Goal: Entertainment & Leisure: Browse casually

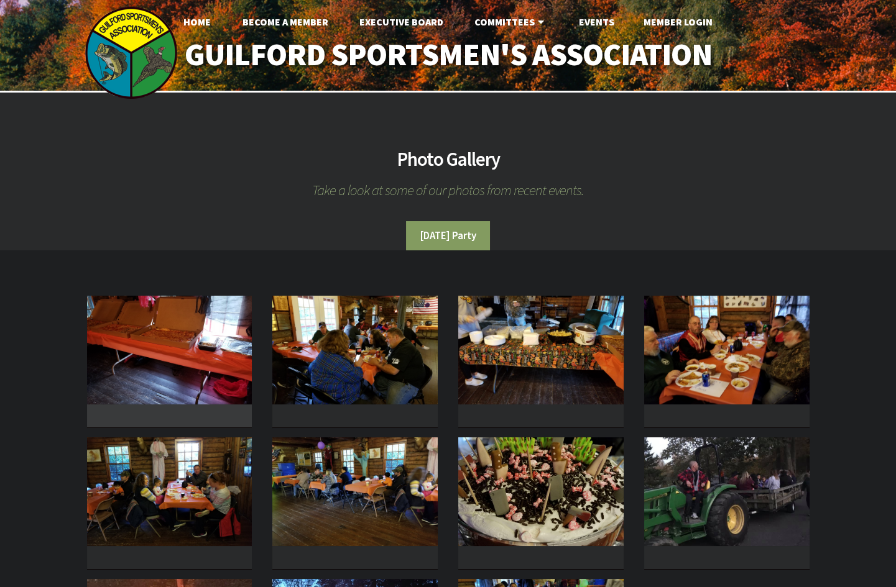
click at [184, 376] on img at bounding box center [169, 350] width 165 height 109
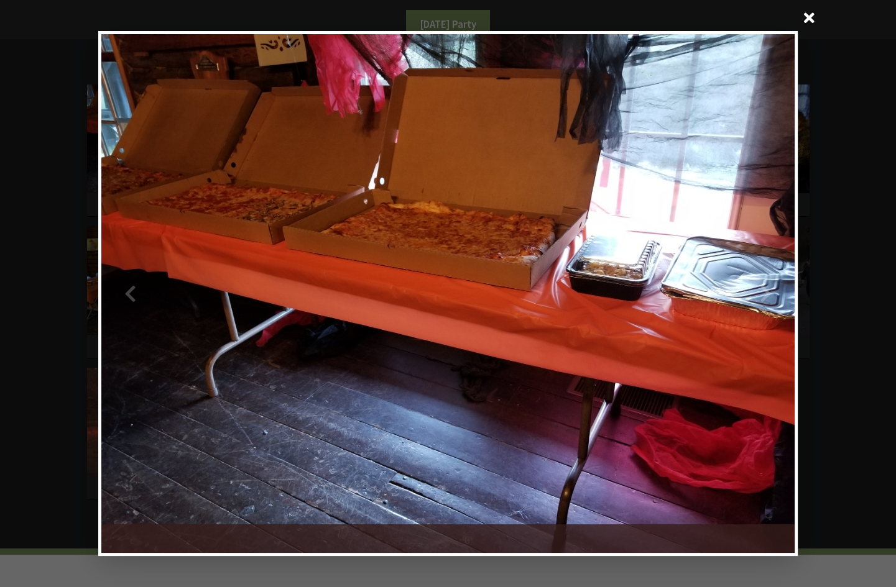
scroll to position [112, 0]
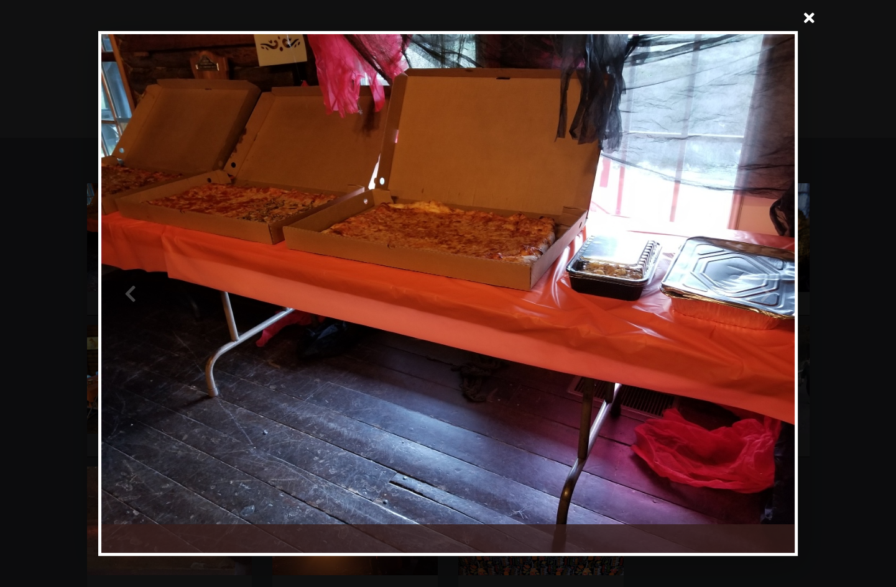
drag, startPoint x: 425, startPoint y: 238, endPoint x: 396, endPoint y: 247, distance: 30.7
click at [425, 238] on div at bounding box center [274, 294] width 346 height 520
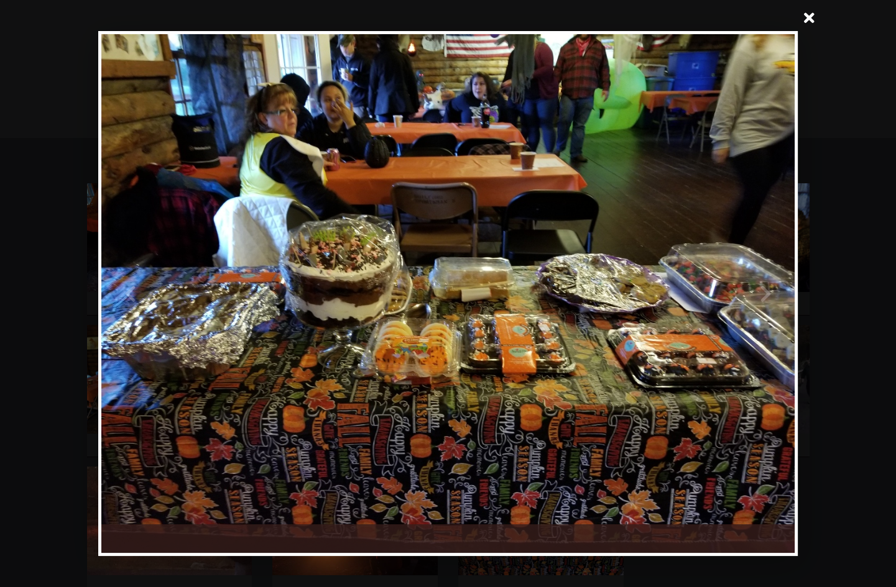
click at [621, 285] on div at bounding box center [621, 294] width 346 height 520
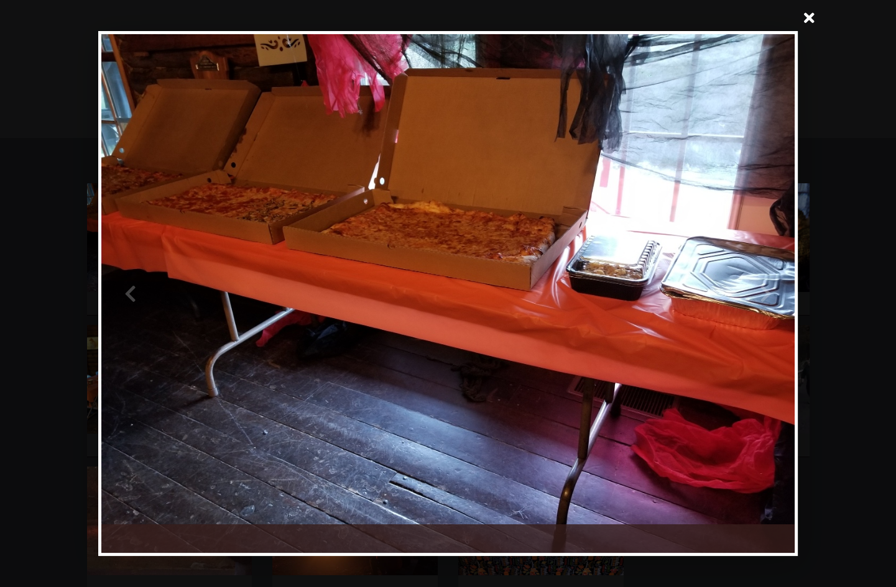
click at [622, 285] on div at bounding box center [621, 294] width 346 height 520
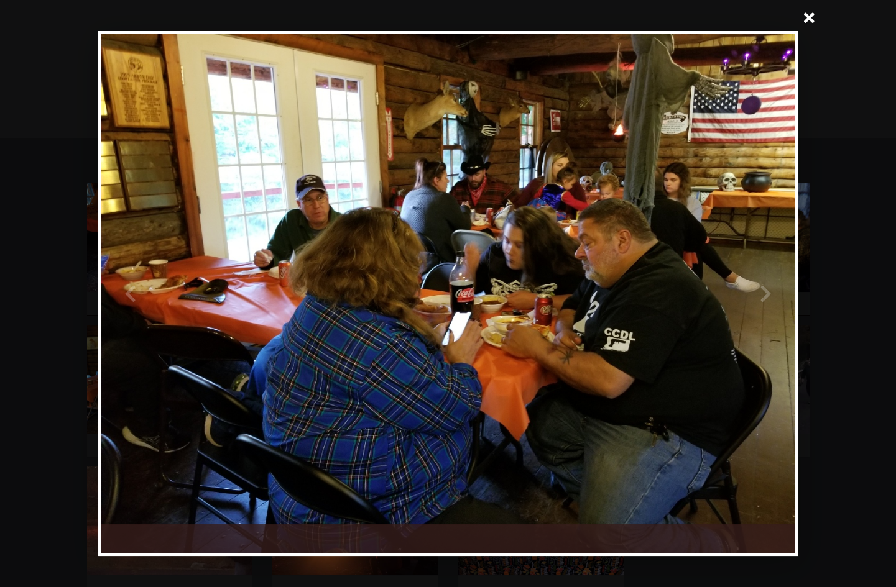
click at [622, 285] on div at bounding box center [621, 294] width 346 height 520
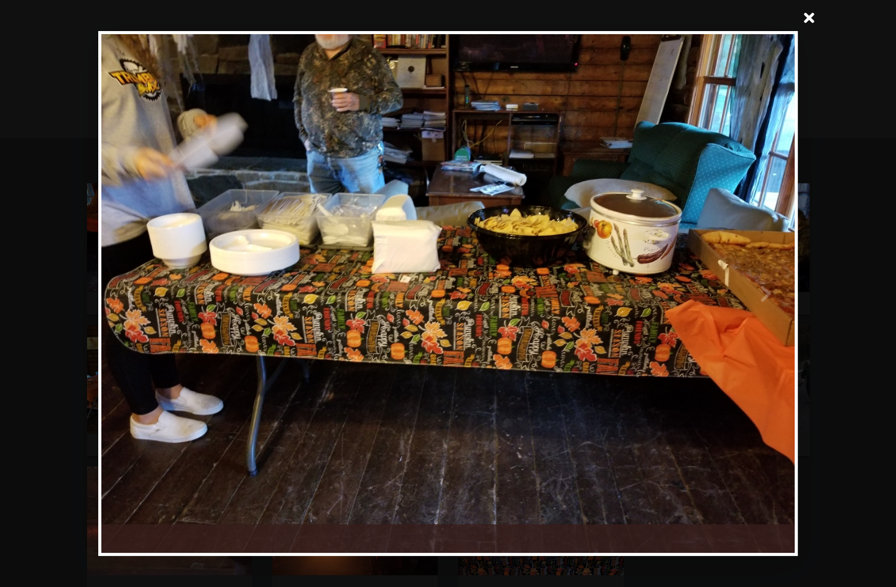
click at [622, 285] on div at bounding box center [621, 294] width 346 height 520
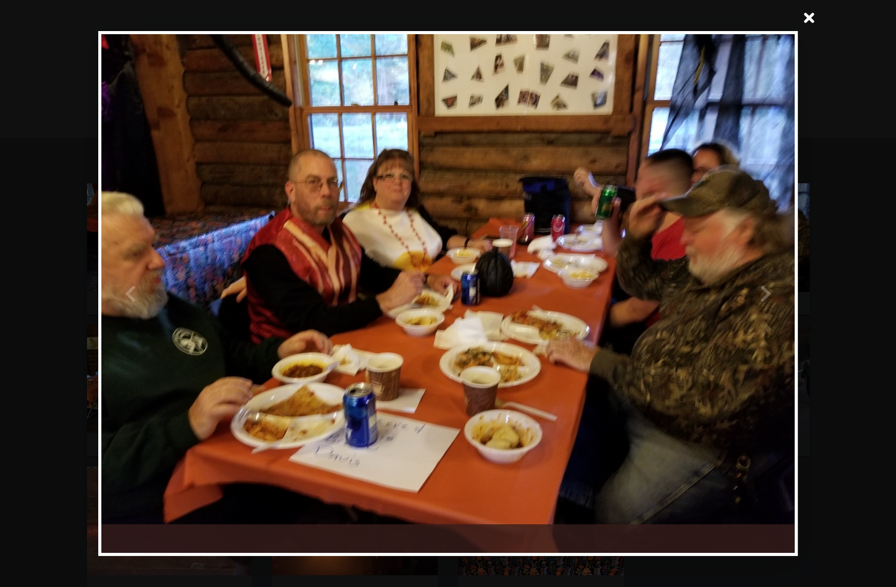
click at [622, 285] on div at bounding box center [621, 294] width 346 height 520
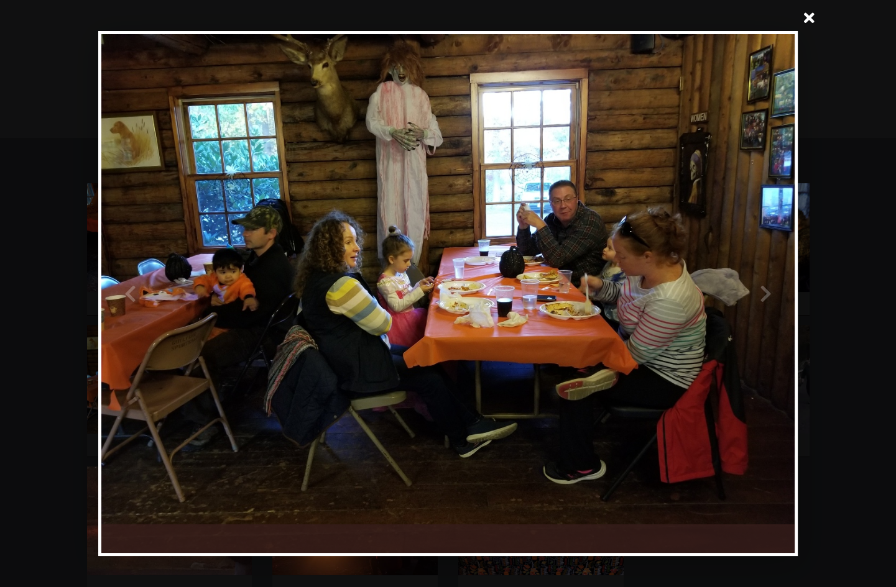
click at [622, 285] on div at bounding box center [621, 294] width 346 height 520
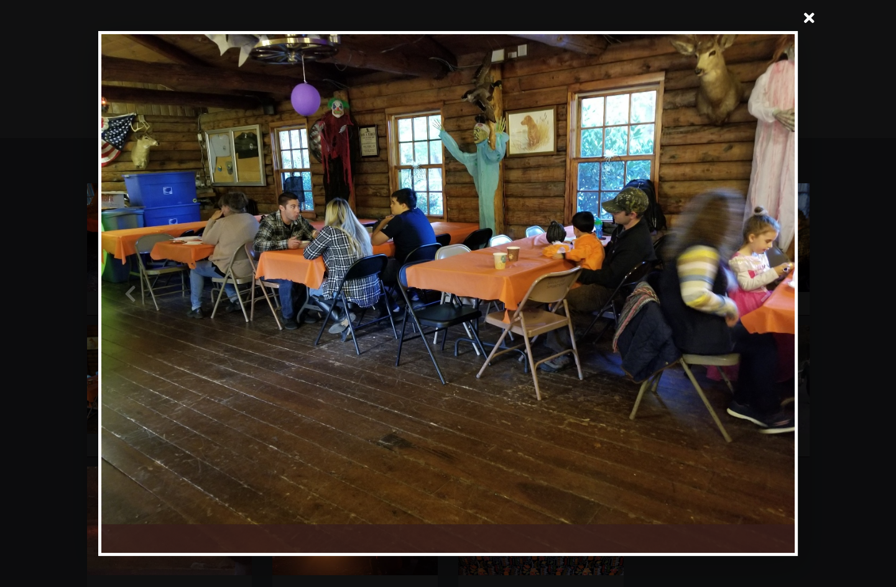
click at [622, 285] on div at bounding box center [621, 294] width 346 height 520
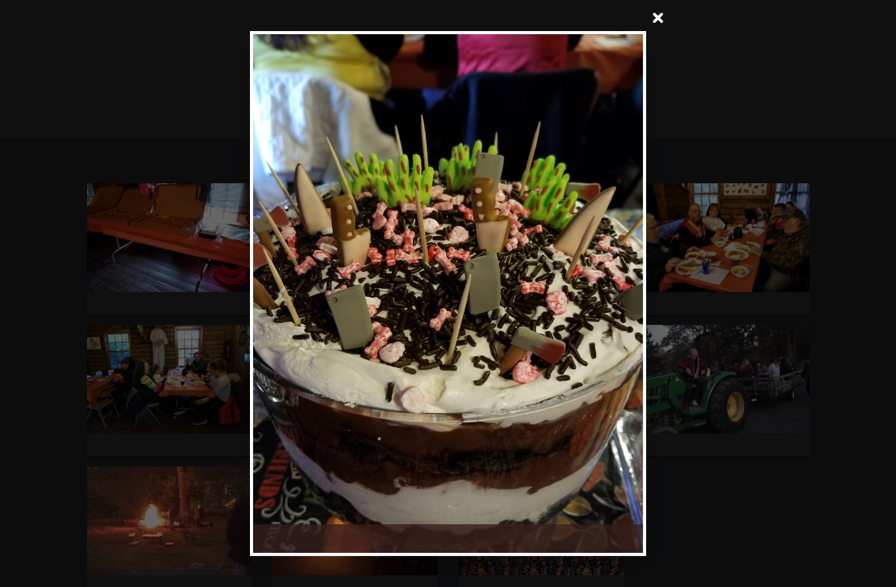
click at [622, 285] on div at bounding box center [545, 294] width 195 height 520
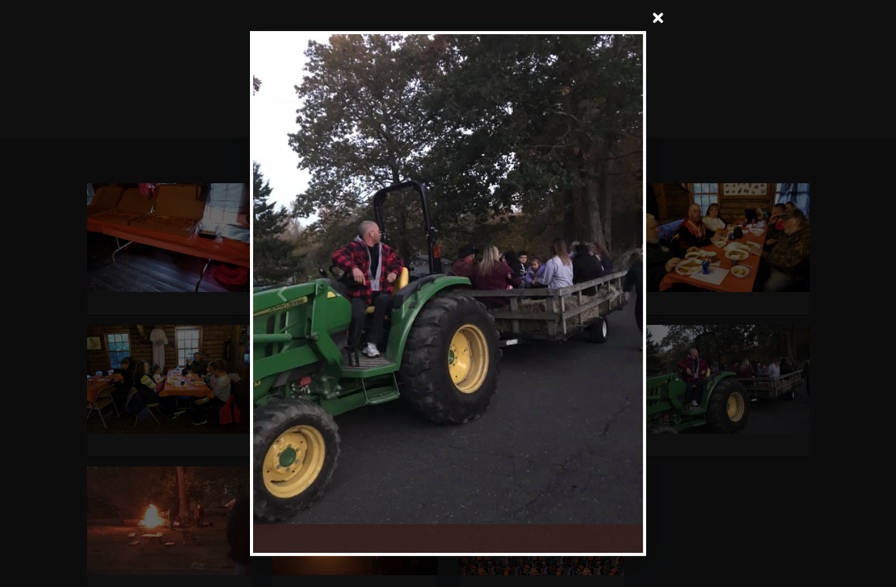
click at [622, 285] on div at bounding box center [545, 294] width 195 height 520
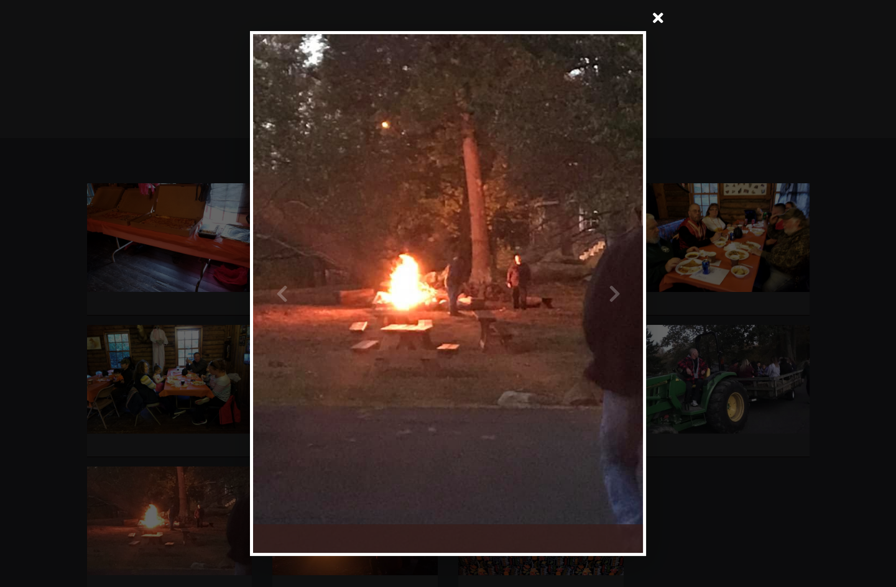
click at [622, 285] on div at bounding box center [545, 294] width 195 height 520
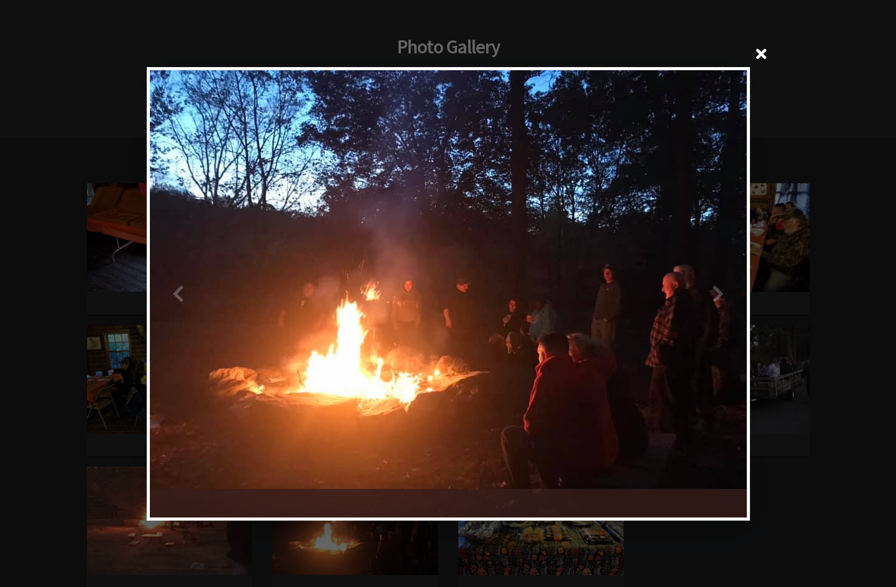
click at [622, 285] on div at bounding box center [597, 294] width 298 height 448
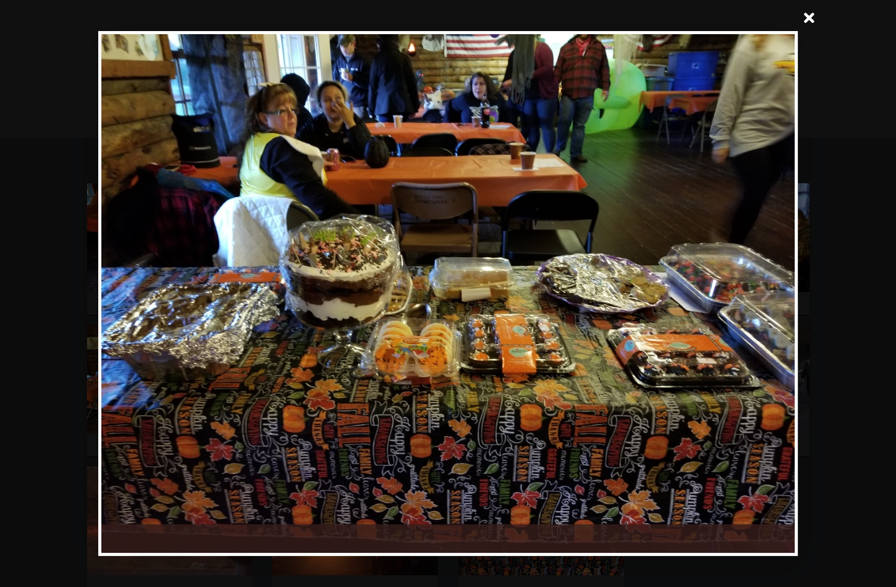
click at [622, 285] on div at bounding box center [621, 294] width 346 height 520
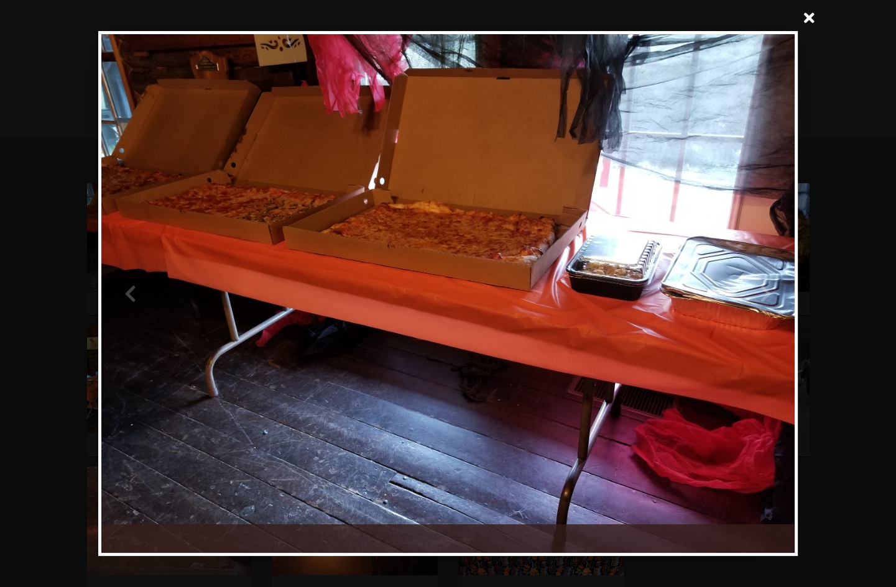
click at [622, 285] on div at bounding box center [621, 294] width 346 height 520
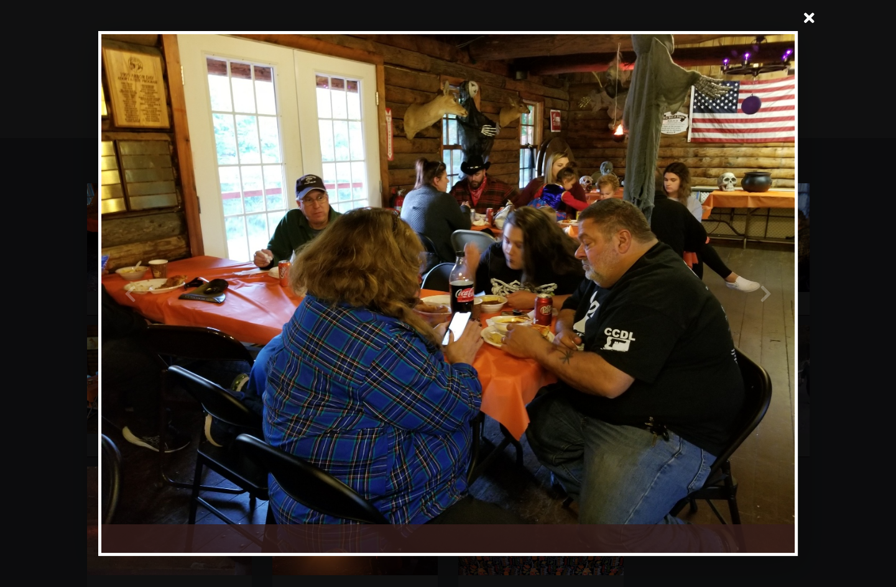
click at [622, 285] on div at bounding box center [621, 294] width 346 height 520
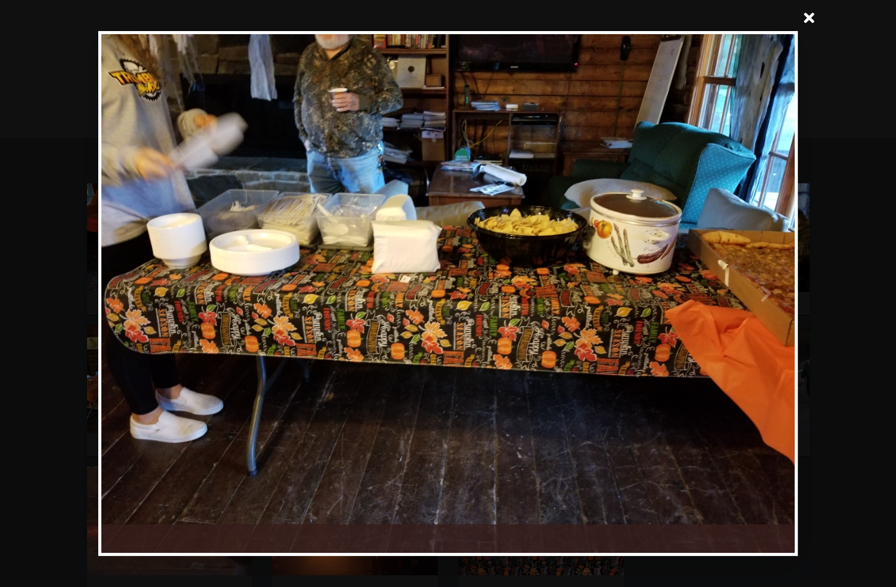
click at [814, 18] on span at bounding box center [809, 19] width 30 height 30
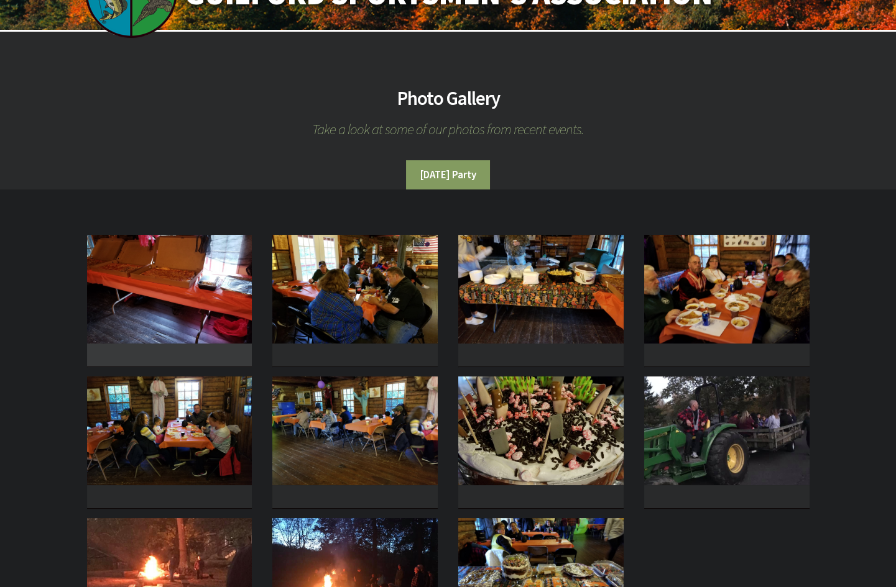
scroll to position [0, 0]
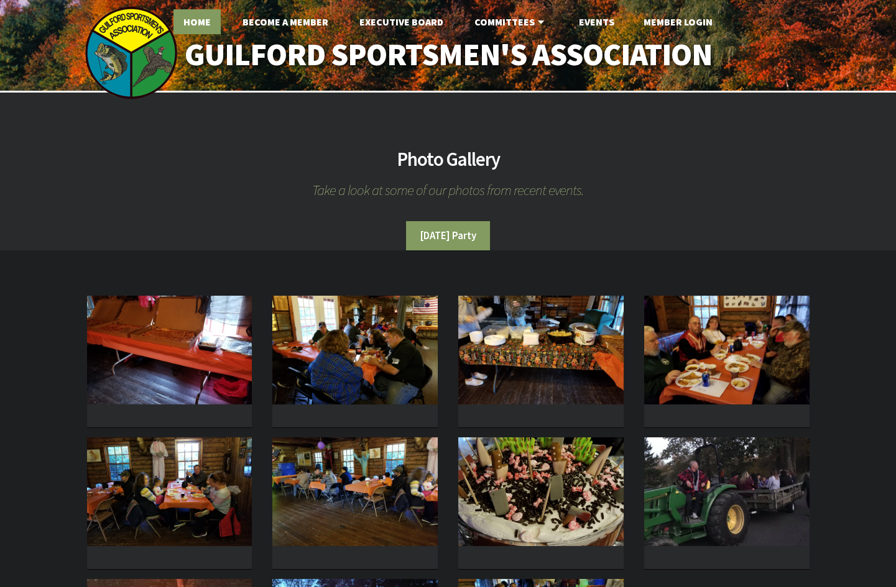
click at [204, 18] on link "Home" at bounding box center [196, 21] width 47 height 25
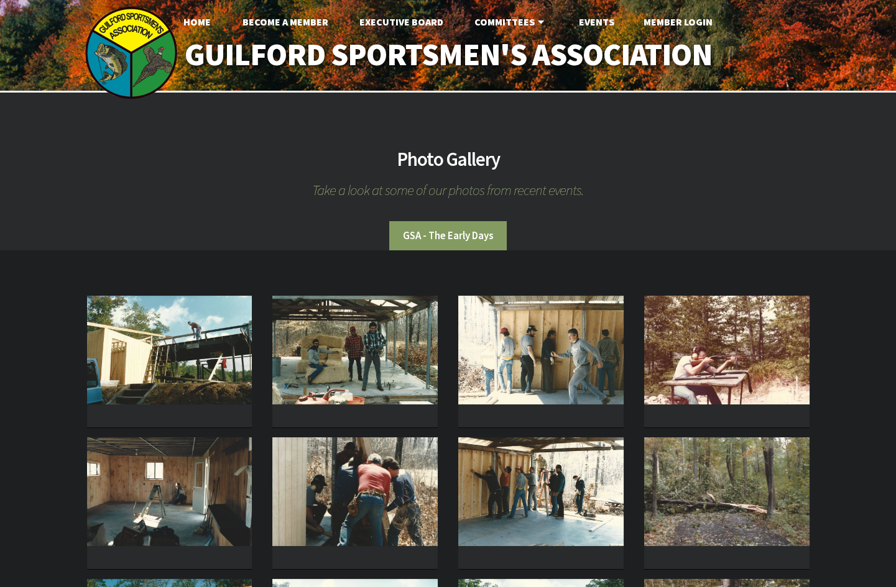
click at [385, 356] on img at bounding box center [354, 350] width 165 height 109
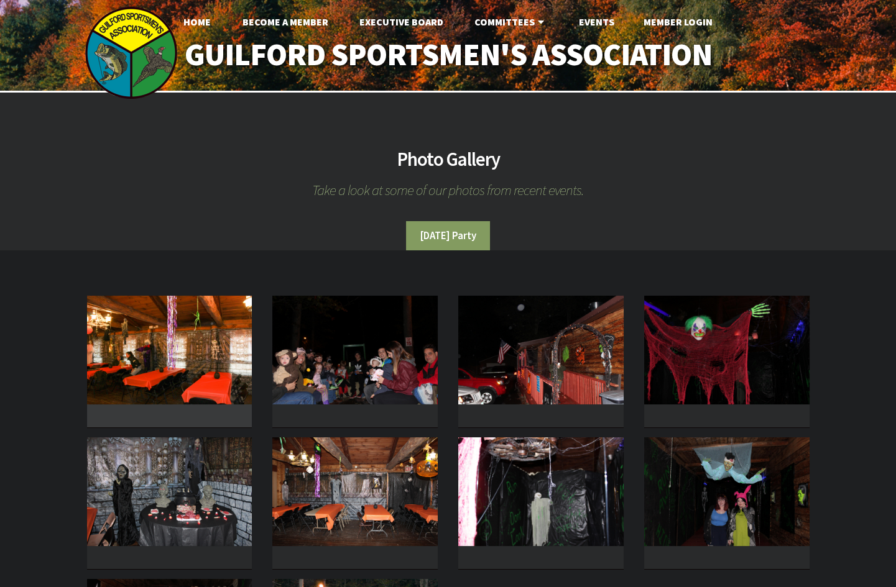
click at [237, 367] on img at bounding box center [169, 350] width 165 height 109
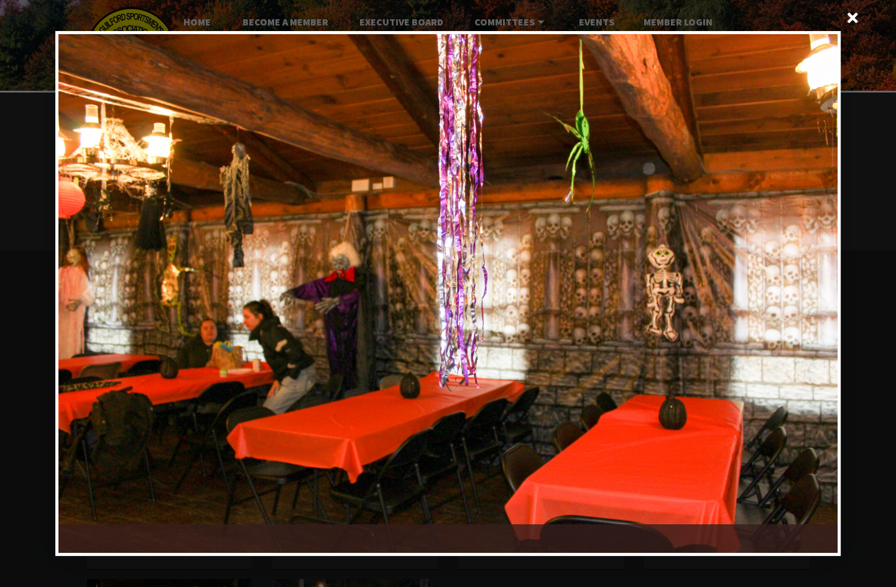
click at [740, 260] on div at bounding box center [643, 294] width 390 height 520
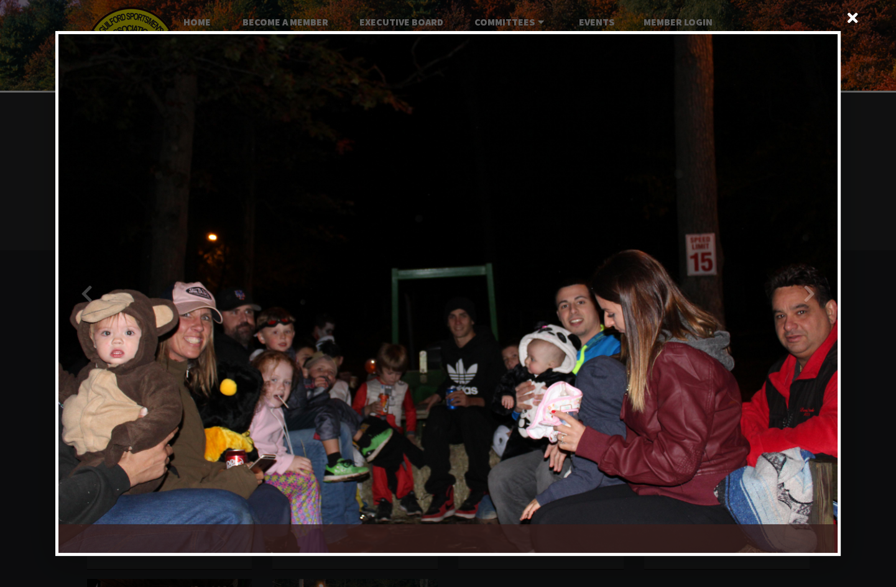
click at [804, 300] on div at bounding box center [643, 294] width 390 height 520
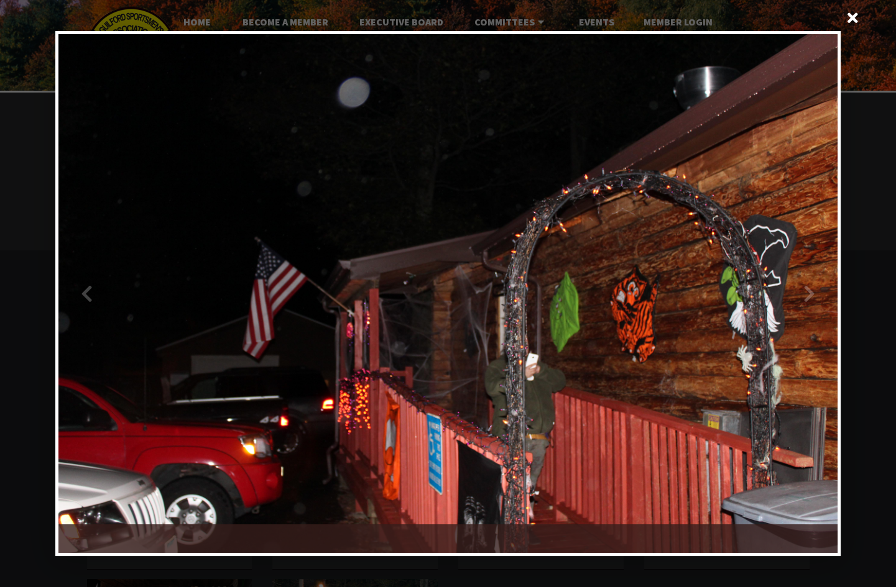
click at [804, 300] on div at bounding box center [643, 294] width 390 height 520
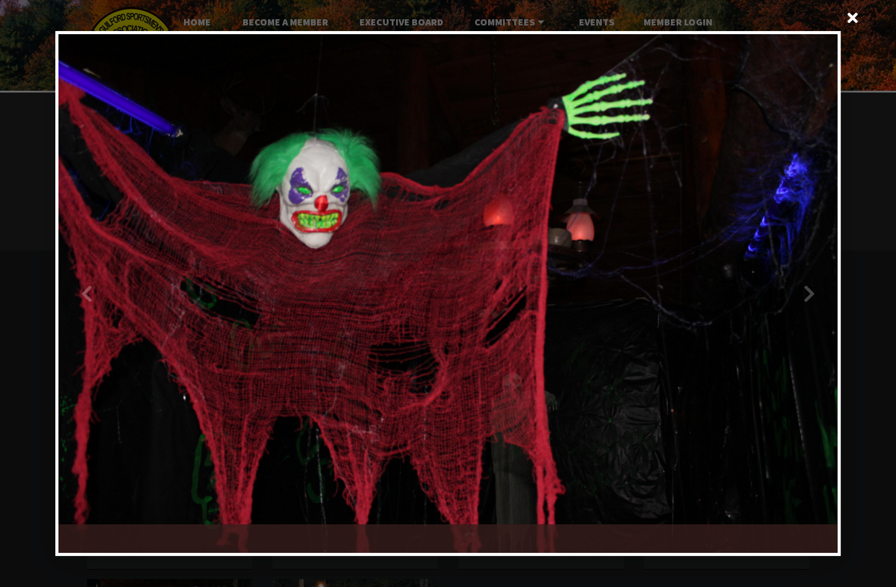
click at [75, 293] on div at bounding box center [253, 294] width 390 height 520
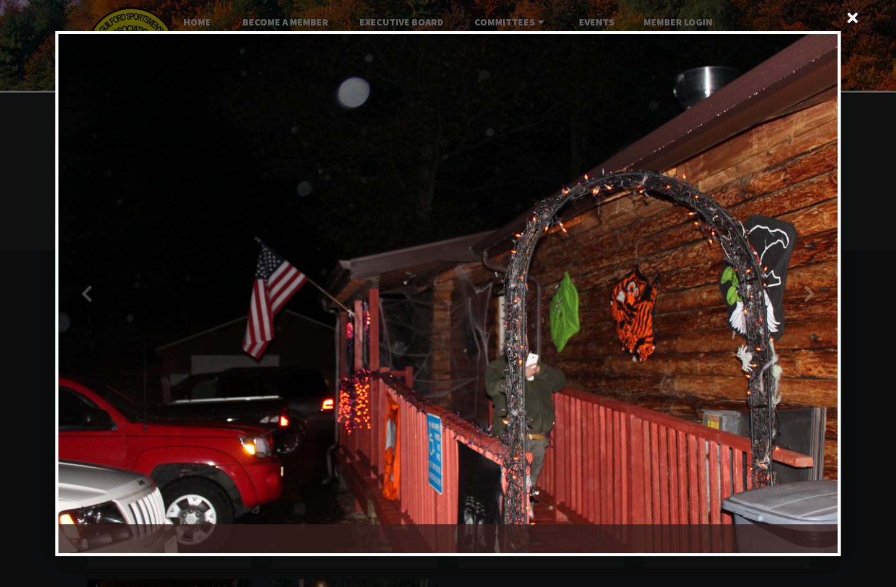
click at [804, 297] on div at bounding box center [643, 294] width 390 height 520
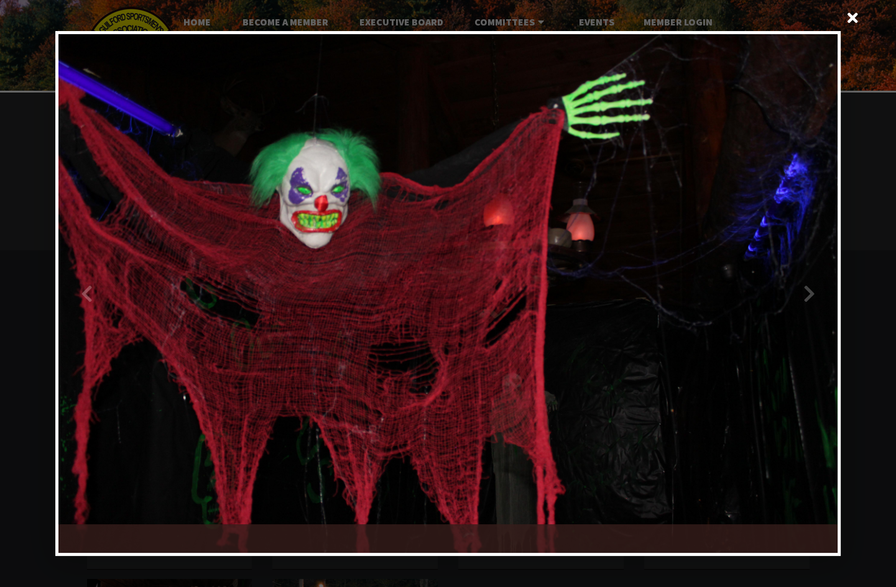
click at [804, 297] on div at bounding box center [643, 294] width 390 height 520
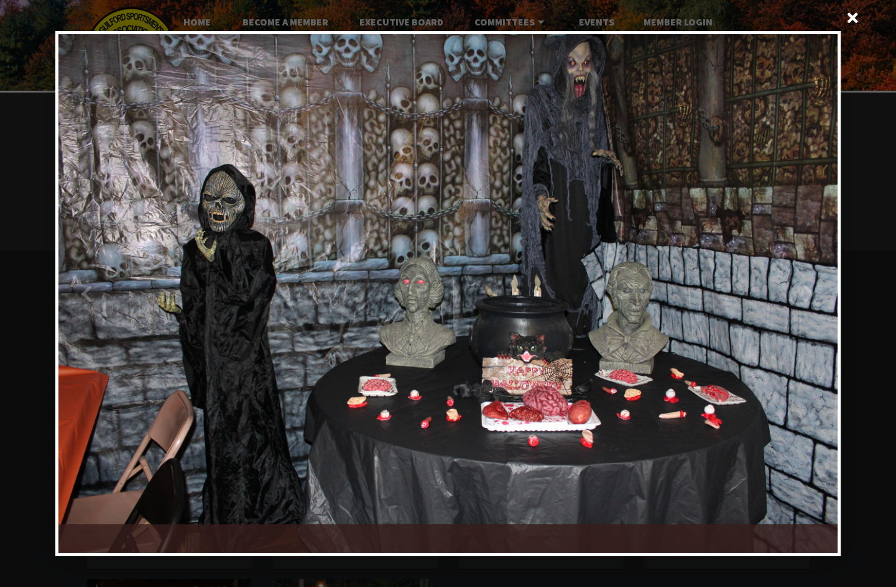
click at [804, 297] on div at bounding box center [643, 294] width 390 height 520
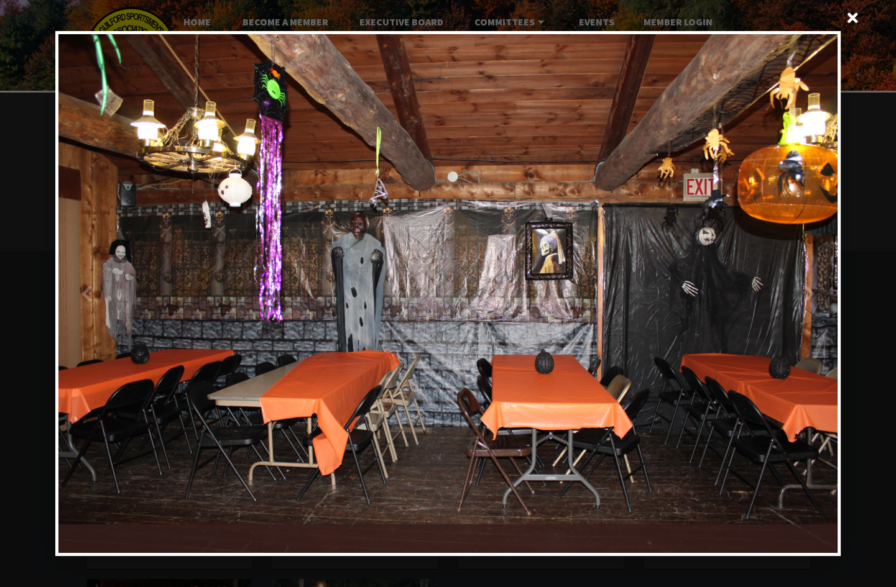
click at [804, 298] on div at bounding box center [643, 294] width 390 height 520
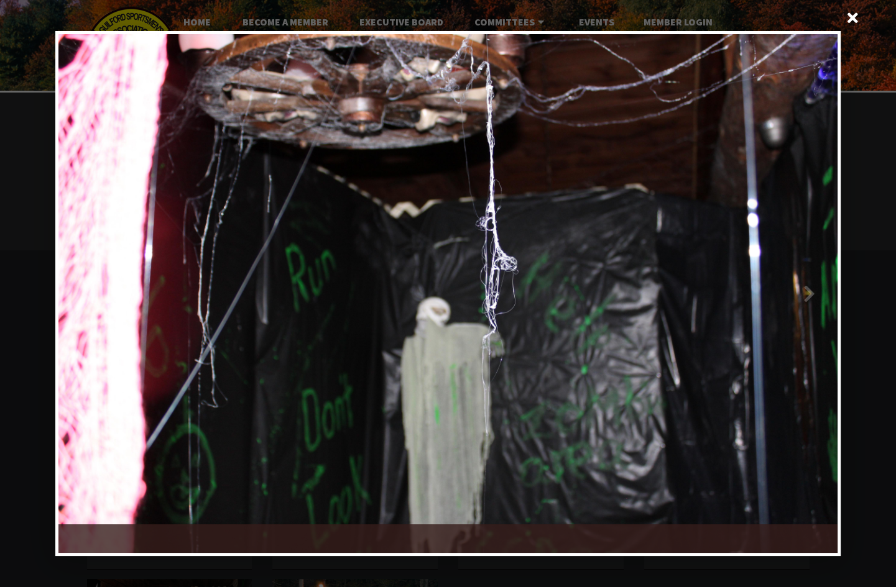
click at [804, 298] on div at bounding box center [643, 294] width 390 height 520
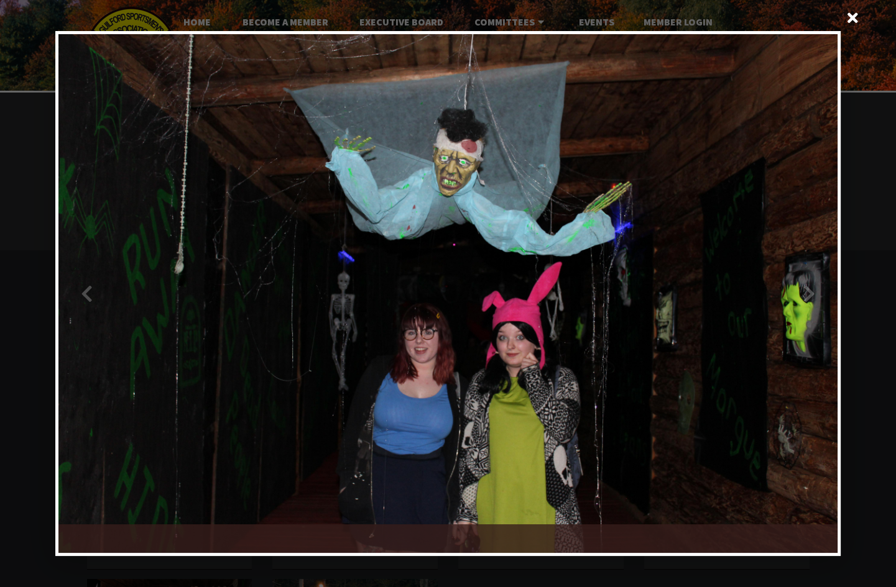
click at [804, 298] on div at bounding box center [643, 294] width 390 height 520
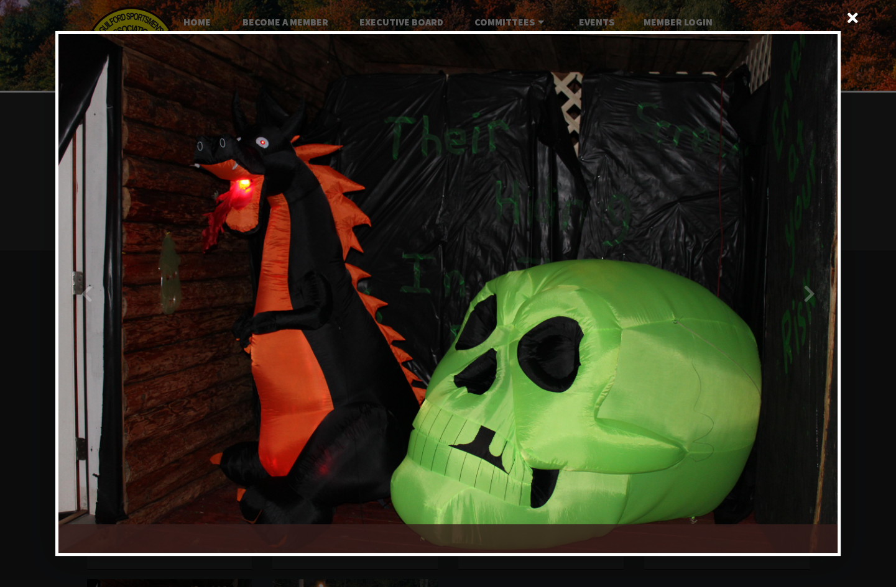
click at [804, 298] on div at bounding box center [643, 294] width 390 height 520
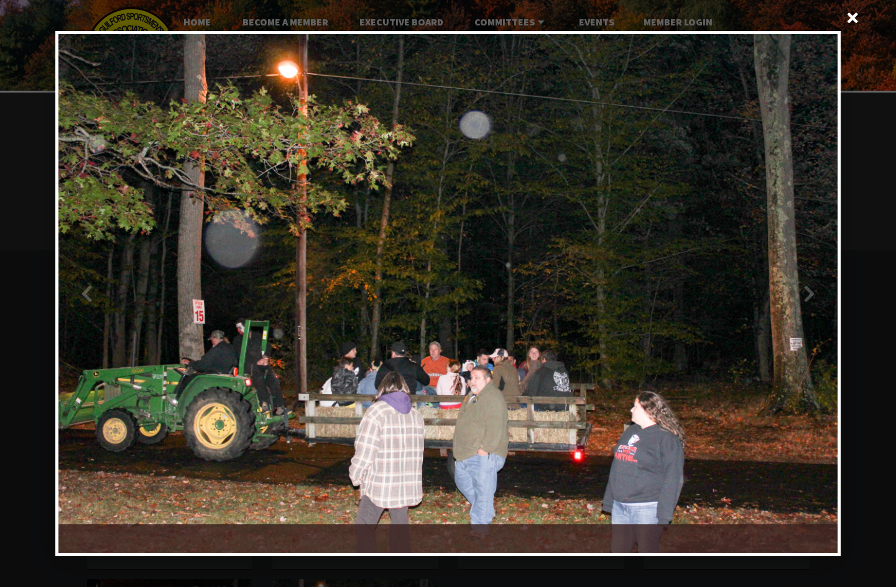
click at [428, 370] on div at bounding box center [253, 294] width 390 height 520
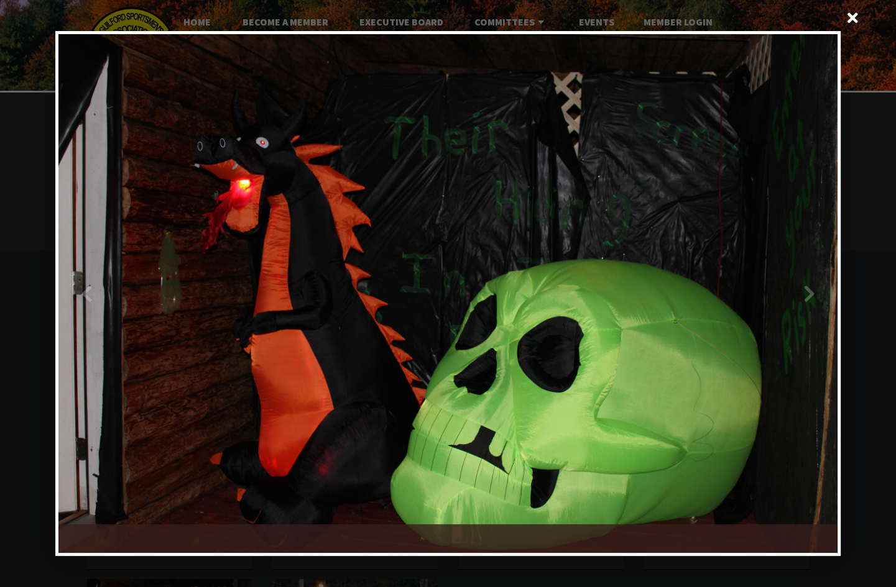
click at [811, 303] on div at bounding box center [643, 294] width 390 height 520
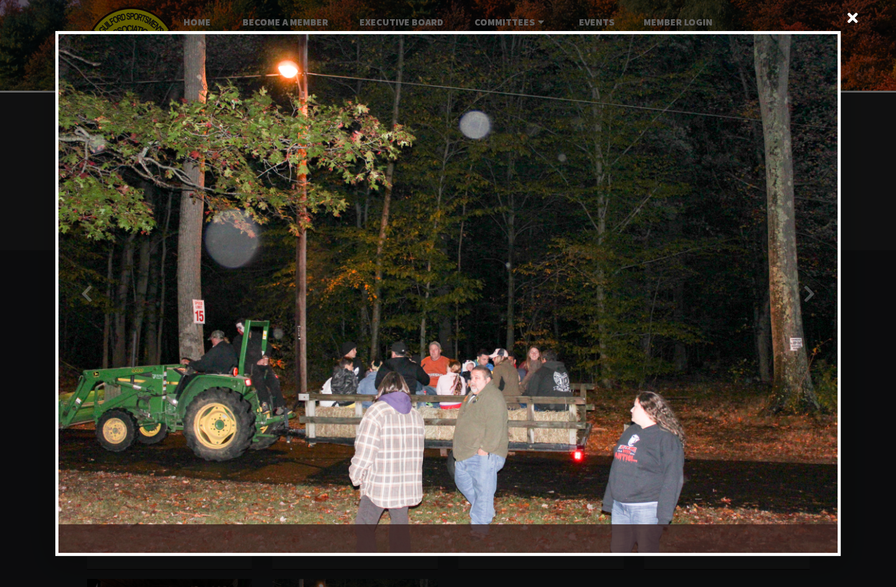
click at [792, 293] on div at bounding box center [643, 294] width 390 height 520
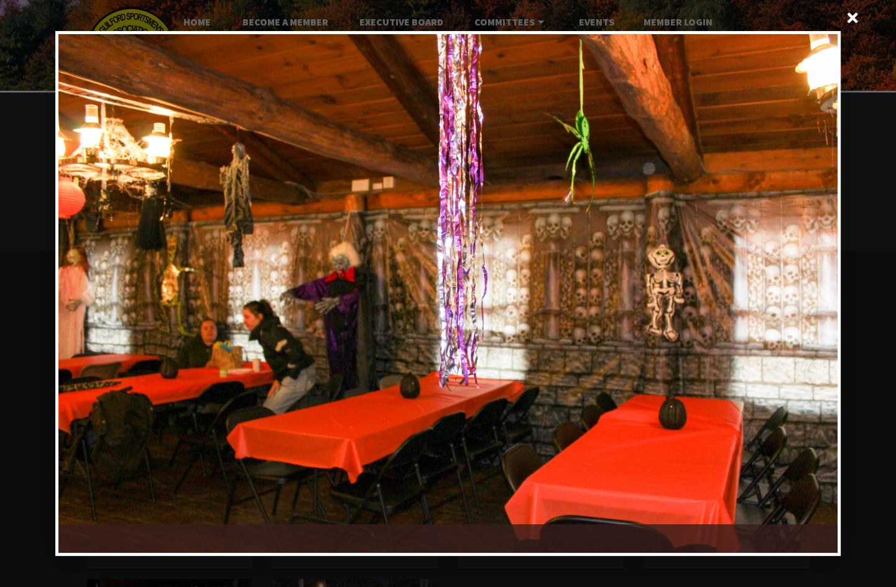
click at [798, 295] on div at bounding box center [643, 294] width 390 height 520
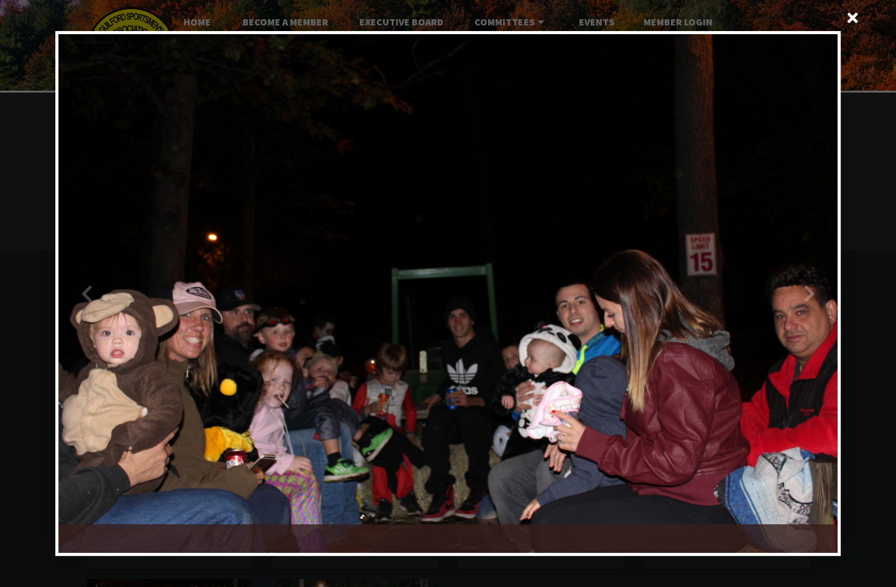
click at [805, 288] on div at bounding box center [643, 294] width 390 height 520
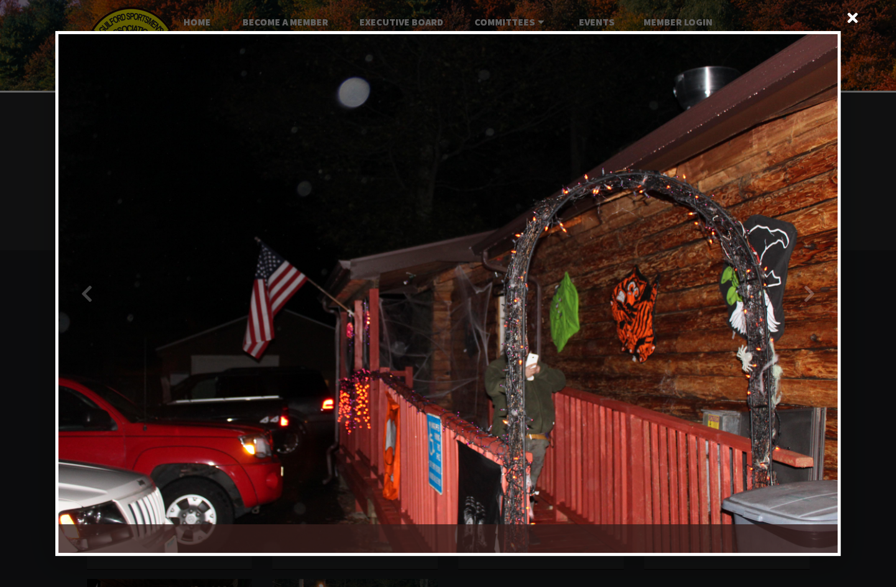
click at [805, 288] on div at bounding box center [643, 294] width 390 height 520
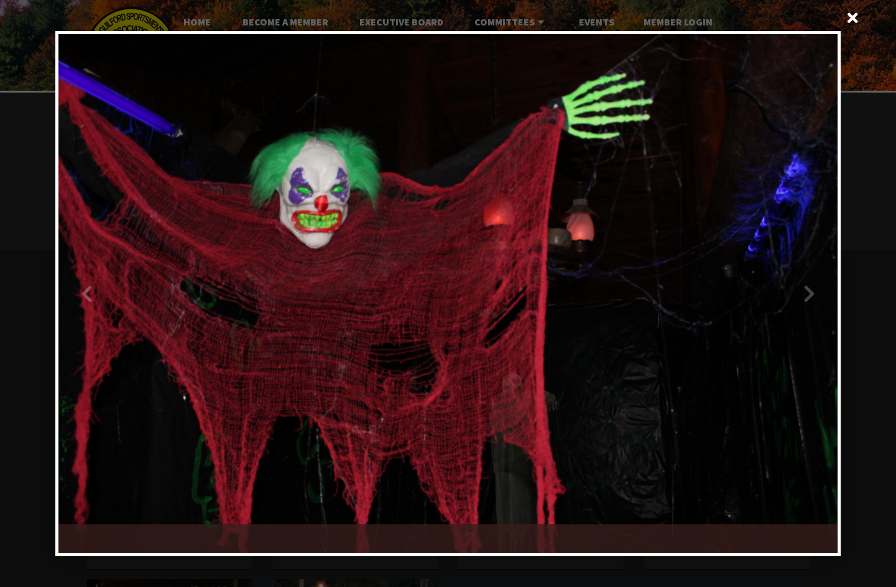
click at [805, 288] on div at bounding box center [643, 294] width 390 height 520
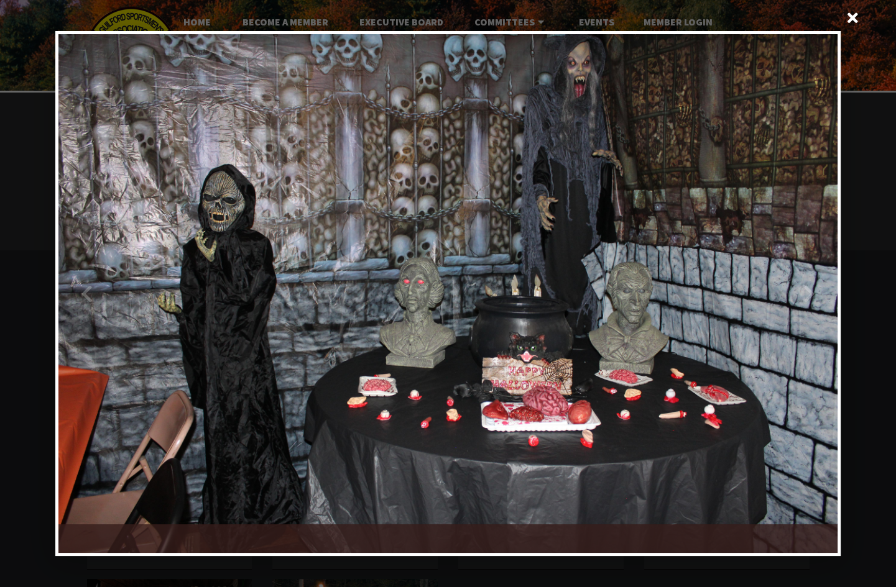
click at [805, 288] on div at bounding box center [643, 294] width 390 height 520
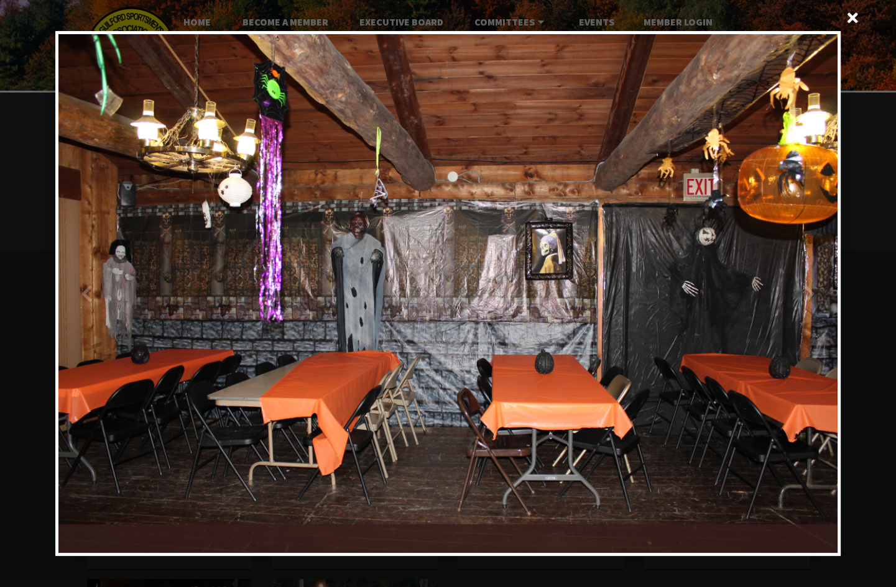
click at [805, 288] on div at bounding box center [643, 294] width 390 height 520
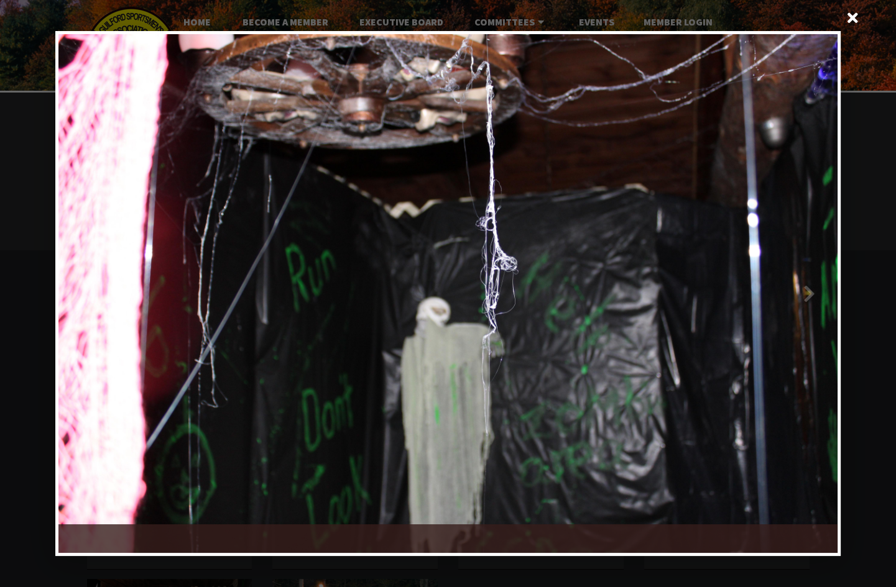
click at [804, 288] on div at bounding box center [643, 294] width 390 height 520
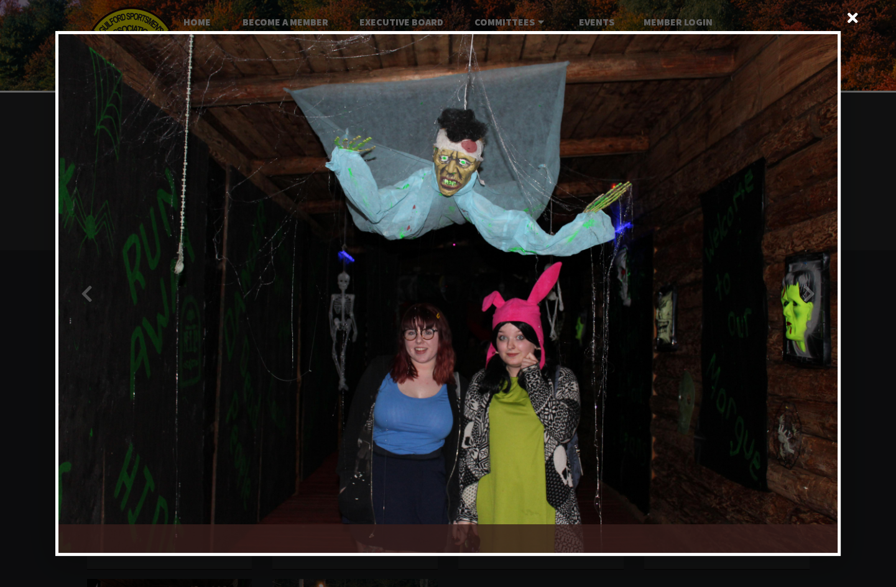
click at [804, 288] on div at bounding box center [643, 294] width 390 height 520
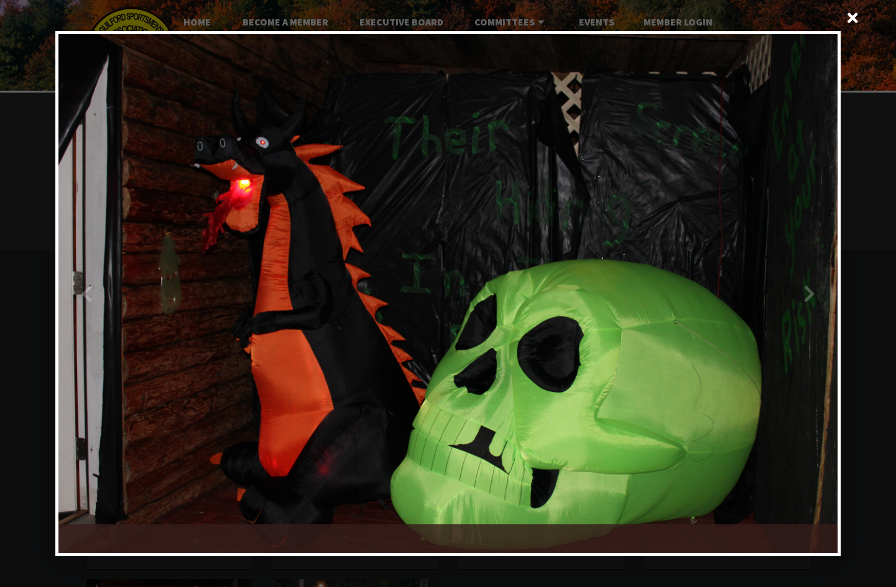
click at [803, 288] on div at bounding box center [643, 294] width 390 height 520
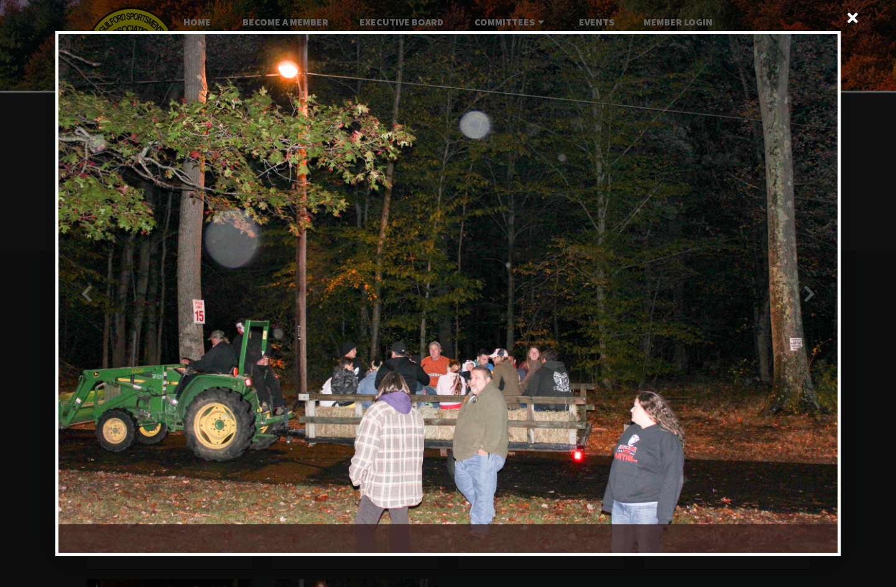
click at [807, 292] on div at bounding box center [643, 294] width 390 height 520
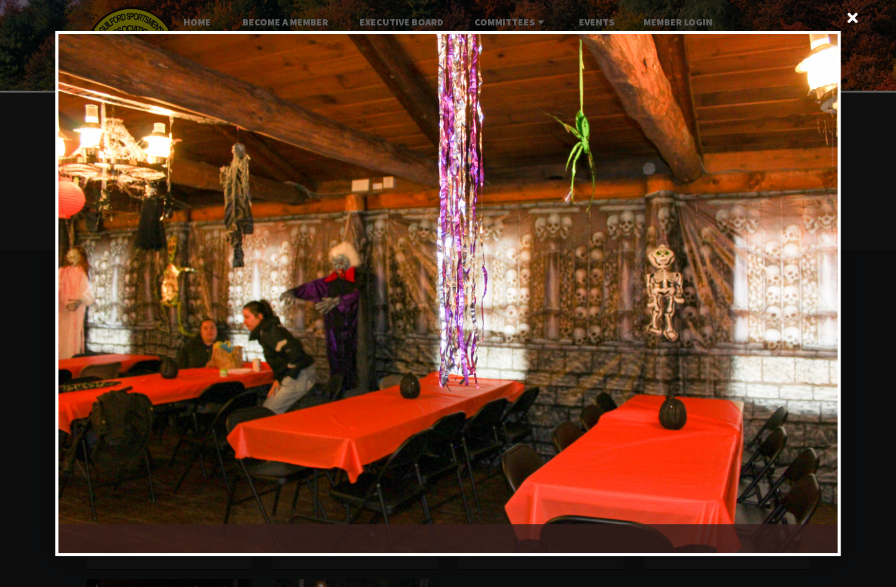
click at [807, 292] on div at bounding box center [643, 294] width 390 height 520
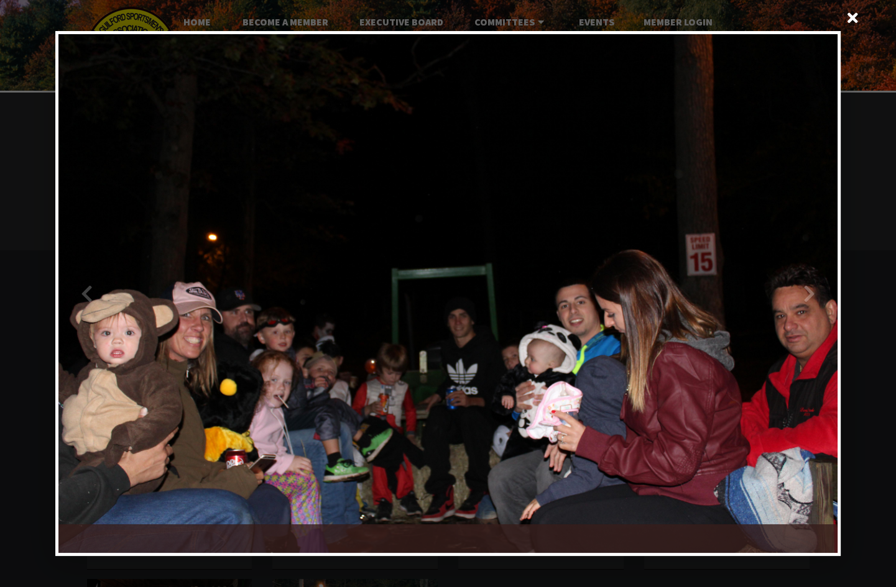
click at [808, 292] on div at bounding box center [643, 294] width 390 height 520
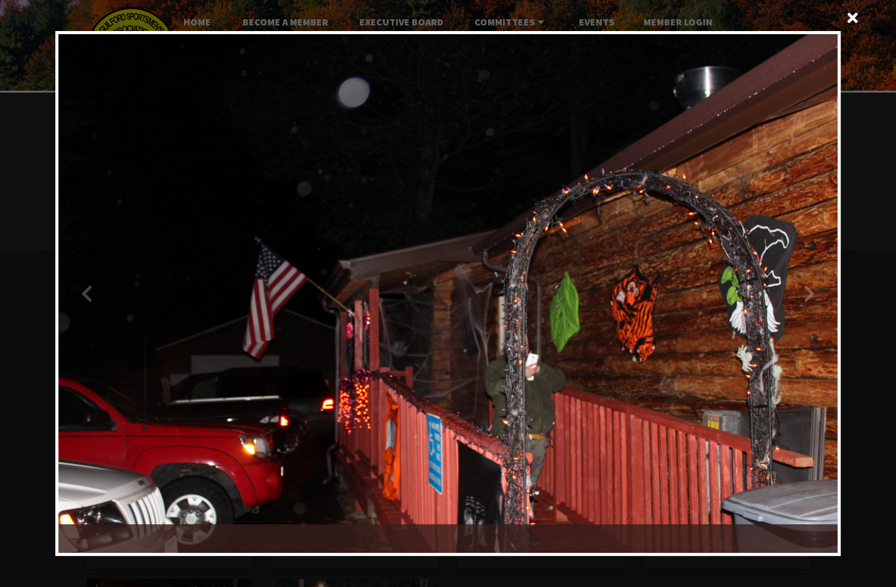
click at [808, 292] on div at bounding box center [643, 294] width 390 height 520
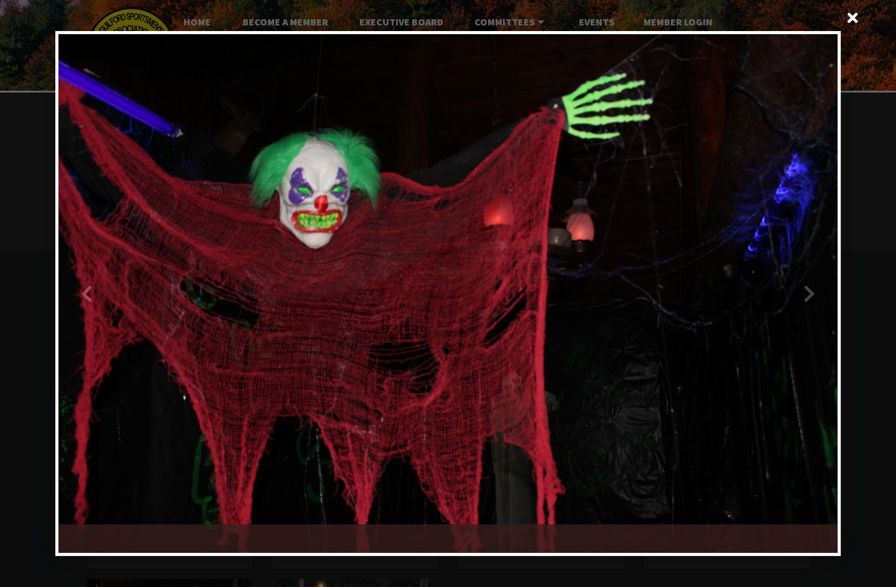
click at [89, 289] on div at bounding box center [253, 294] width 390 height 520
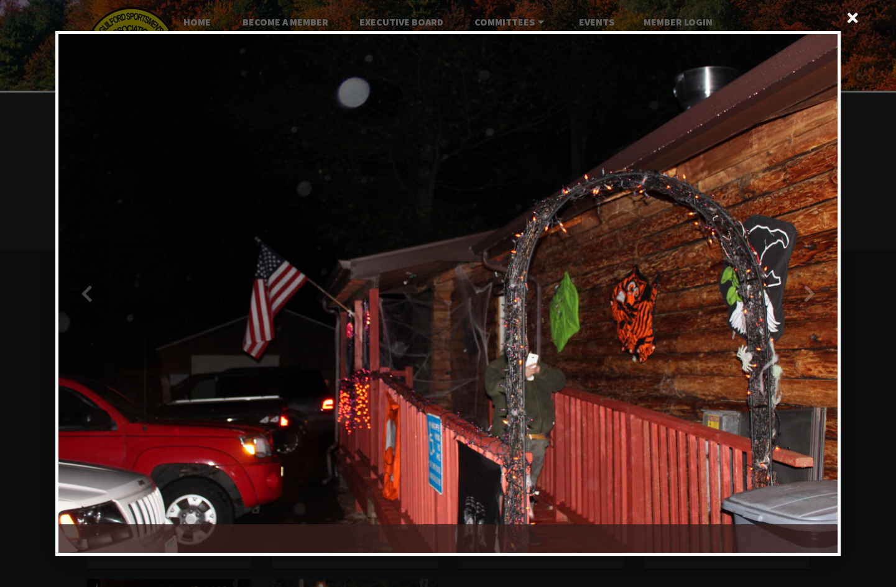
click at [813, 290] on div at bounding box center [643, 294] width 390 height 520
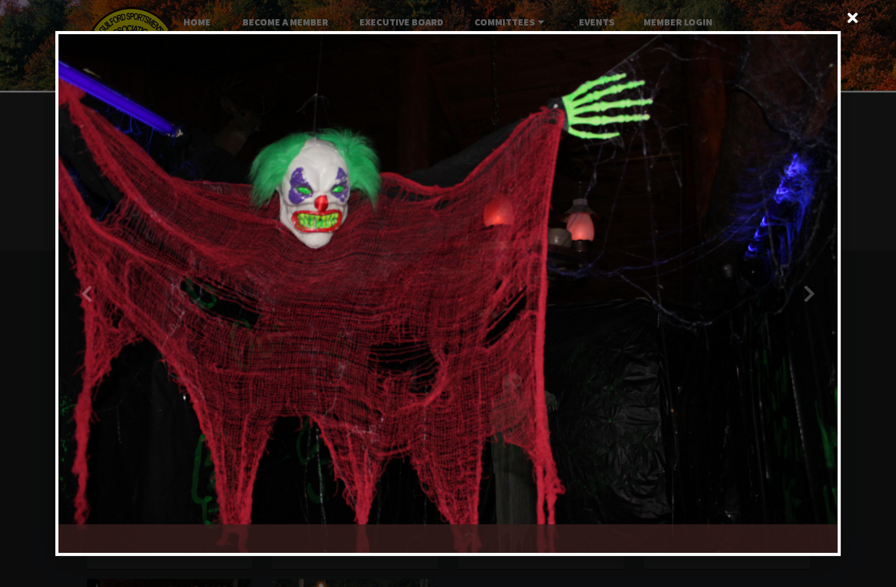
click at [813, 290] on div at bounding box center [643, 294] width 390 height 520
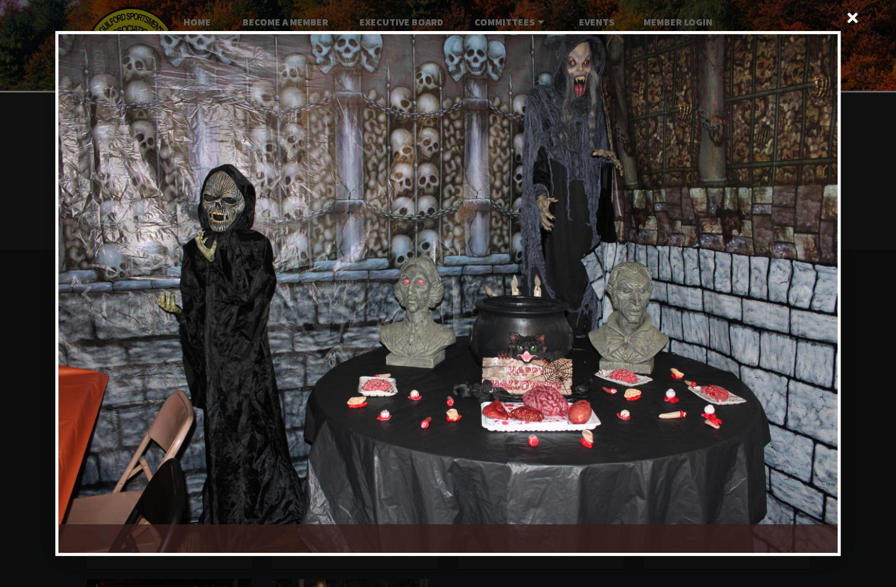
click at [813, 290] on div at bounding box center [643, 294] width 390 height 520
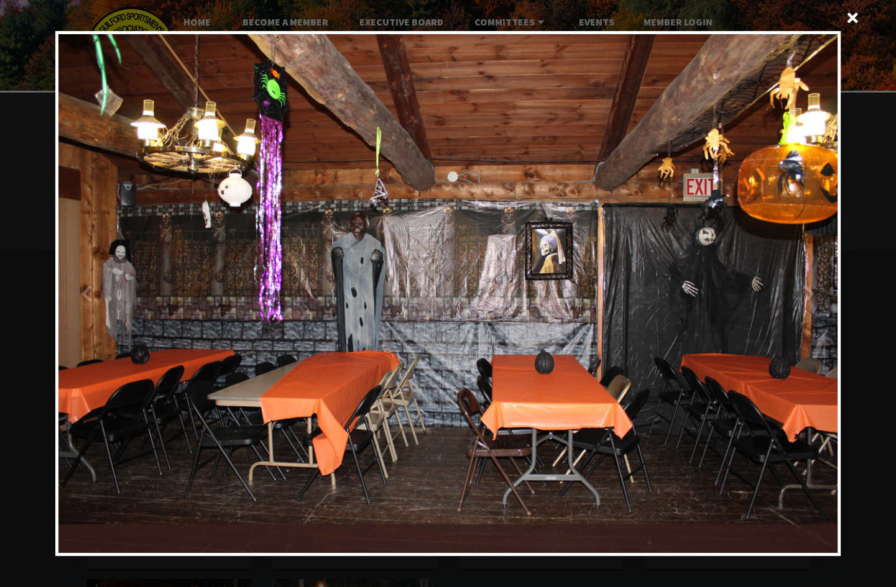
click at [799, 287] on div at bounding box center [643, 294] width 390 height 520
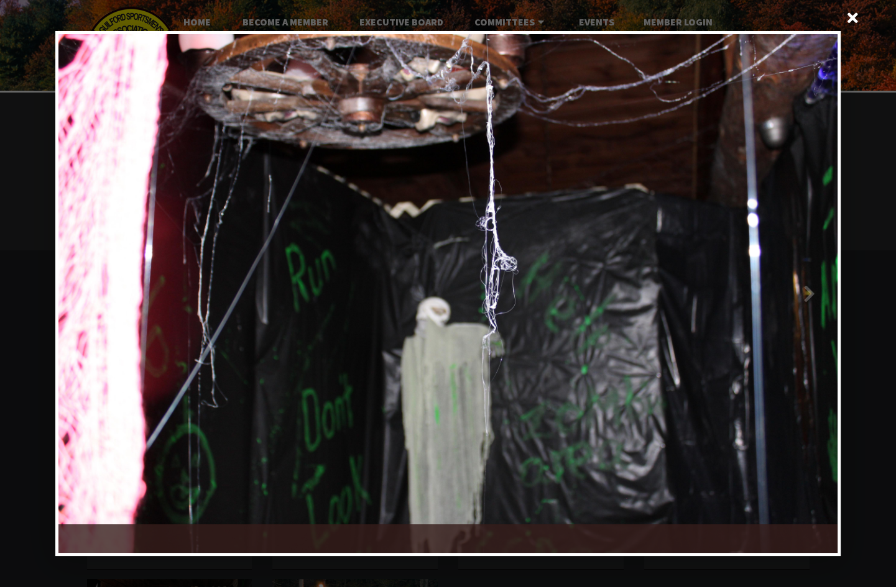
click at [799, 287] on div at bounding box center [643, 294] width 390 height 520
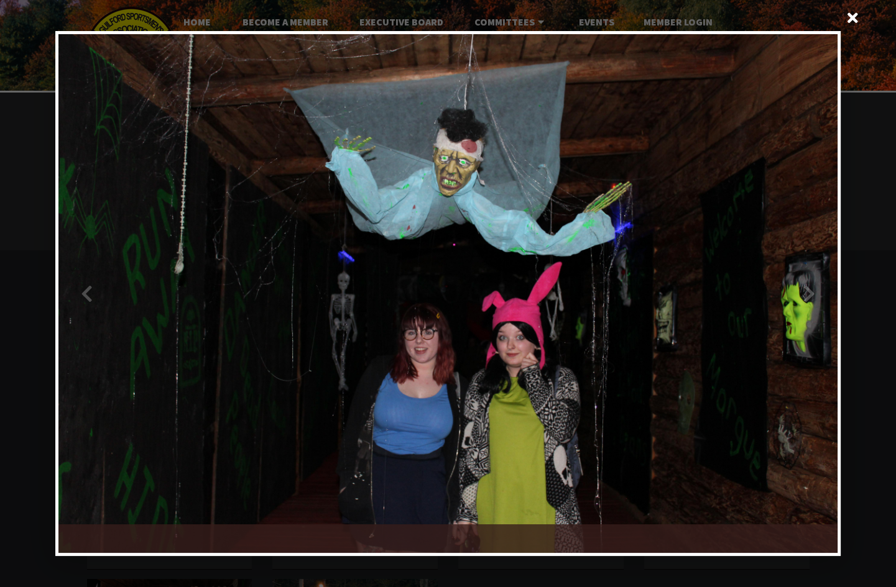
click at [794, 285] on div at bounding box center [643, 294] width 390 height 520
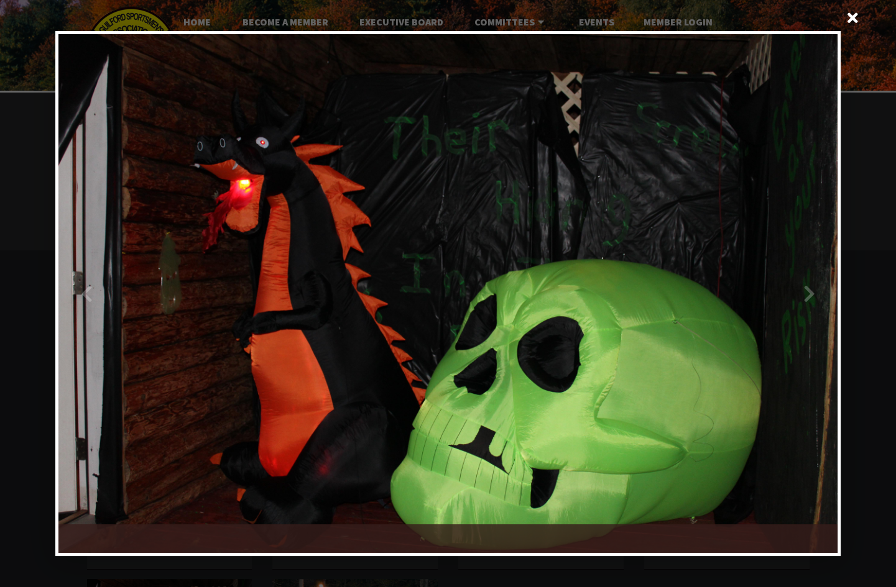
click at [794, 285] on div at bounding box center [643, 294] width 390 height 520
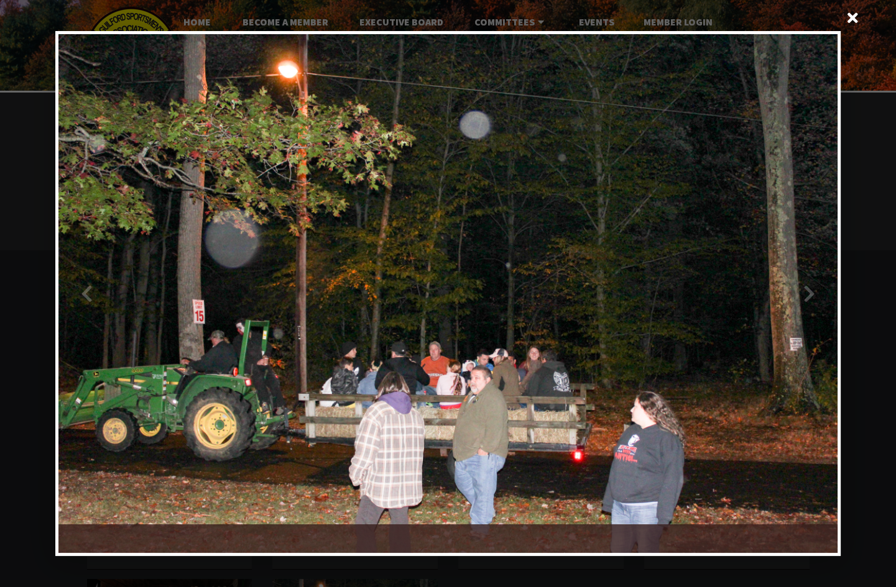
click at [790, 284] on div at bounding box center [643, 294] width 390 height 520
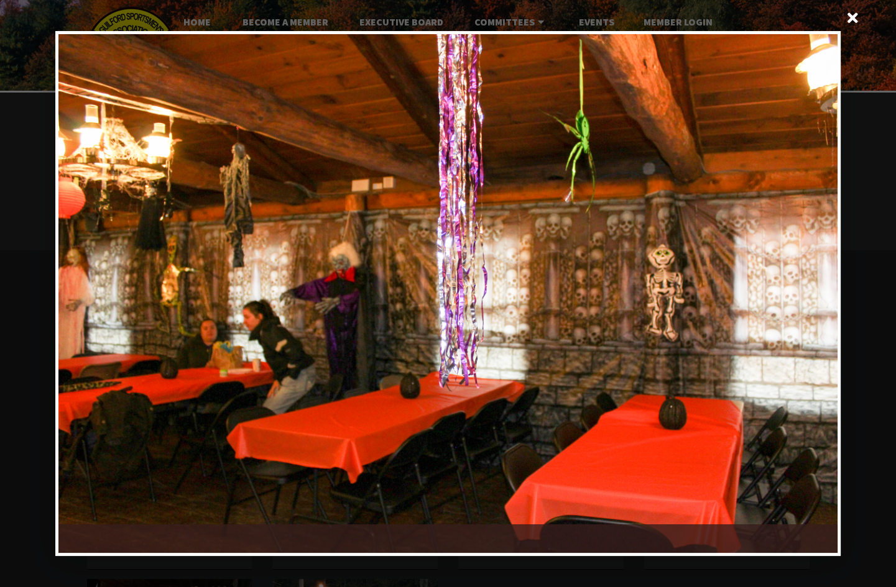
click at [889, 252] on div at bounding box center [448, 293] width 896 height 587
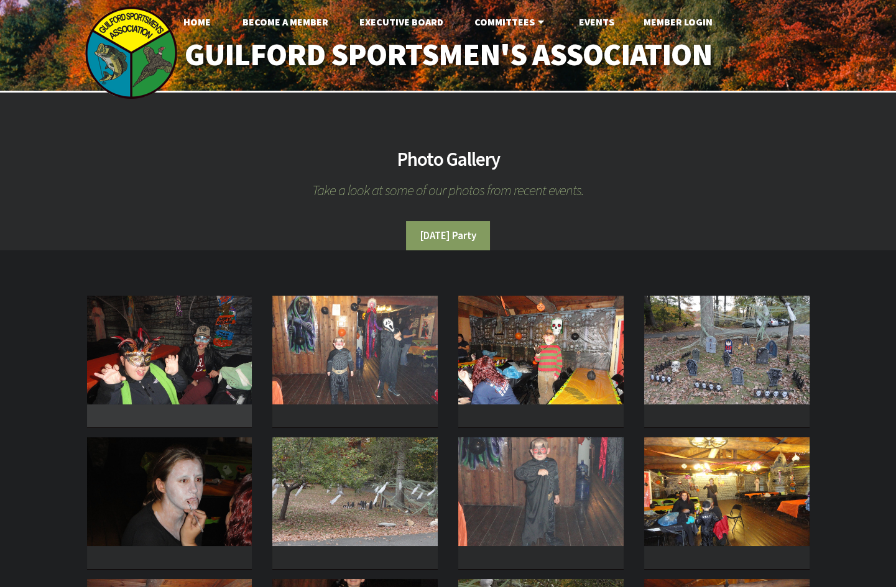
click at [211, 347] on img at bounding box center [169, 350] width 165 height 109
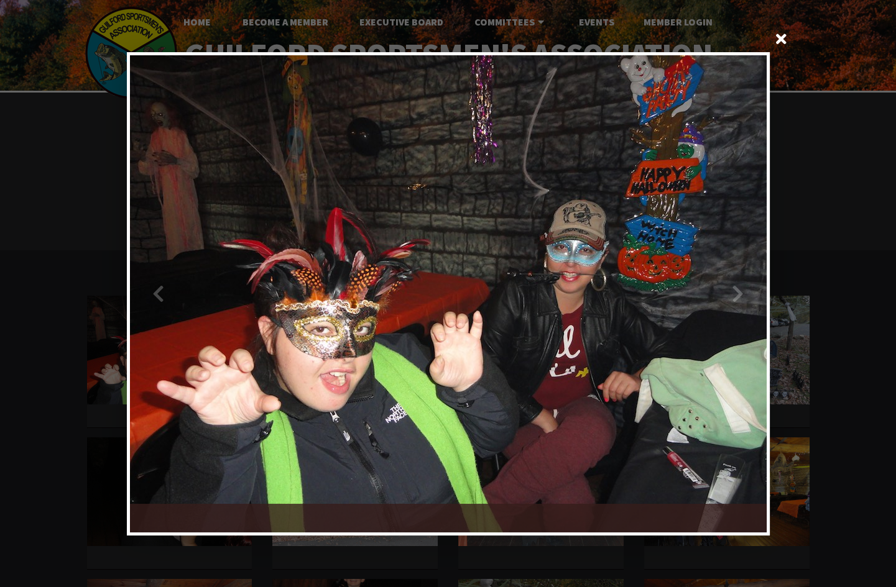
click at [743, 293] on div at bounding box center [607, 293] width 318 height 477
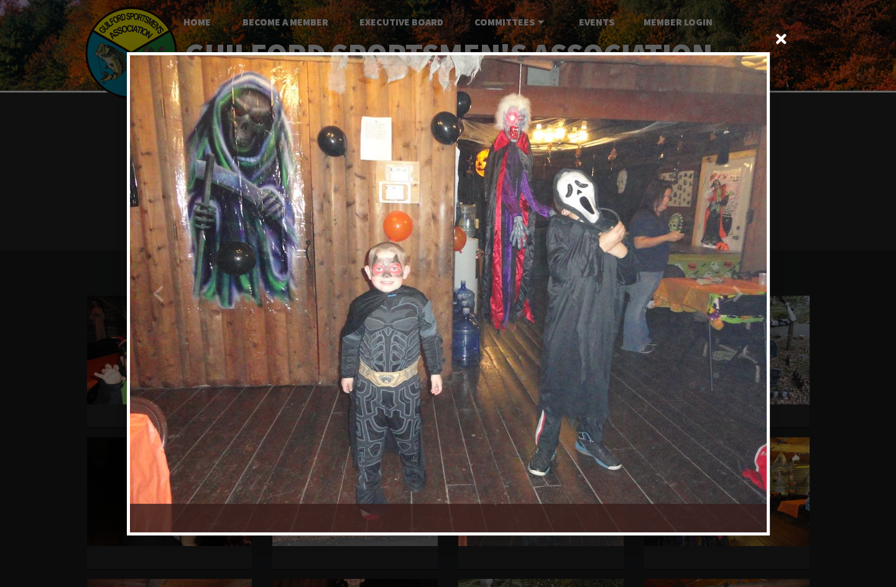
click at [742, 293] on div at bounding box center [607, 293] width 318 height 477
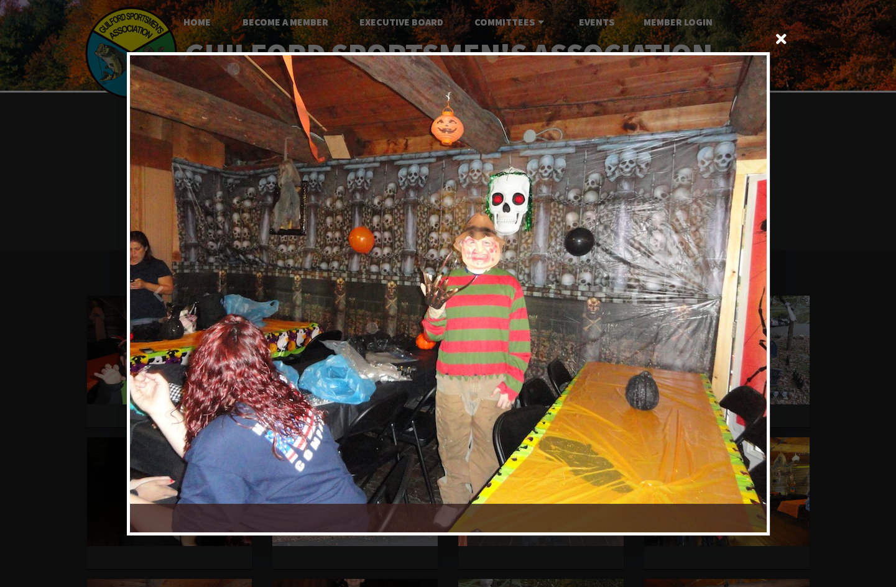
click at [742, 293] on div at bounding box center [607, 293] width 318 height 477
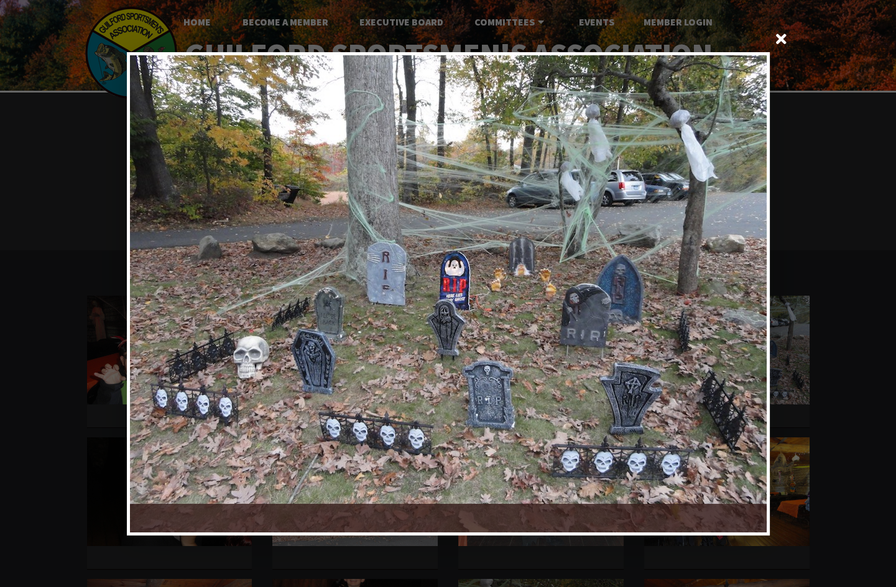
click at [742, 293] on div at bounding box center [607, 293] width 318 height 477
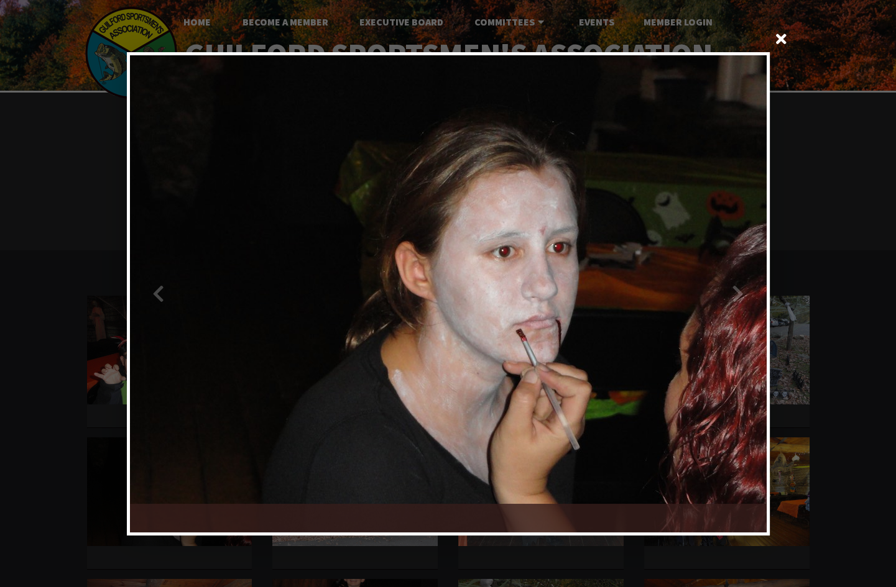
click at [742, 293] on div at bounding box center [607, 293] width 318 height 477
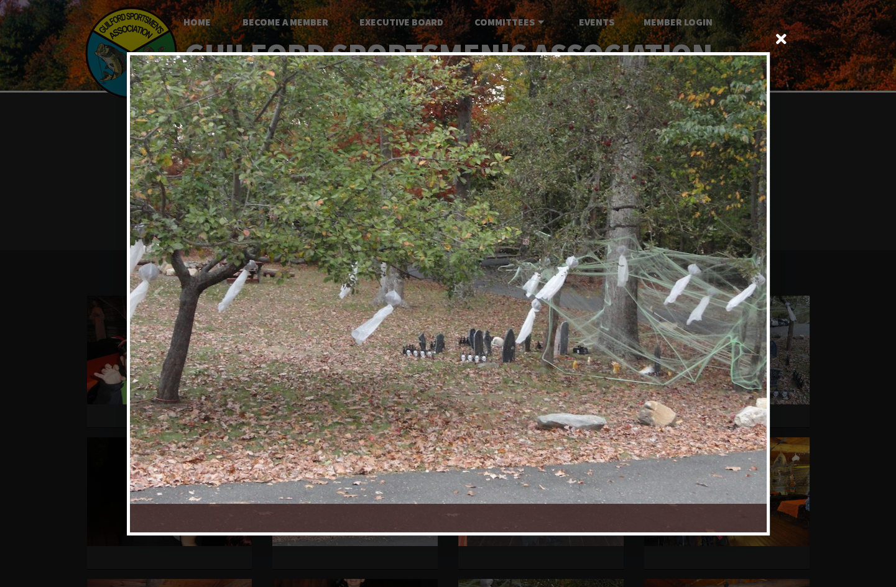
click at [742, 293] on div at bounding box center [607, 293] width 318 height 477
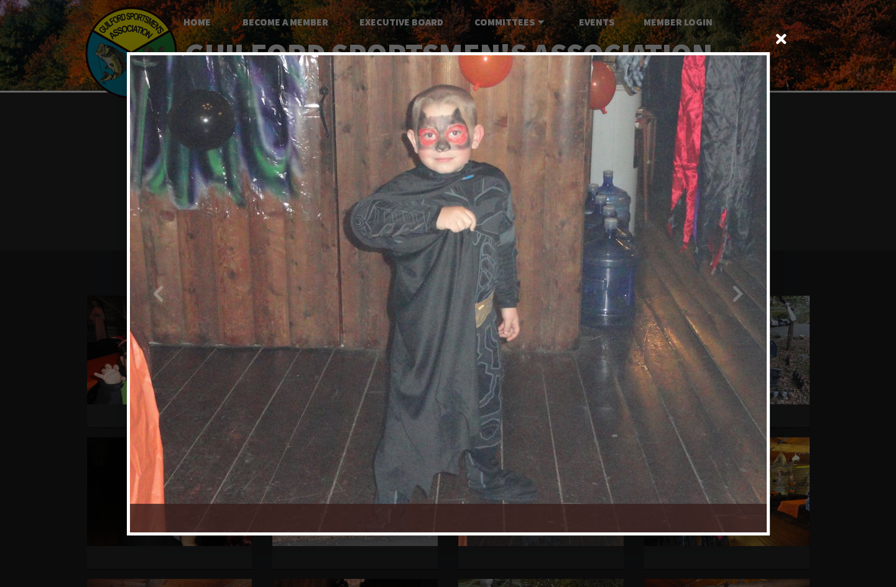
click at [742, 293] on div at bounding box center [607, 293] width 318 height 477
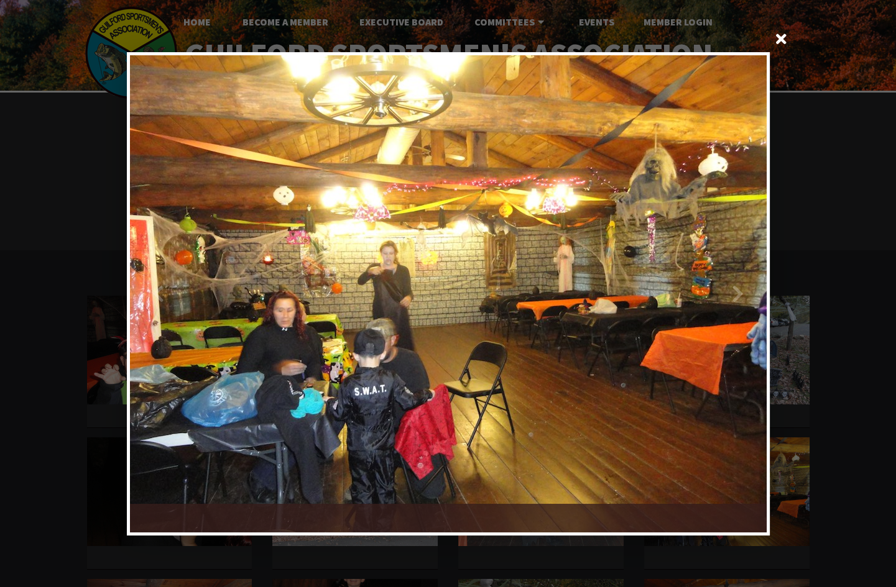
click at [742, 293] on div at bounding box center [607, 293] width 318 height 477
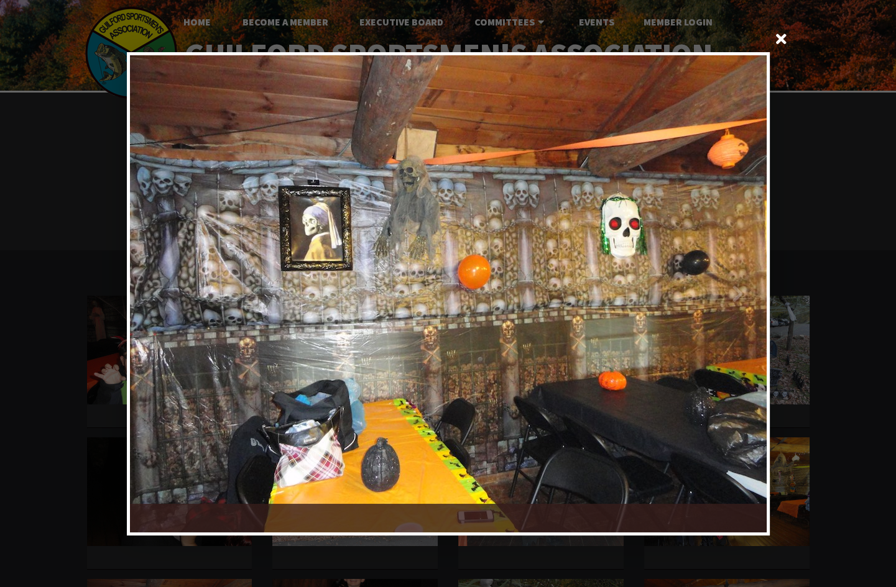
click at [742, 293] on div at bounding box center [607, 293] width 318 height 477
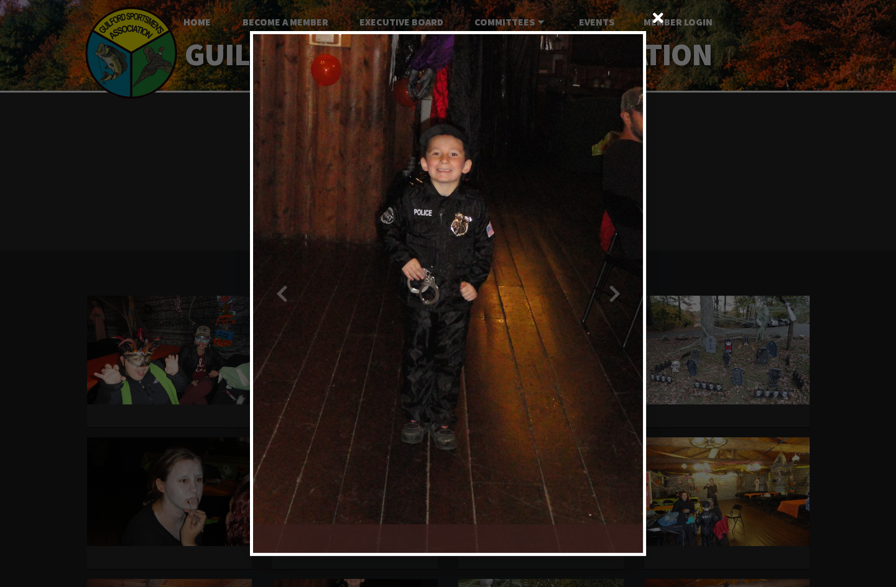
click at [622, 294] on div at bounding box center [545, 294] width 195 height 520
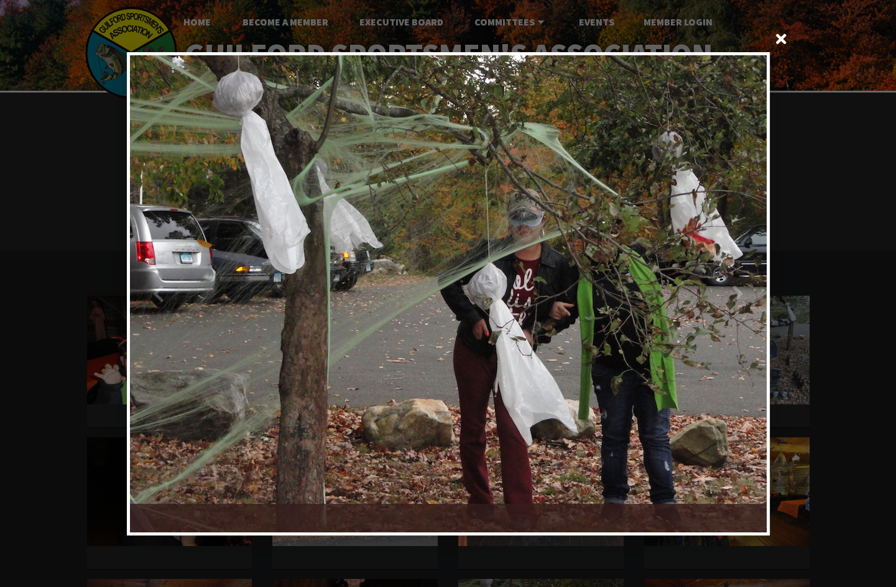
click at [732, 292] on div at bounding box center [607, 293] width 318 height 477
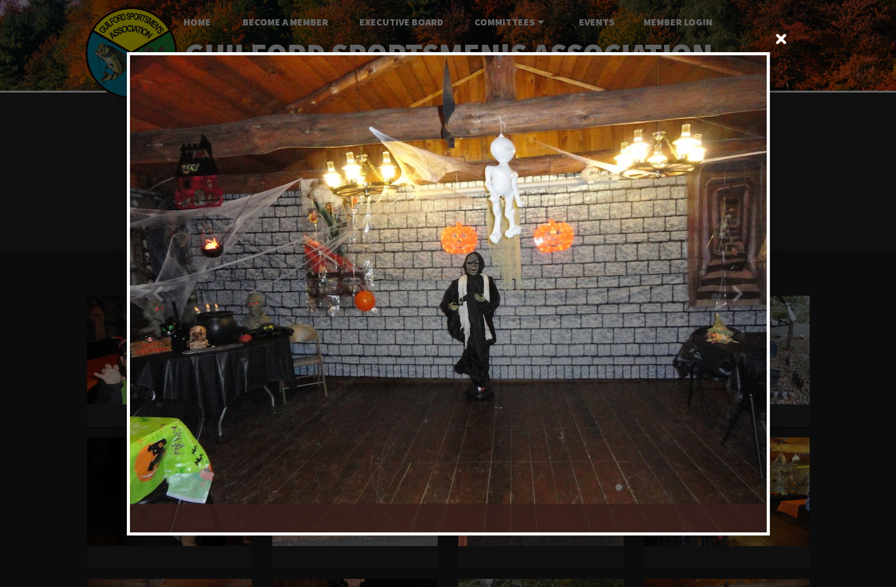
click at [732, 292] on div at bounding box center [607, 293] width 318 height 477
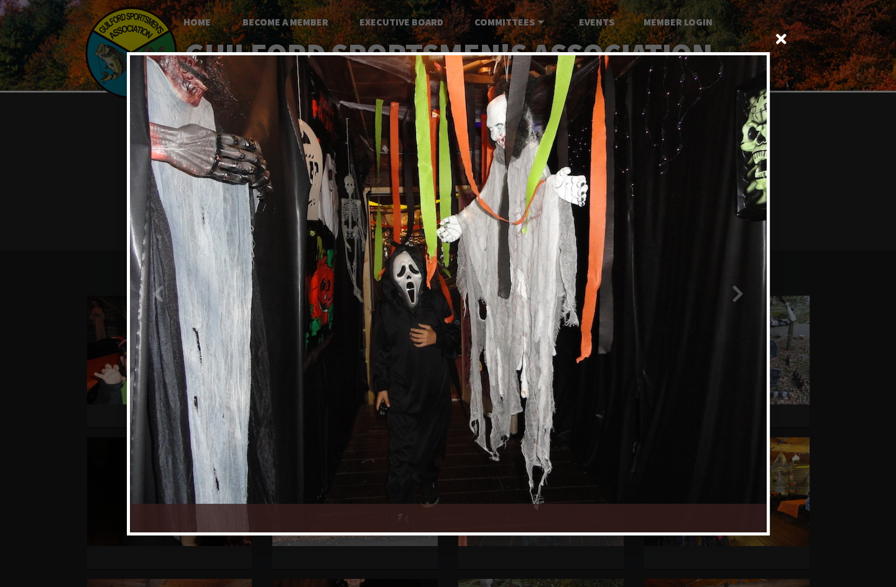
click at [732, 292] on div at bounding box center [607, 293] width 318 height 477
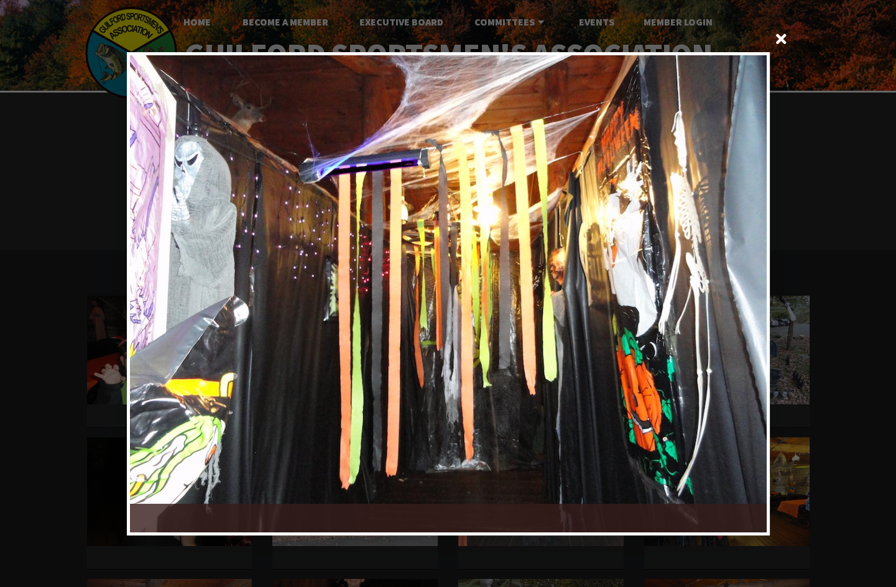
click at [732, 292] on div at bounding box center [607, 293] width 318 height 477
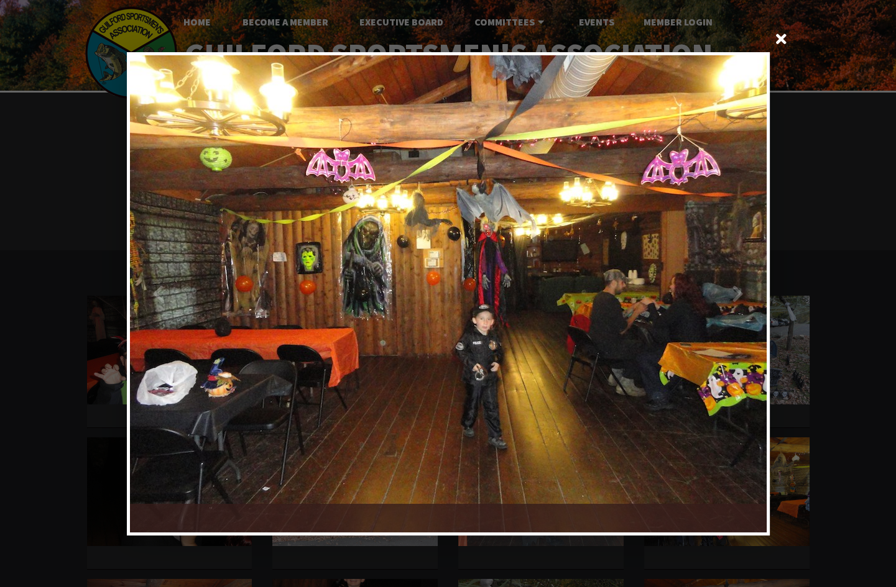
click at [732, 292] on div at bounding box center [607, 293] width 318 height 477
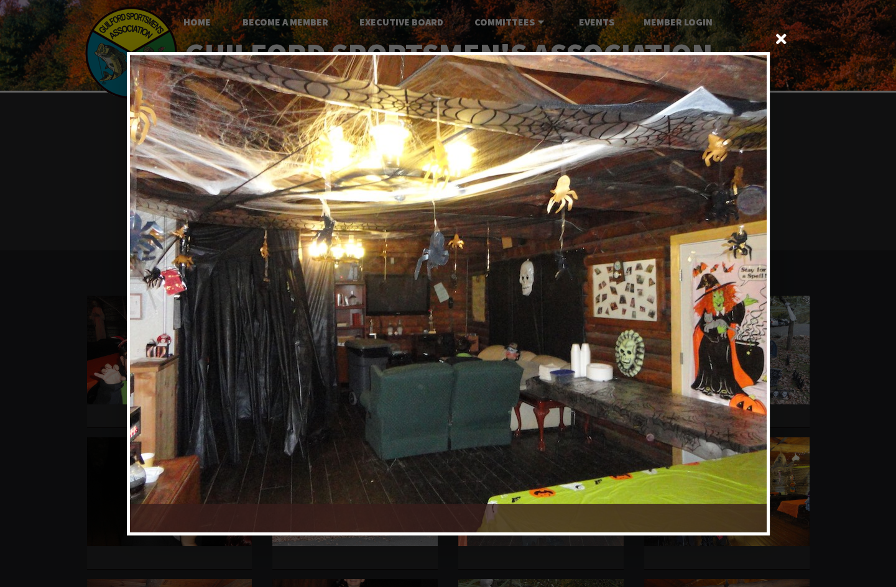
click at [732, 292] on div at bounding box center [607, 293] width 318 height 477
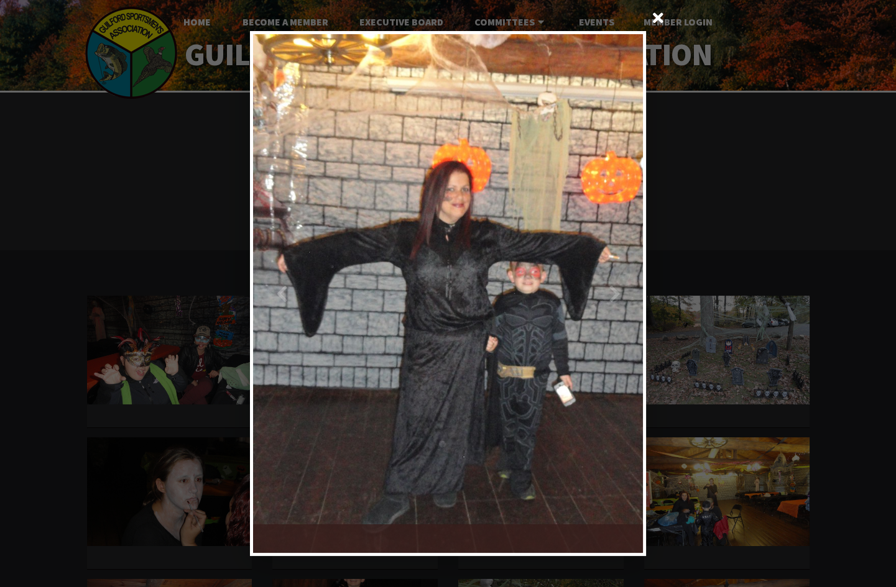
click at [621, 295] on div at bounding box center [545, 294] width 195 height 520
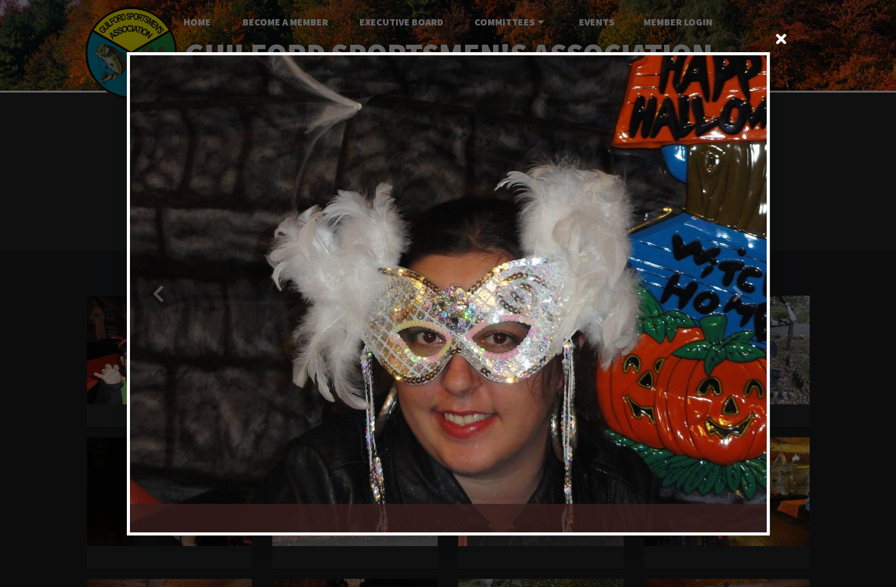
click at [746, 290] on div at bounding box center [607, 293] width 318 height 477
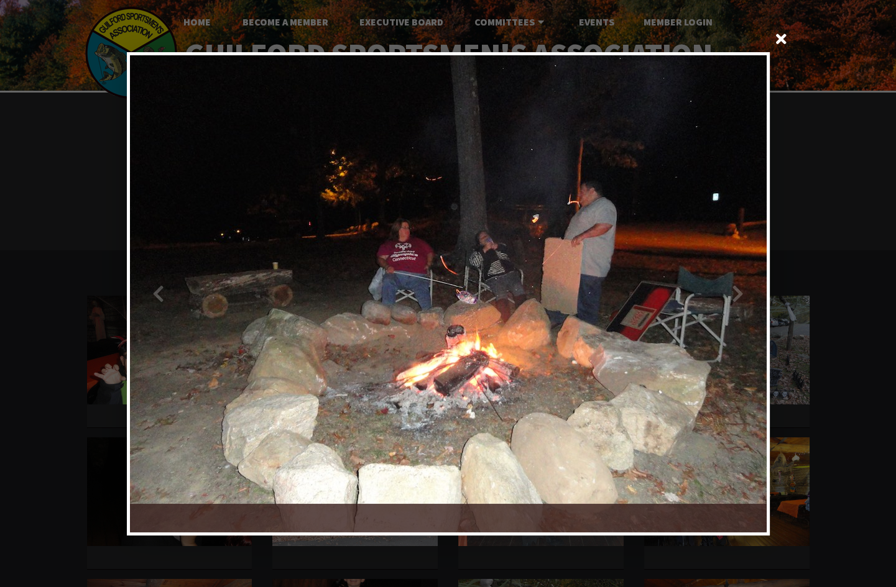
click at [746, 290] on div at bounding box center [607, 293] width 318 height 477
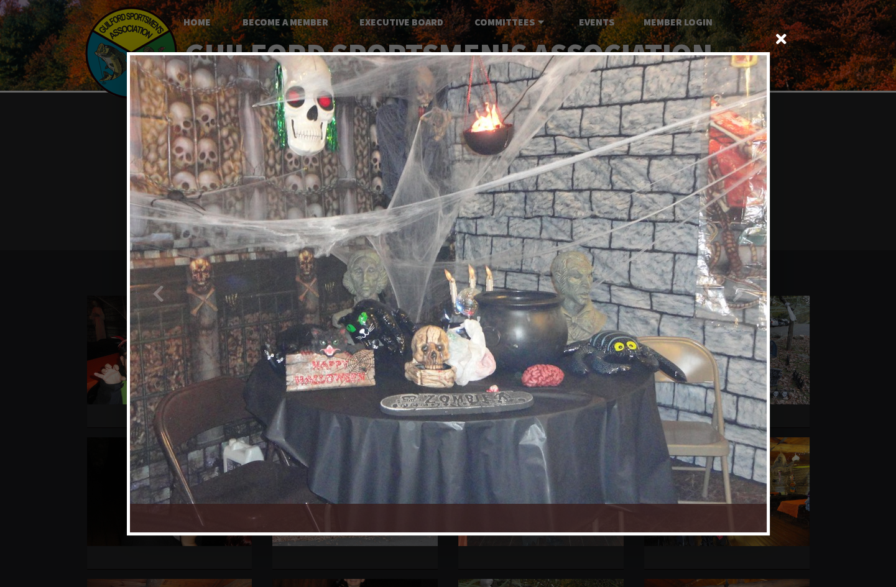
click at [746, 290] on div at bounding box center [607, 293] width 318 height 477
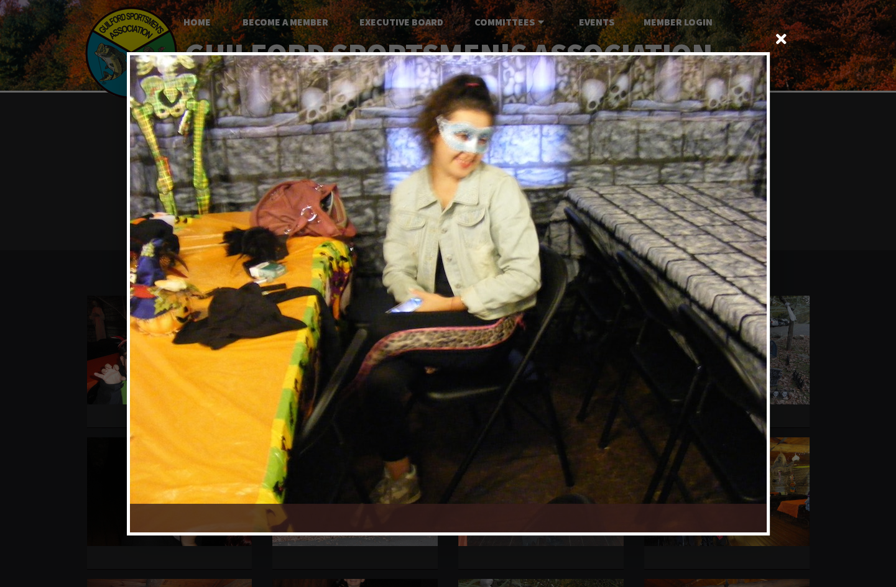
click at [746, 290] on div at bounding box center [607, 293] width 318 height 477
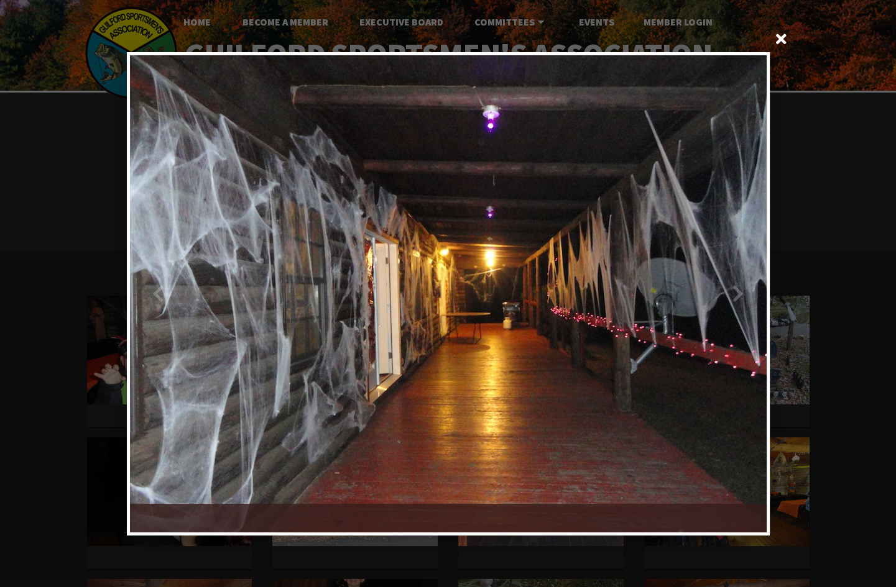
click at [746, 290] on div at bounding box center [607, 293] width 318 height 477
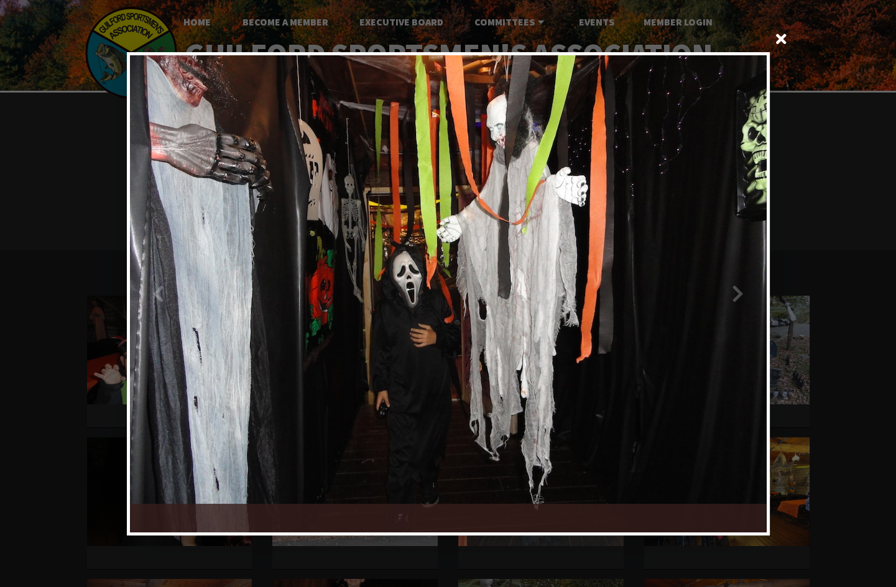
click at [746, 290] on div at bounding box center [607, 293] width 318 height 477
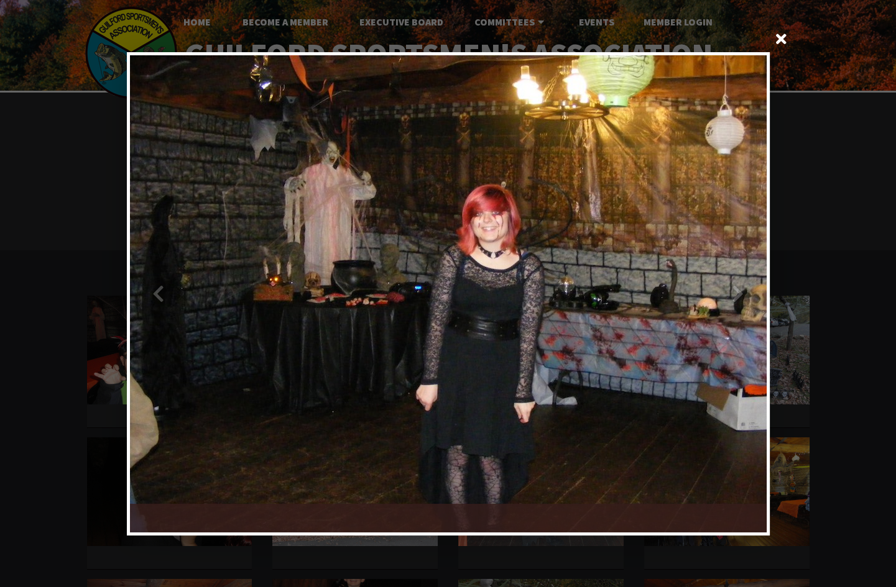
click at [746, 290] on div at bounding box center [607, 293] width 318 height 477
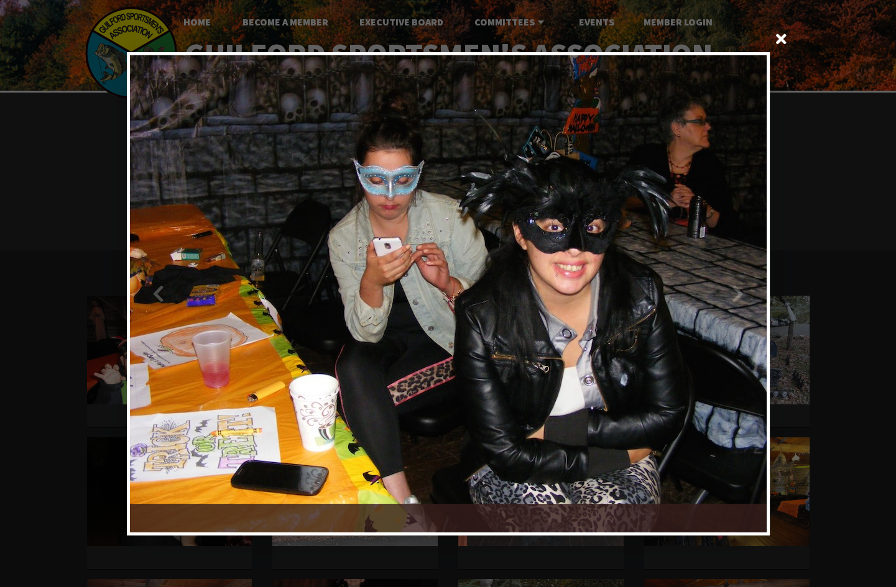
click at [746, 290] on div at bounding box center [607, 293] width 318 height 477
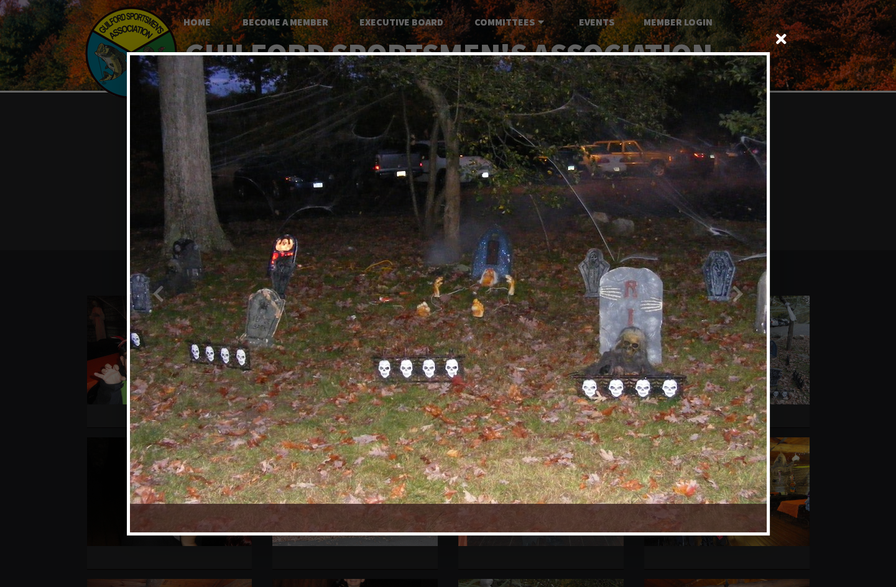
click at [746, 290] on div at bounding box center [607, 293] width 318 height 477
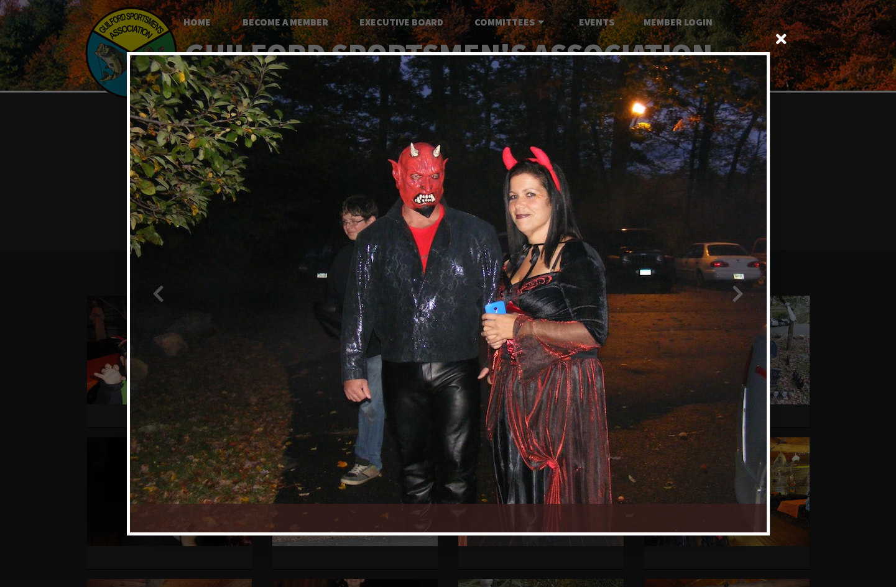
click at [746, 290] on div at bounding box center [607, 293] width 318 height 477
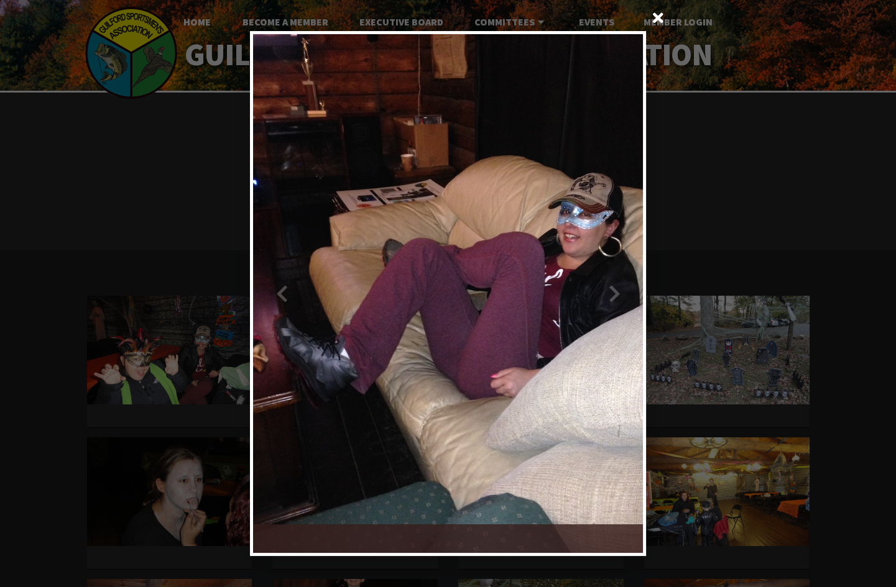
click at [628, 293] on div at bounding box center [545, 294] width 195 height 520
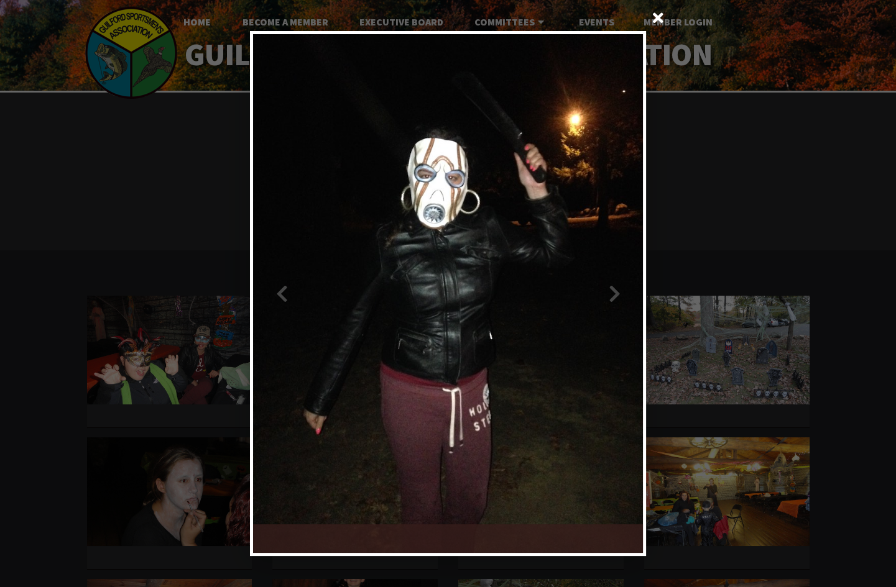
click at [628, 293] on div at bounding box center [545, 294] width 195 height 520
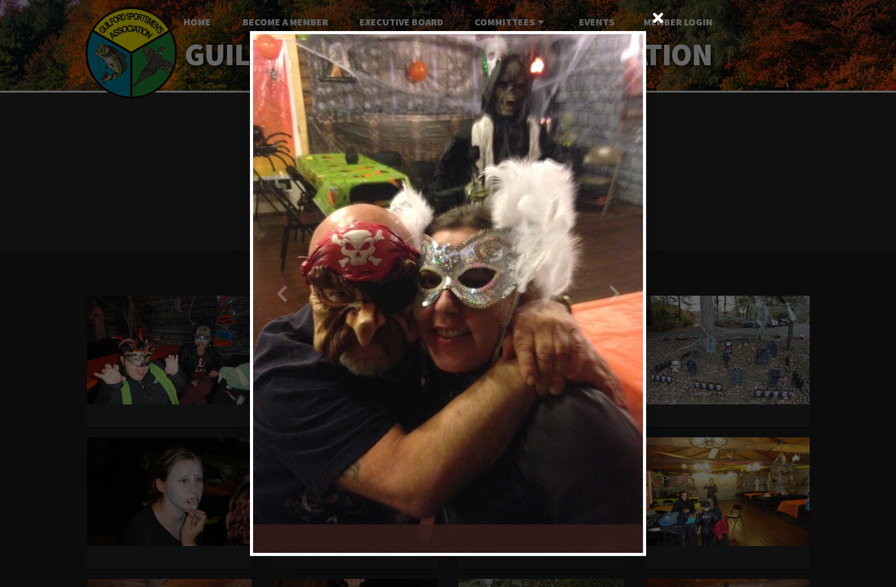
click at [628, 293] on div at bounding box center [545, 294] width 195 height 520
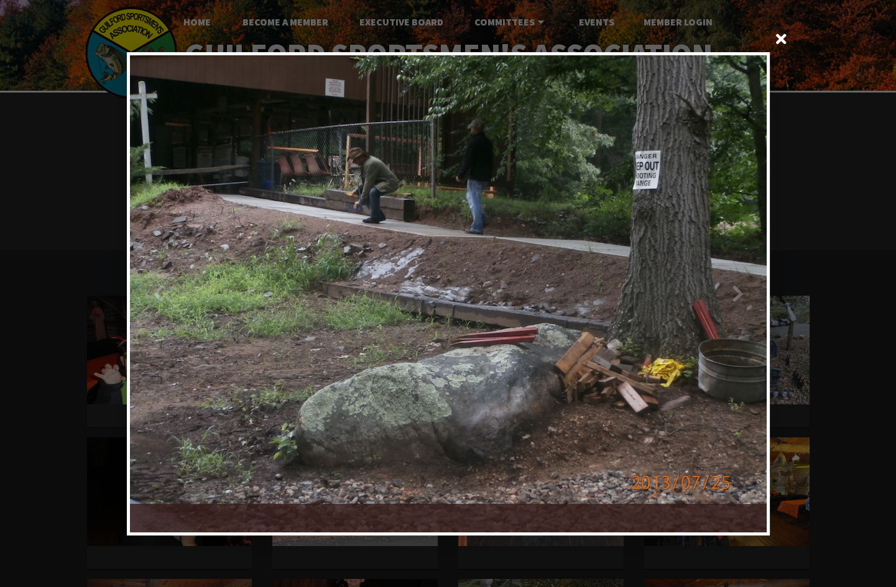
click at [740, 285] on div at bounding box center [607, 293] width 318 height 477
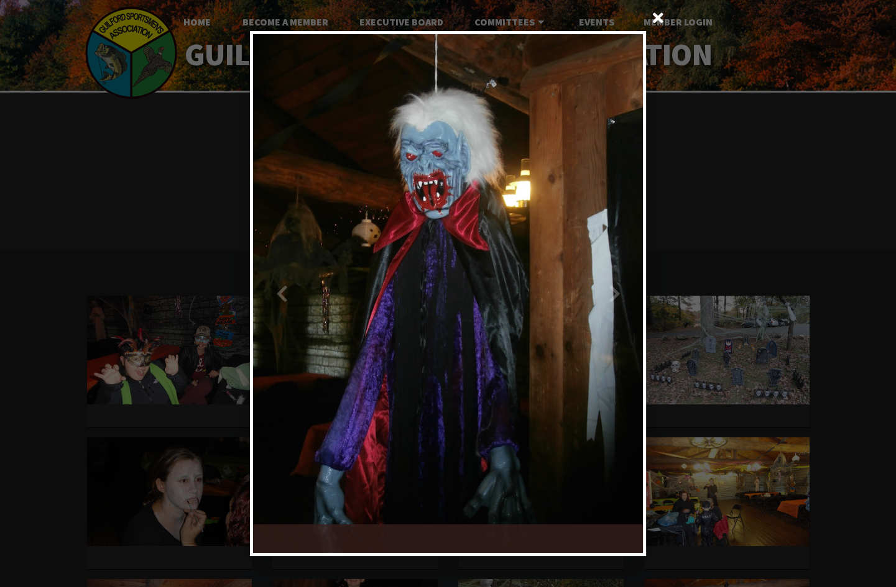
click at [617, 316] on div at bounding box center [545, 294] width 195 height 520
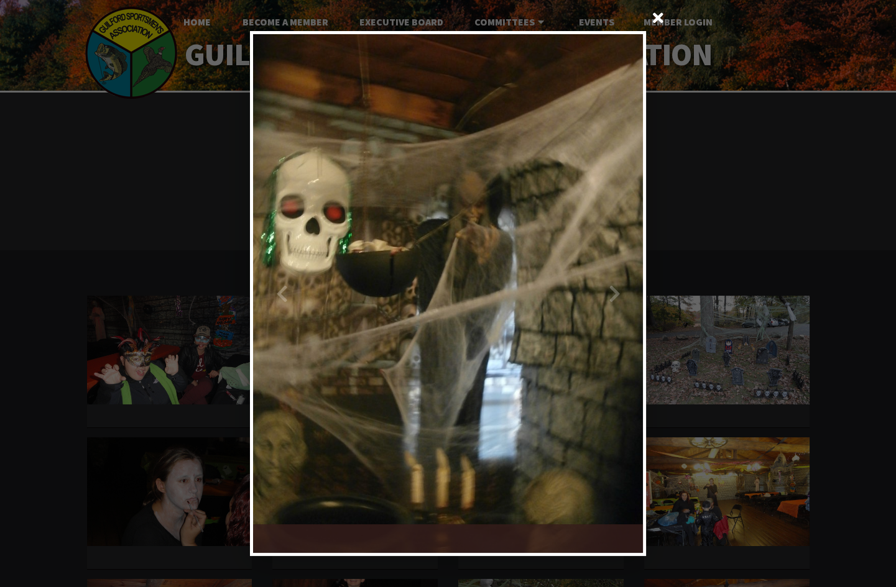
click at [620, 308] on div at bounding box center [545, 294] width 195 height 520
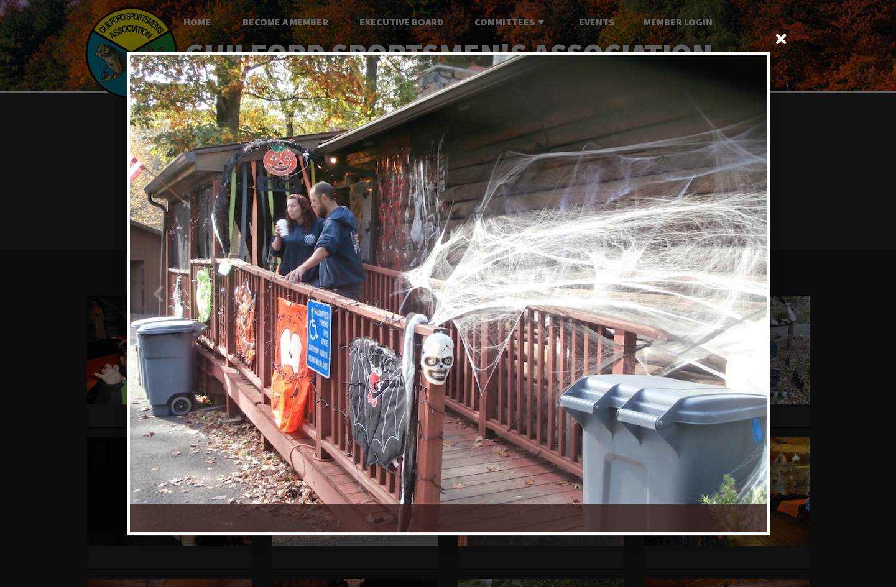
click at [686, 299] on div at bounding box center [607, 293] width 318 height 477
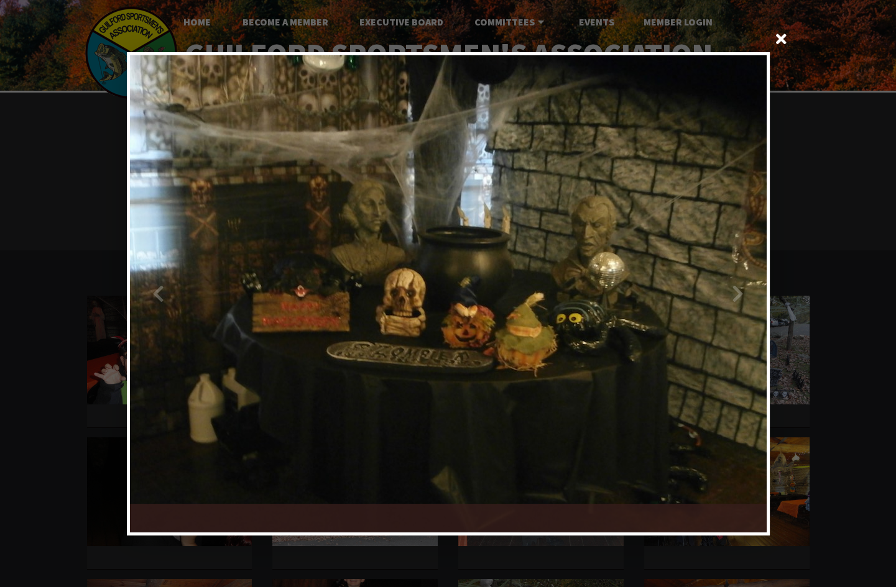
click at [686, 299] on div at bounding box center [607, 293] width 318 height 477
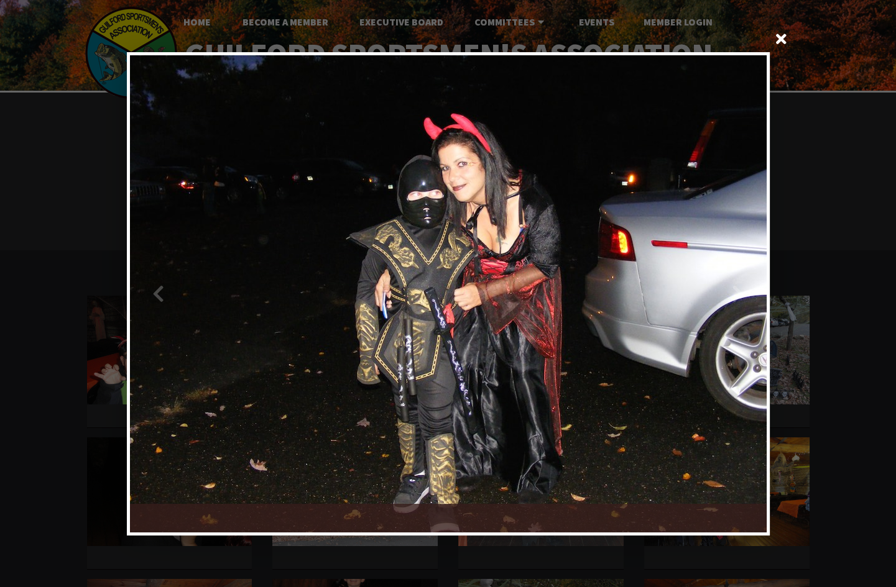
click at [718, 297] on div at bounding box center [607, 293] width 318 height 477
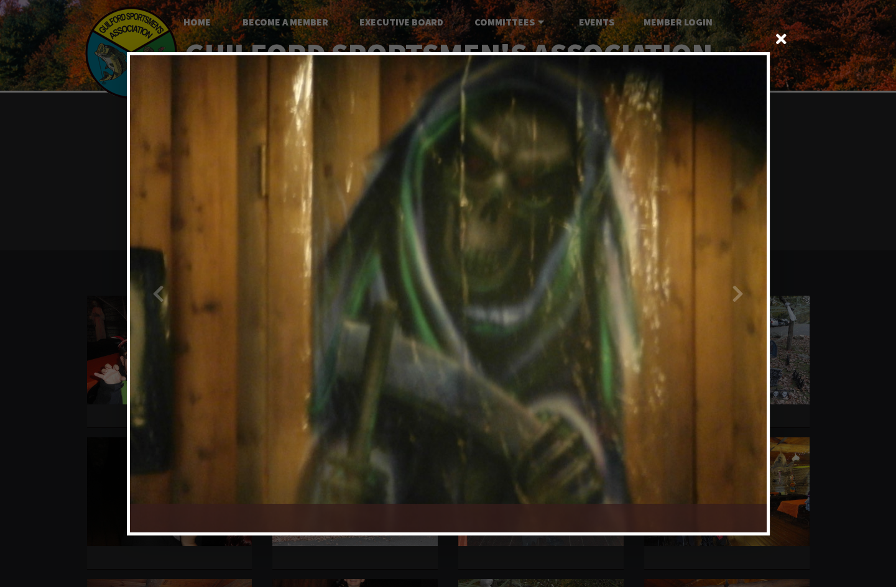
click at [718, 297] on div at bounding box center [607, 293] width 318 height 477
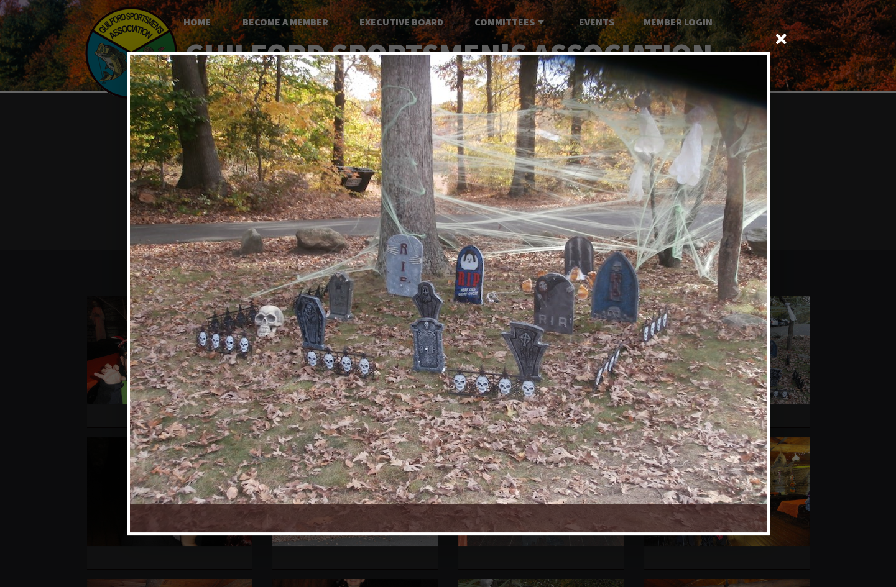
click at [718, 297] on div at bounding box center [607, 293] width 318 height 477
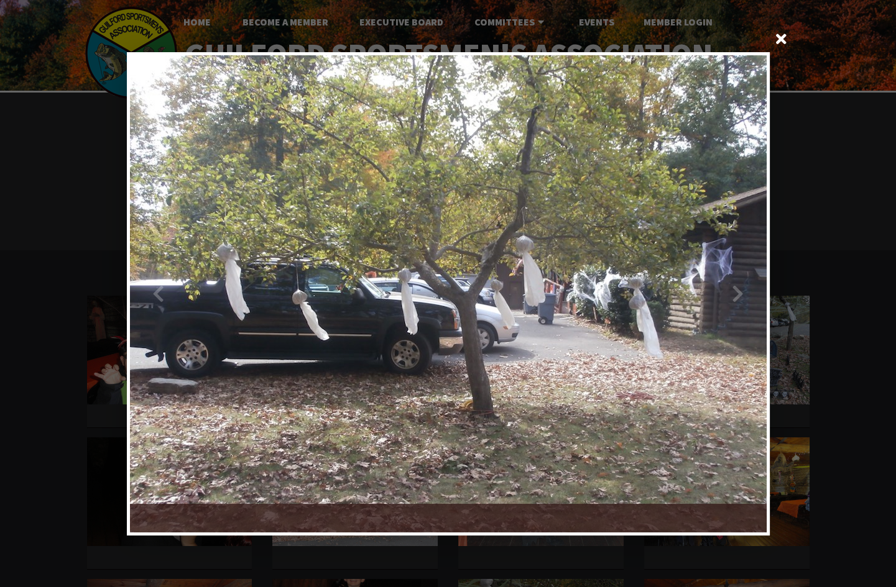
click at [718, 297] on div at bounding box center [607, 293] width 318 height 477
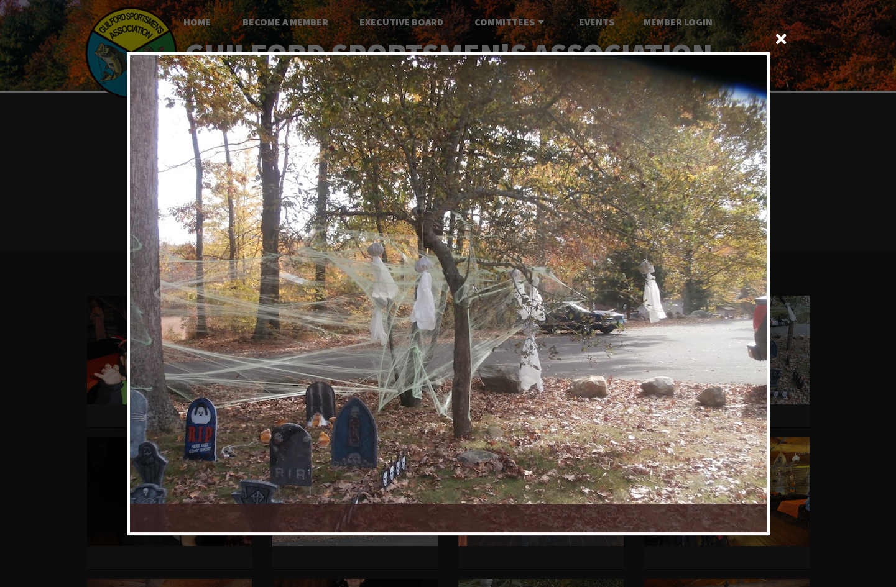
click at [718, 297] on div at bounding box center [607, 293] width 318 height 477
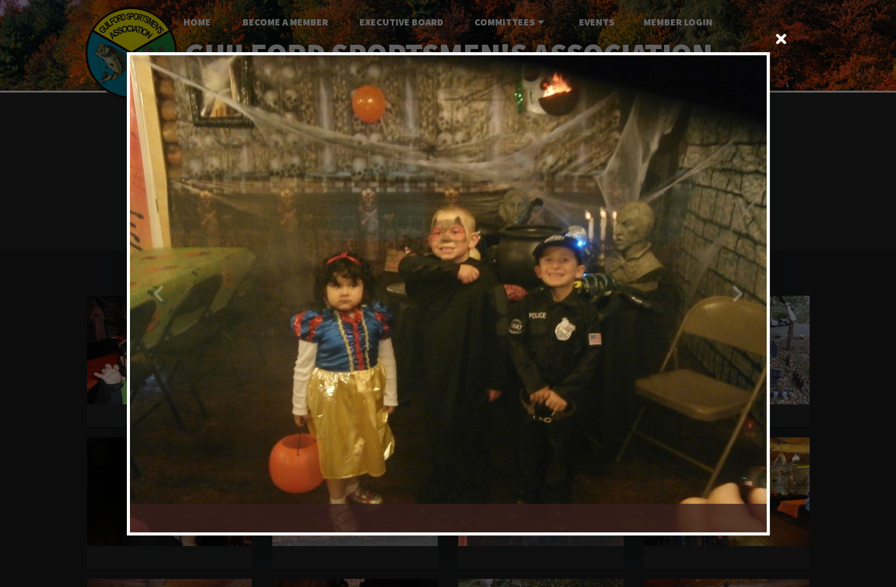
click at [718, 297] on div at bounding box center [607, 293] width 318 height 477
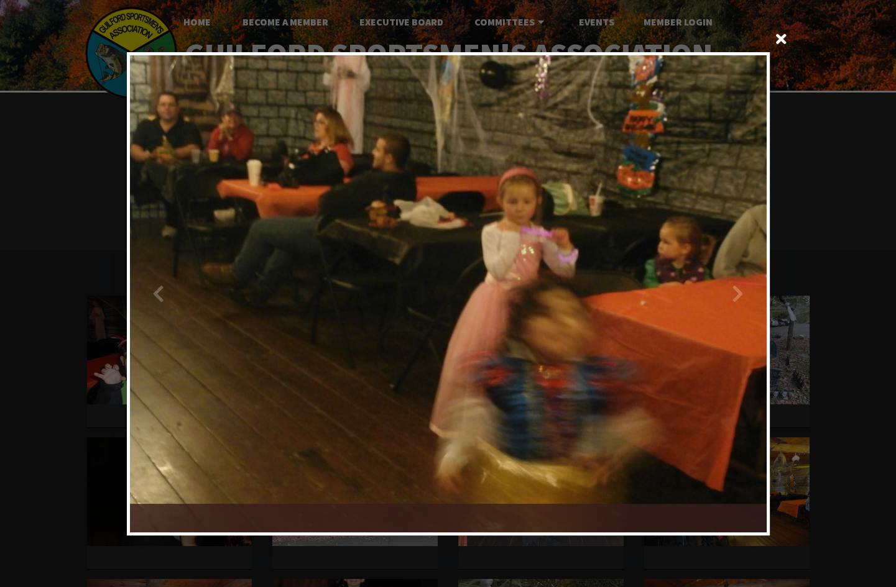
click at [718, 297] on div at bounding box center [607, 293] width 318 height 477
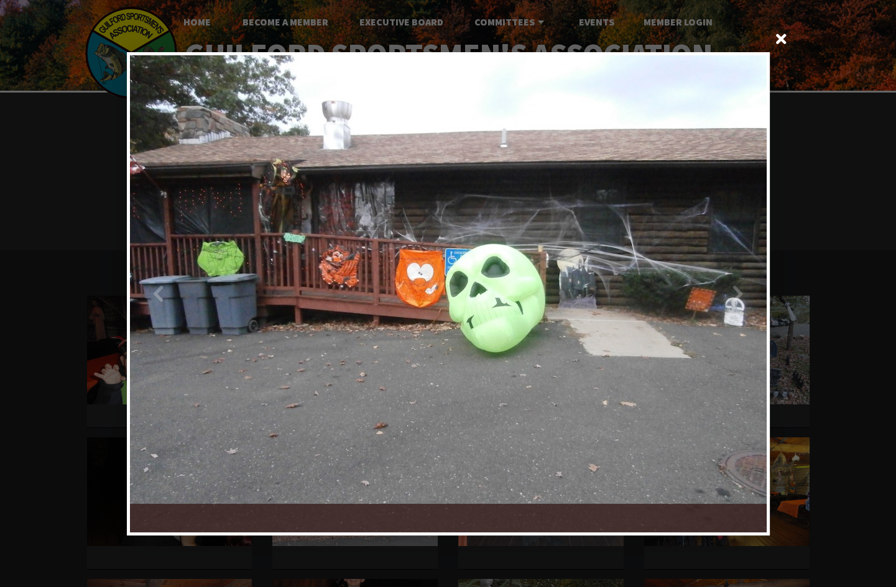
click at [718, 297] on div at bounding box center [607, 293] width 318 height 477
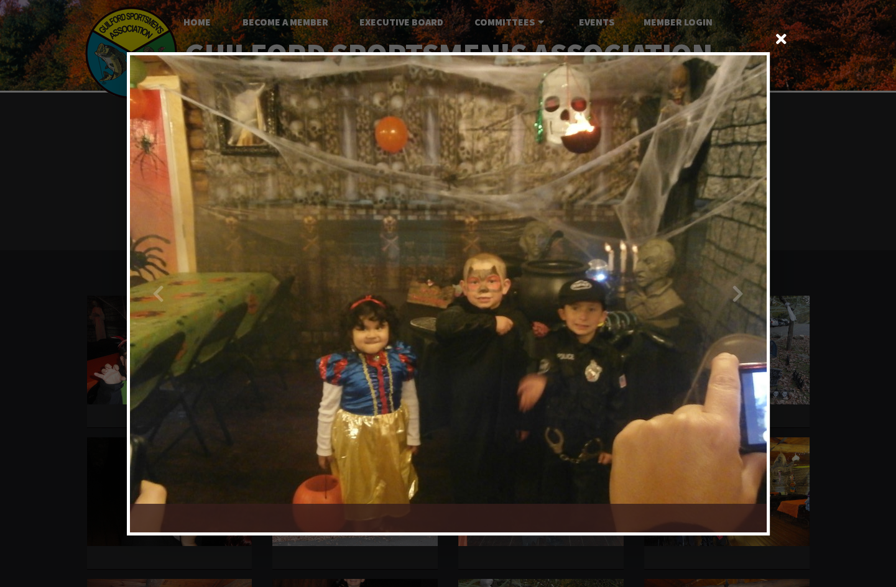
click at [718, 297] on div at bounding box center [607, 293] width 318 height 477
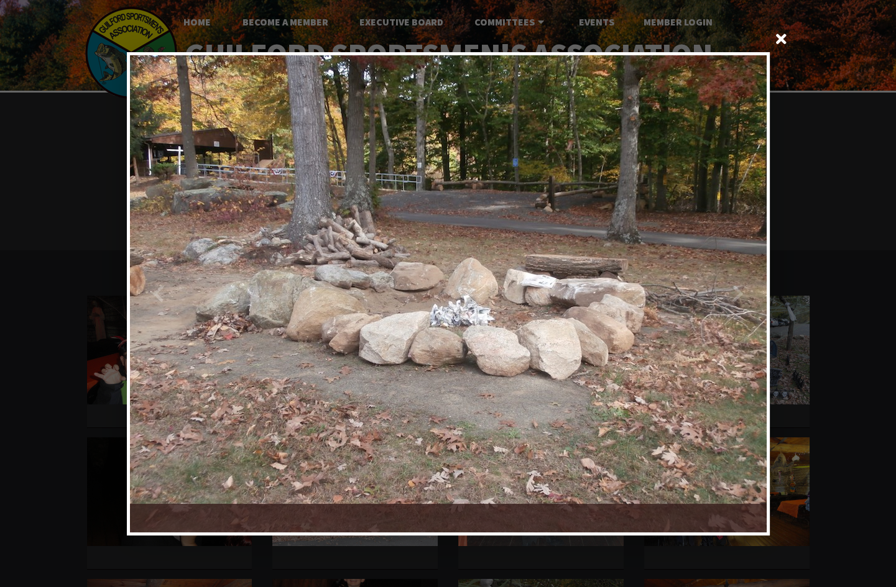
click at [718, 297] on div at bounding box center [607, 293] width 318 height 477
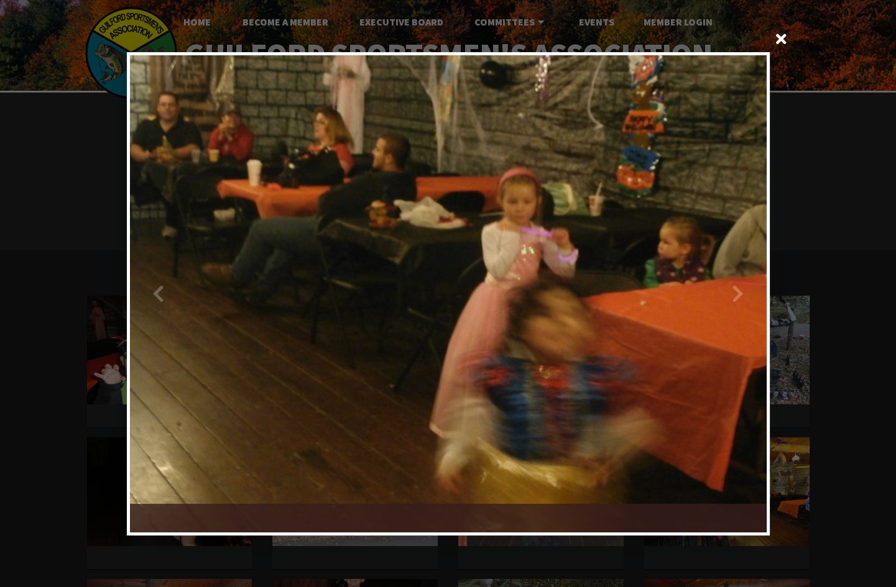
click at [718, 297] on div at bounding box center [607, 293] width 318 height 477
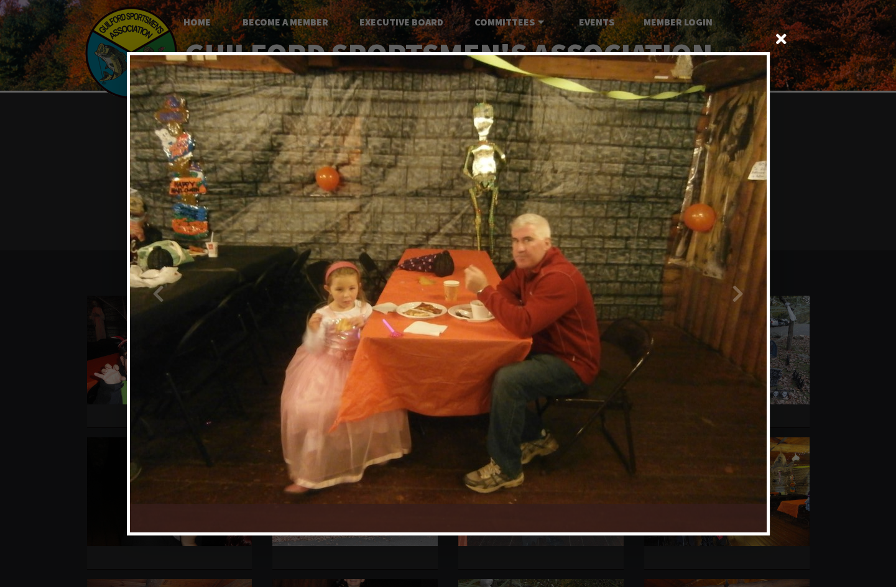
click at [718, 297] on div at bounding box center [607, 293] width 318 height 477
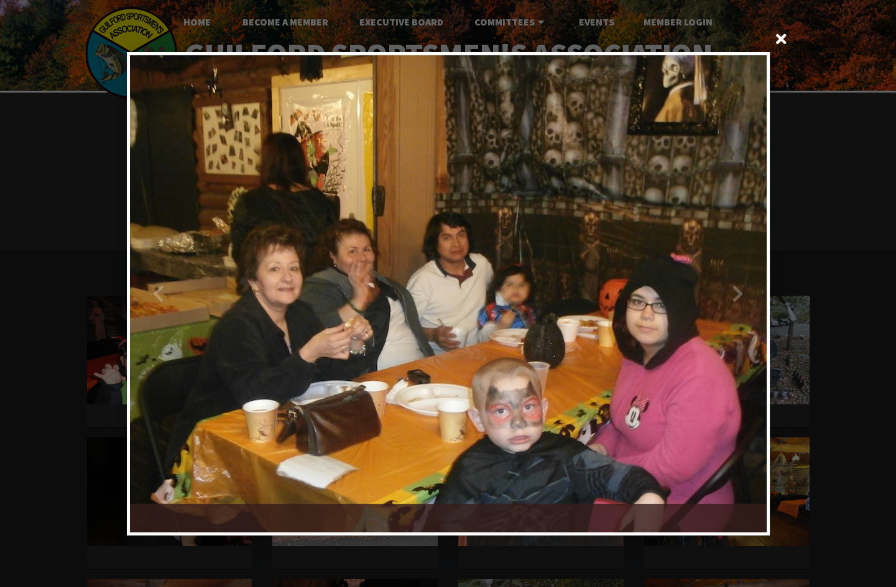
click at [718, 297] on div at bounding box center [607, 293] width 318 height 477
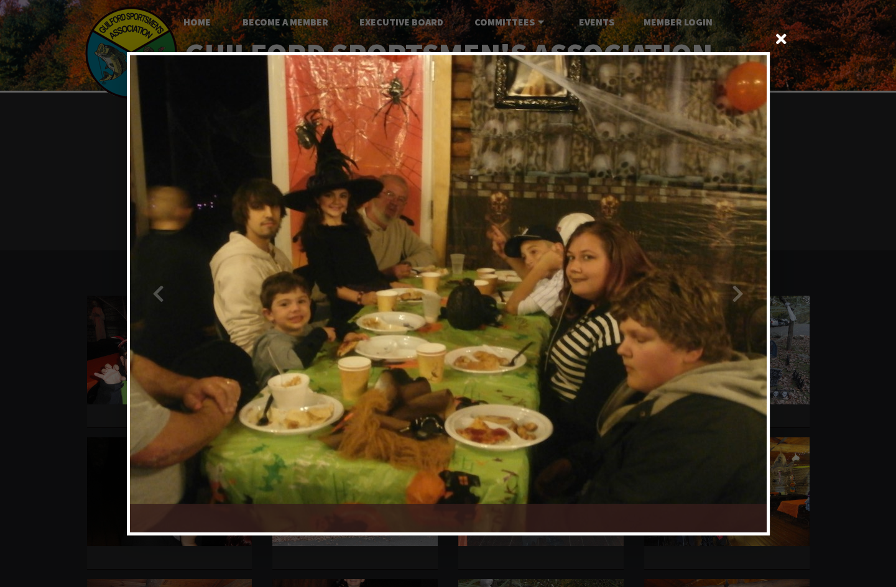
click at [718, 297] on div at bounding box center [607, 293] width 318 height 477
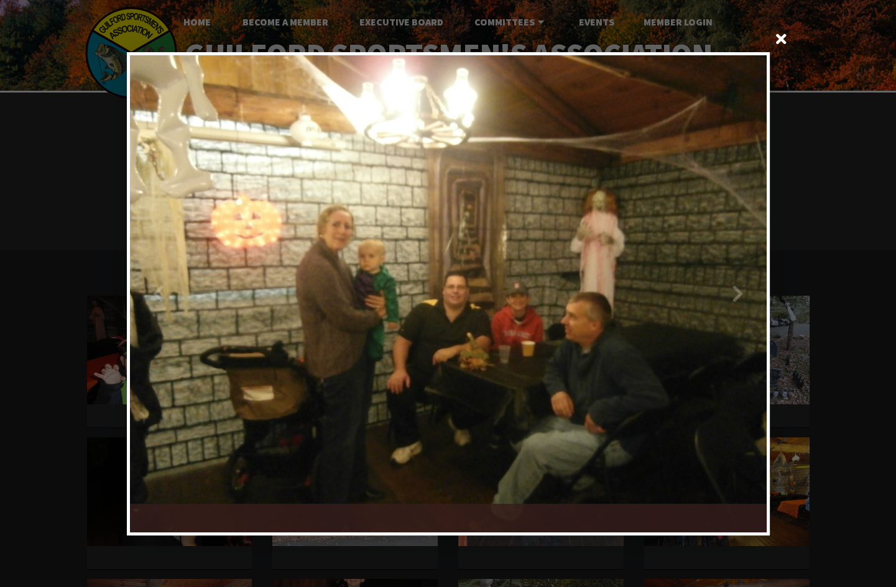
click at [718, 297] on div at bounding box center [607, 293] width 318 height 477
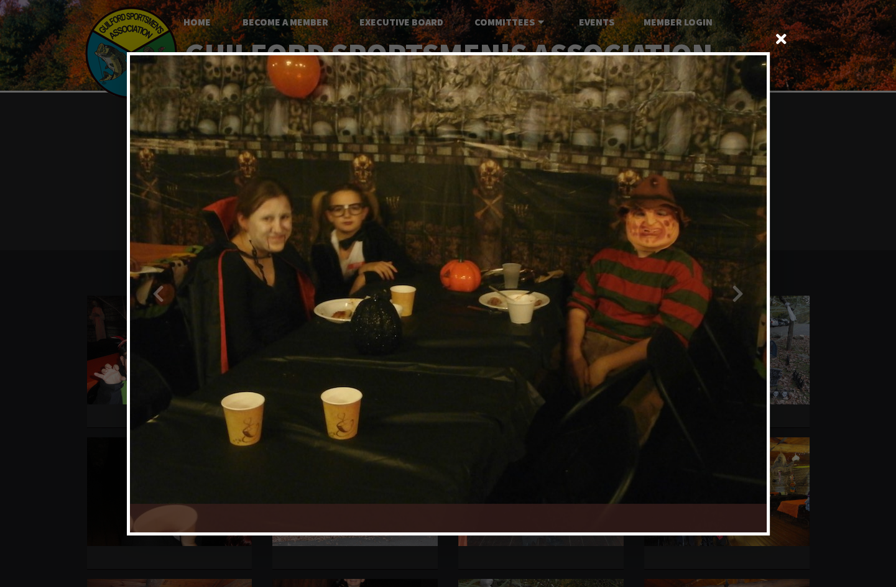
click at [721, 297] on div at bounding box center [607, 293] width 318 height 477
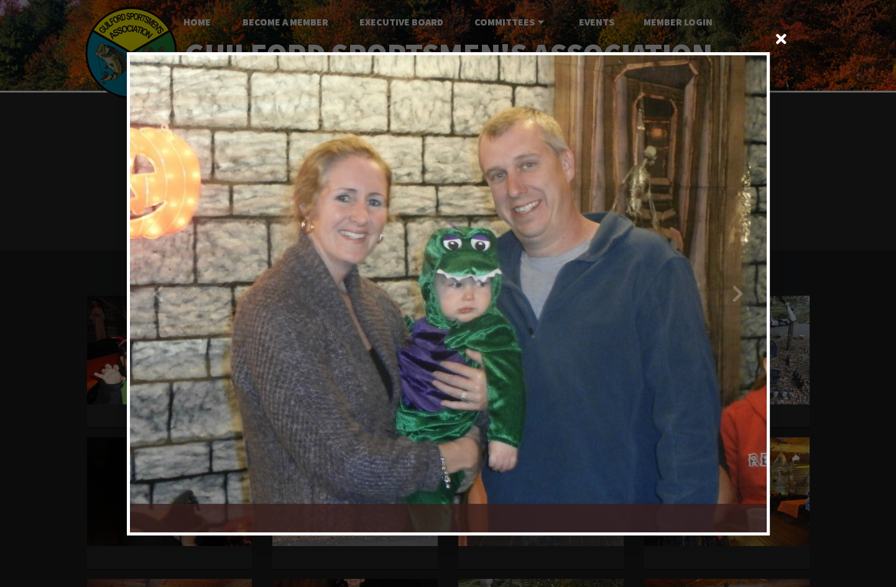
click at [721, 297] on div at bounding box center [607, 293] width 318 height 477
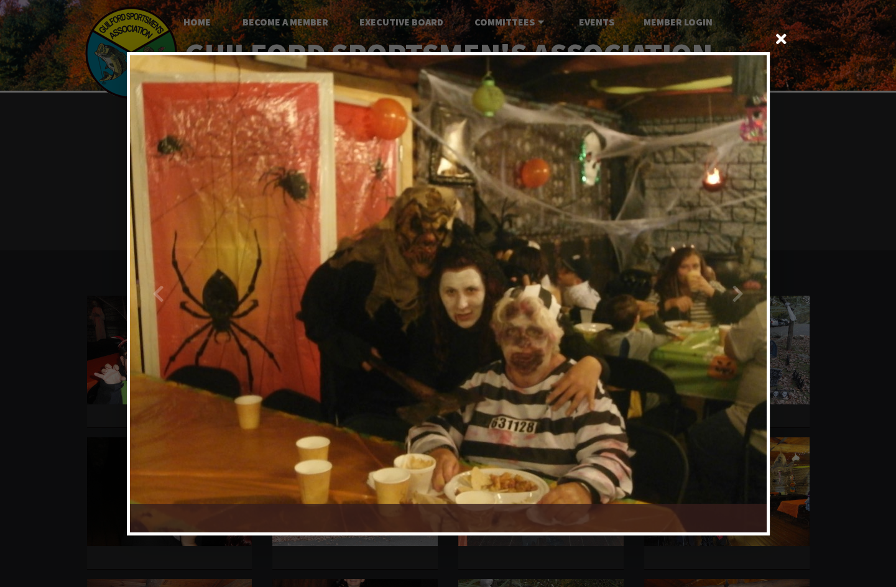
click at [723, 297] on div at bounding box center [607, 293] width 318 height 477
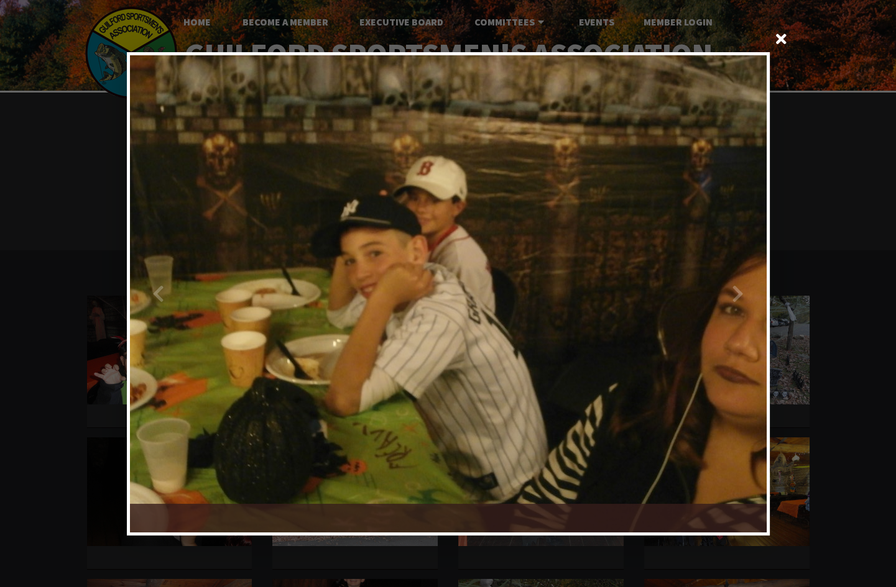
click at [723, 297] on div at bounding box center [607, 293] width 318 height 477
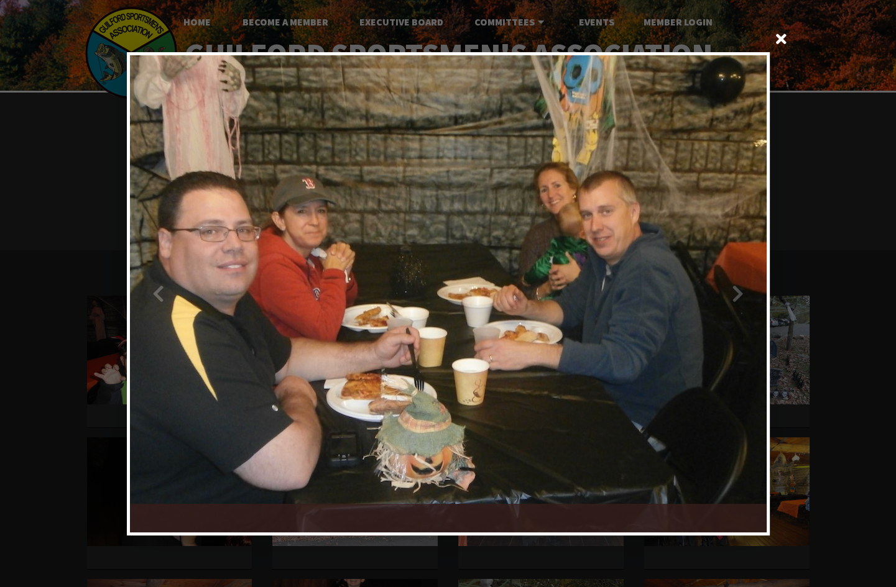
click at [723, 297] on div at bounding box center [607, 293] width 318 height 477
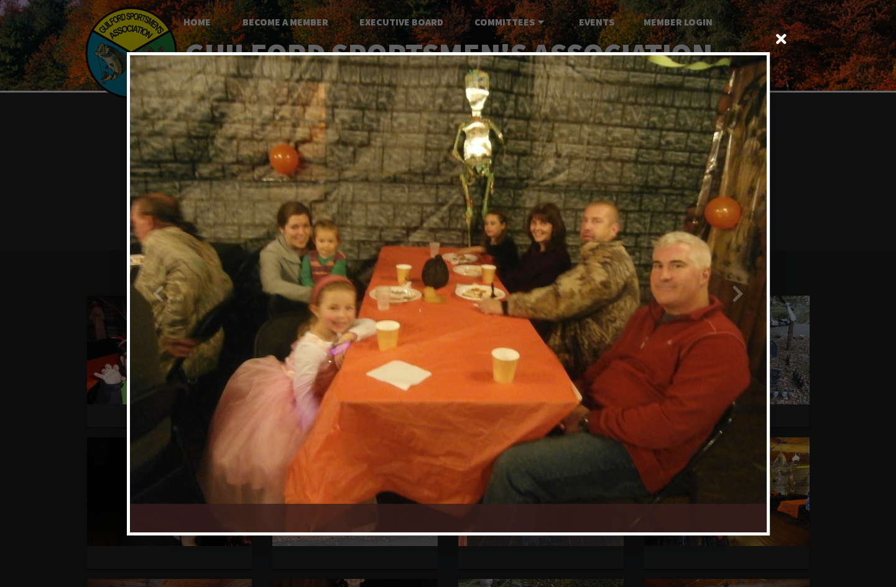
click at [723, 297] on div at bounding box center [607, 293] width 318 height 477
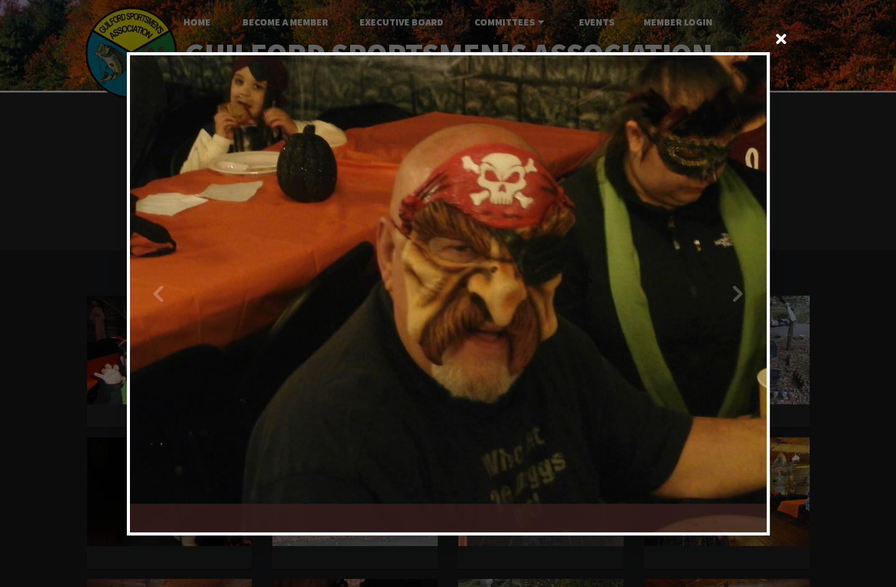
click at [723, 297] on div at bounding box center [607, 293] width 318 height 477
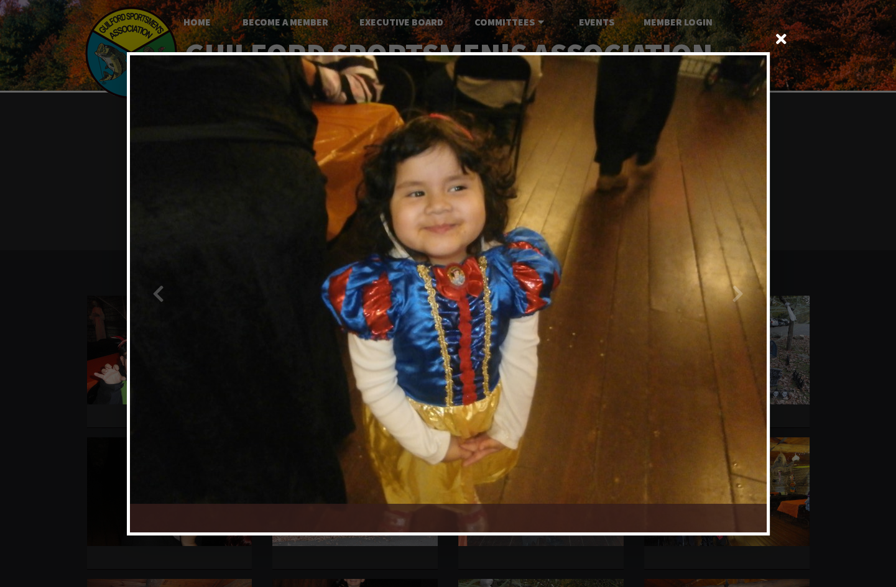
click at [723, 297] on div at bounding box center [607, 293] width 318 height 477
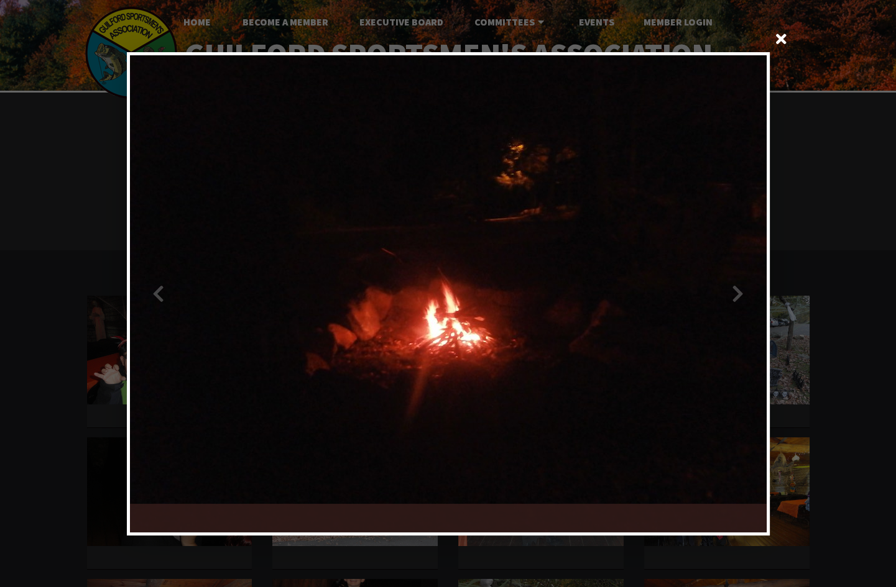
click at [723, 297] on div at bounding box center [607, 293] width 318 height 477
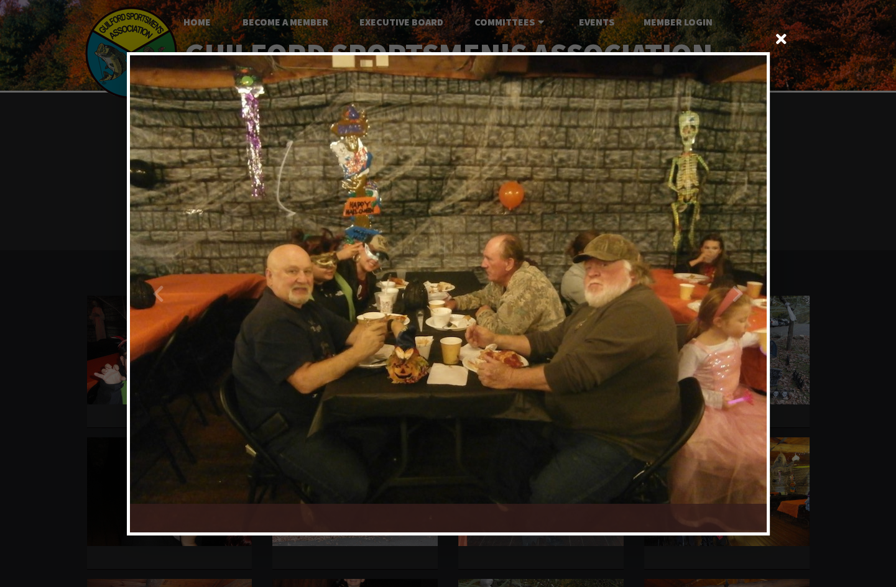
click at [723, 297] on div at bounding box center [607, 293] width 318 height 477
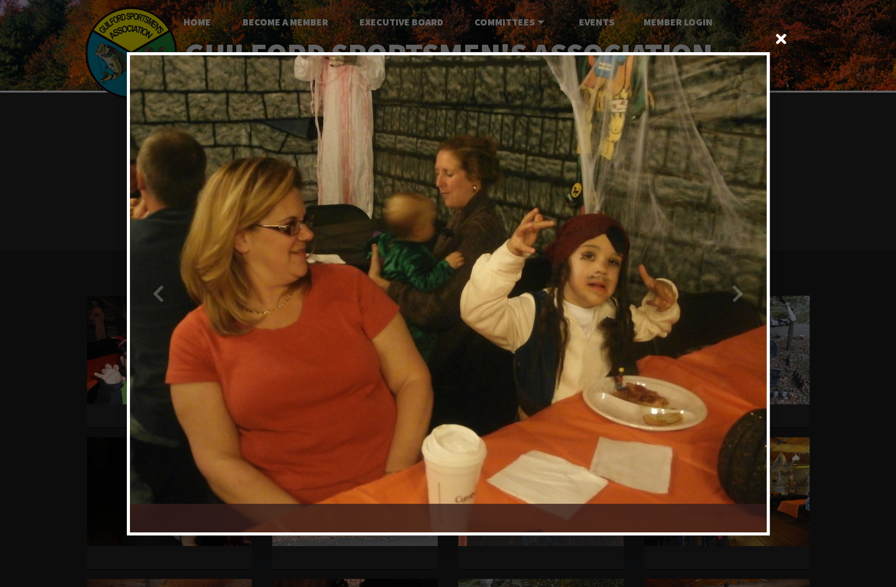
click at [723, 297] on div at bounding box center [607, 293] width 318 height 477
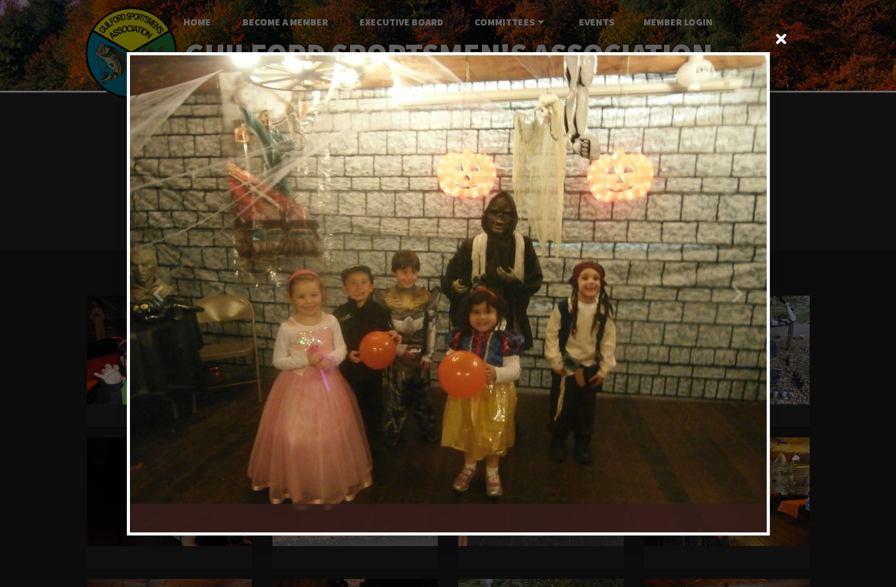
click at [723, 297] on div at bounding box center [607, 293] width 318 height 477
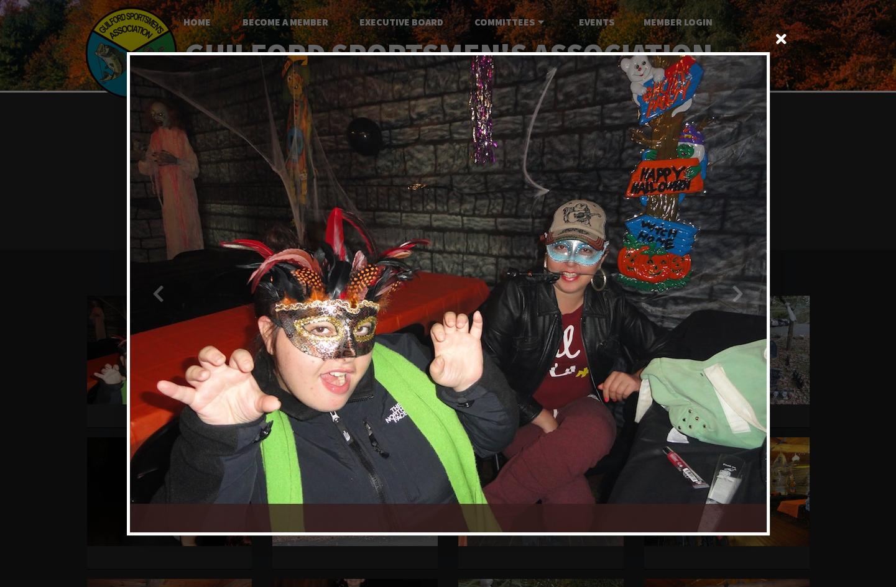
click at [722, 295] on div at bounding box center [607, 293] width 318 height 477
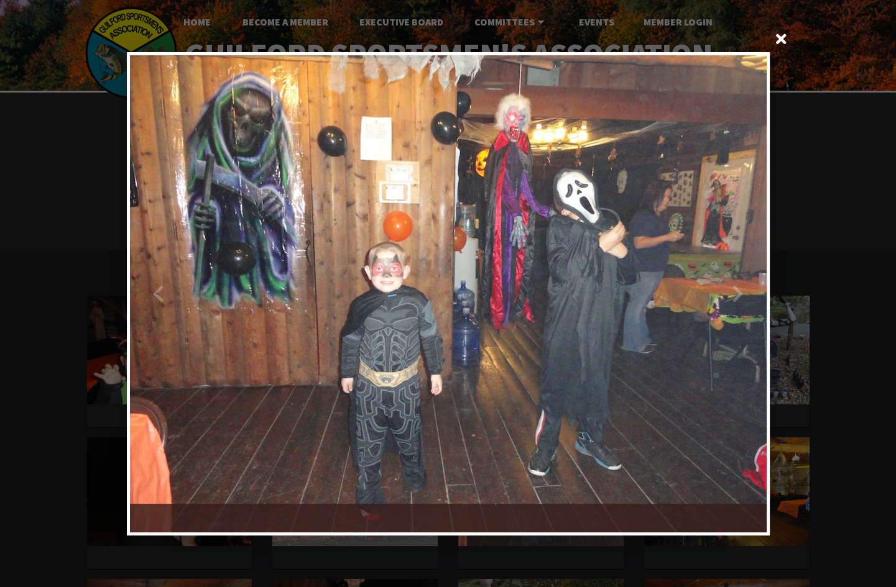
click at [722, 293] on div at bounding box center [607, 293] width 318 height 477
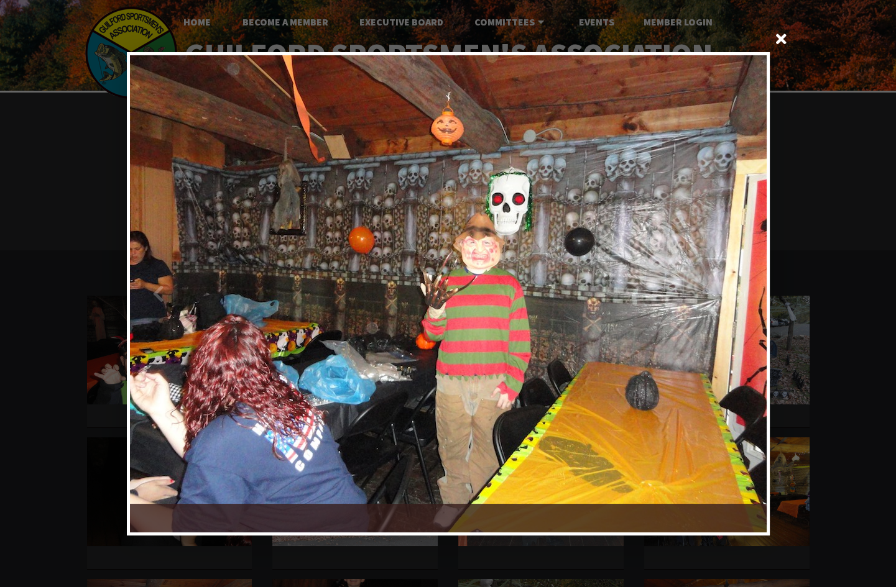
click at [722, 293] on div at bounding box center [607, 293] width 318 height 477
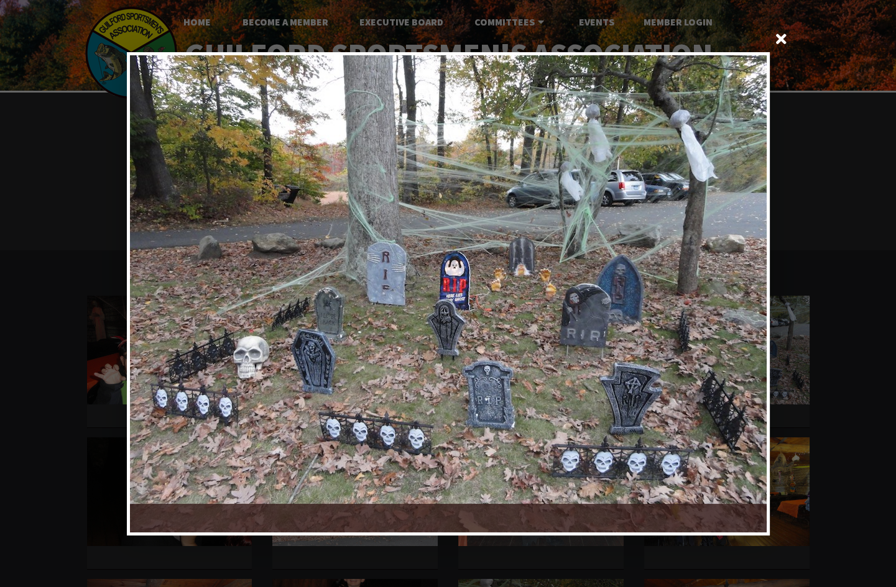
click at [722, 293] on div at bounding box center [607, 293] width 318 height 477
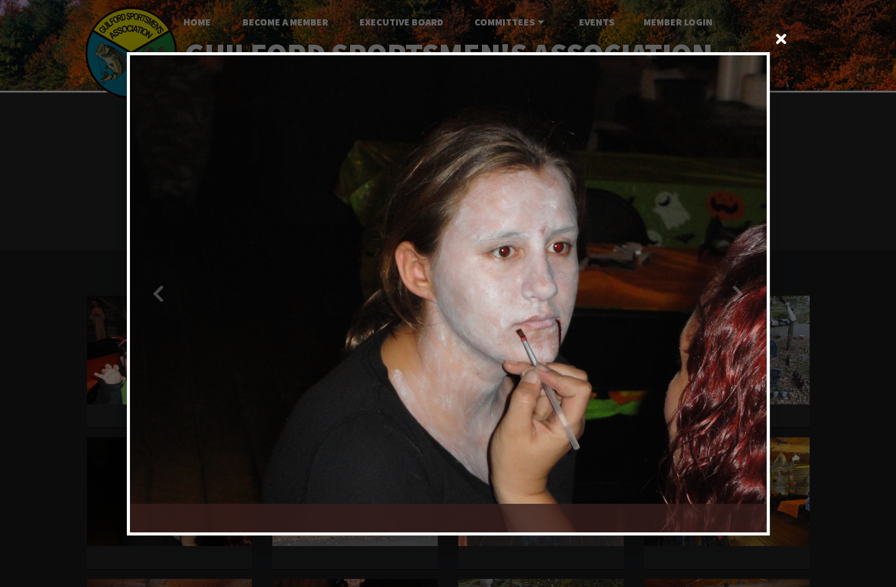
click at [721, 292] on div at bounding box center [607, 293] width 318 height 477
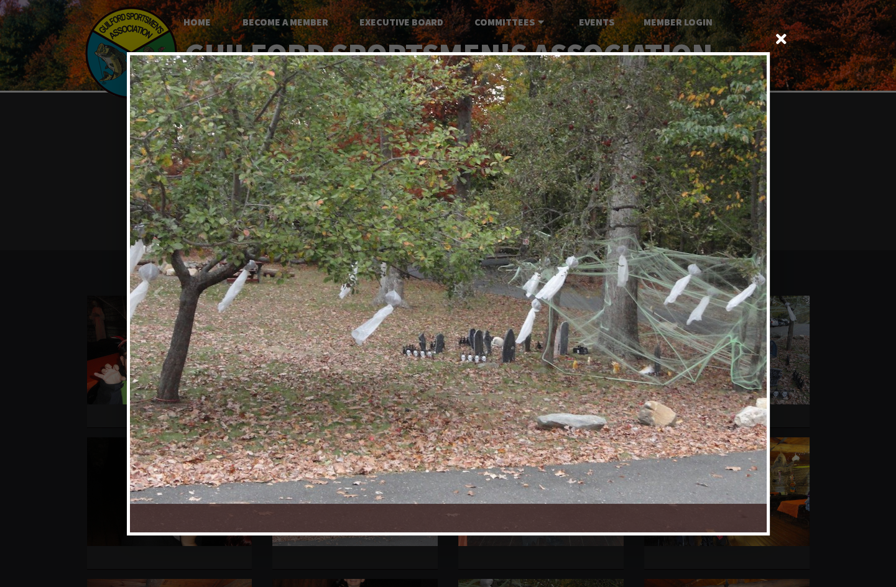
click at [721, 292] on div at bounding box center [607, 293] width 318 height 477
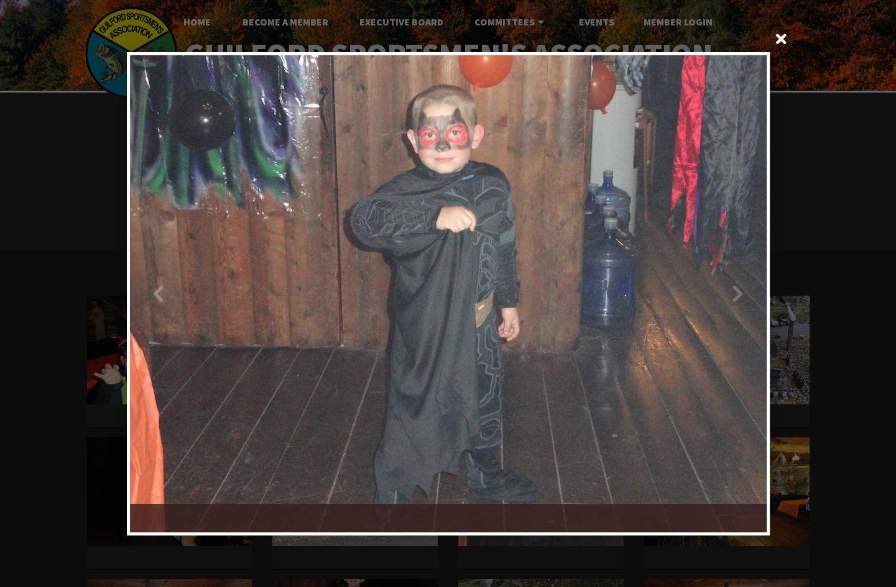
click at [721, 292] on div at bounding box center [607, 293] width 318 height 477
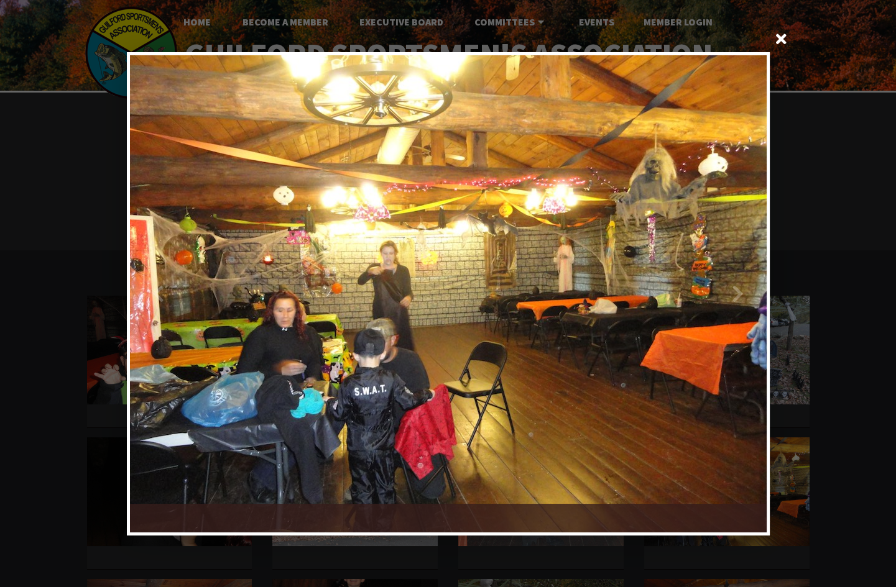
click at [705, 280] on div at bounding box center [607, 293] width 318 height 477
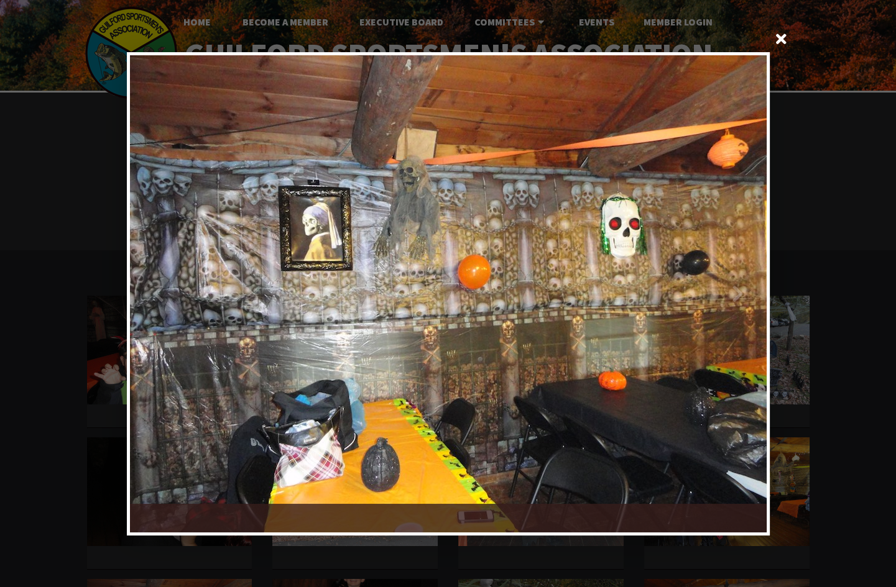
click at [705, 280] on div at bounding box center [607, 293] width 318 height 477
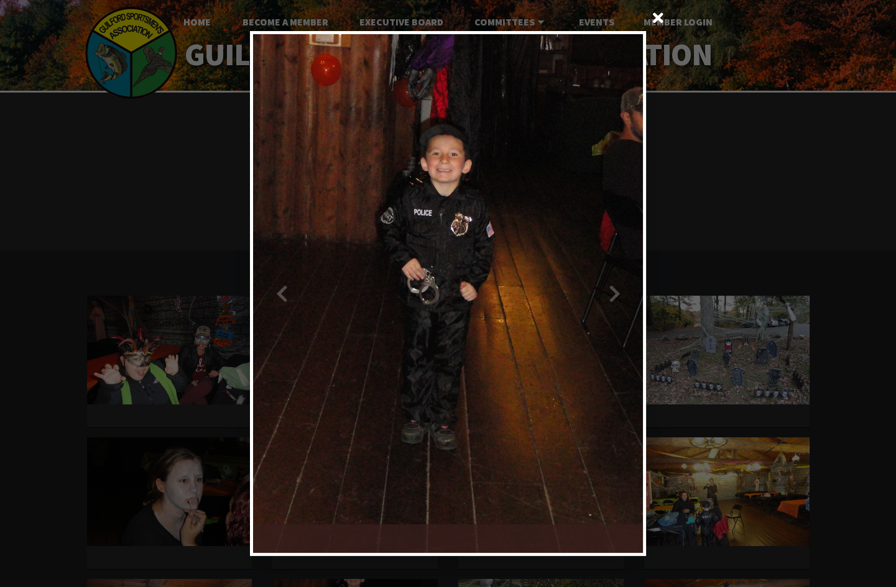
click at [661, 15] on span at bounding box center [658, 19] width 30 height 30
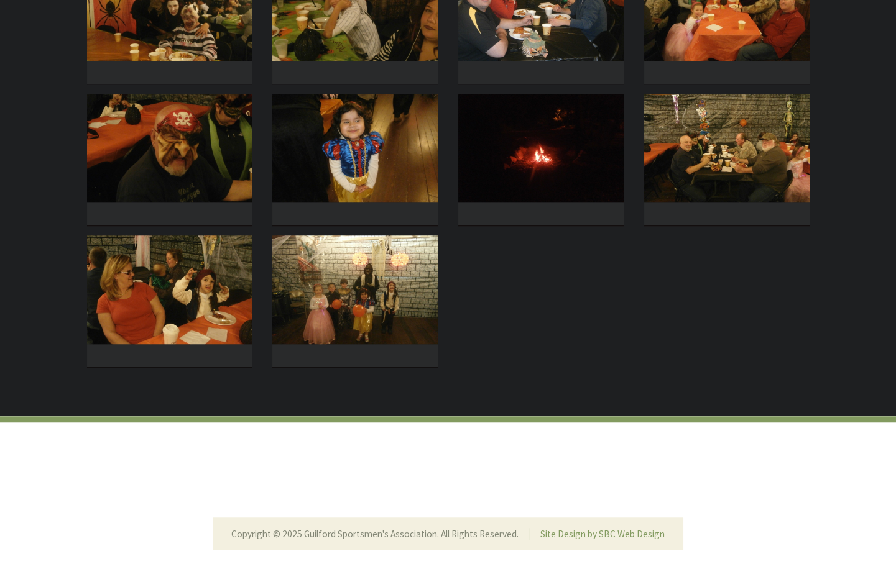
scroll to position [2205, 0]
